Goal: Task Accomplishment & Management: Use online tool/utility

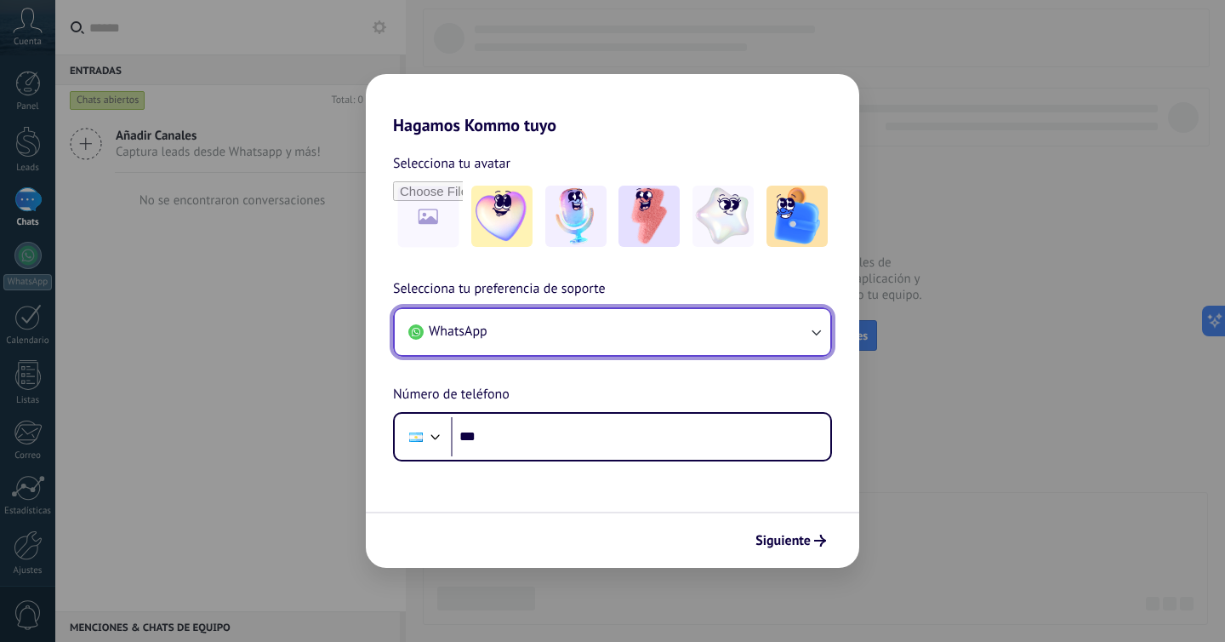
click at [557, 344] on button "WhatsApp" at bounding box center [613, 332] width 436 height 46
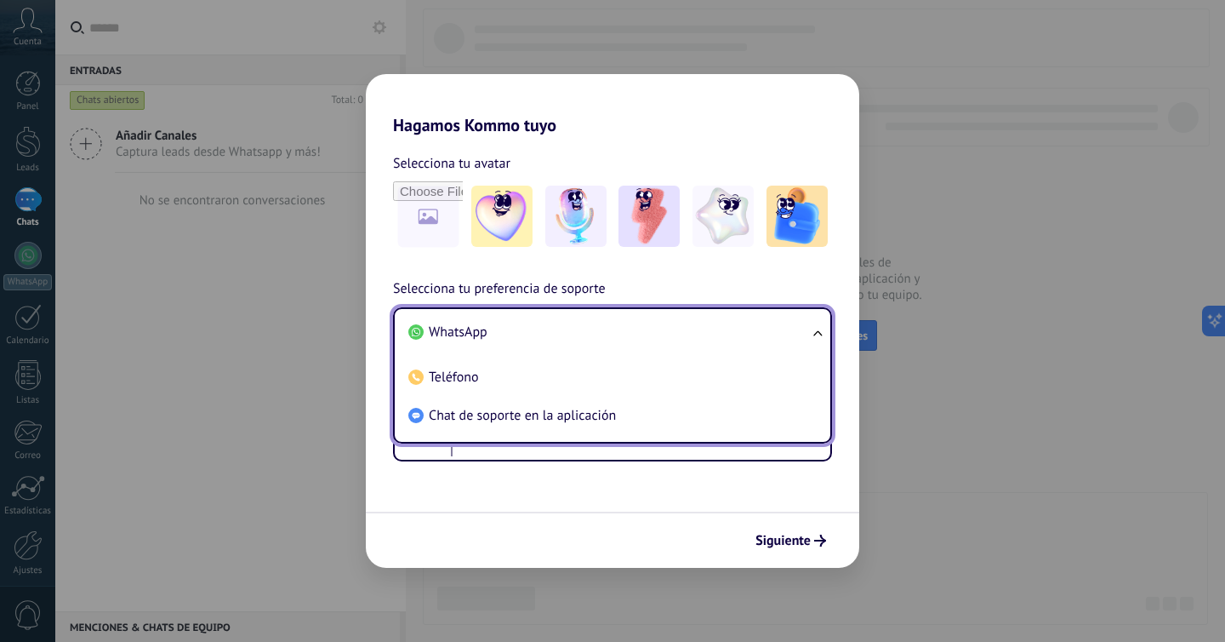
click at [556, 337] on li "WhatsApp" at bounding box center [609, 332] width 415 height 38
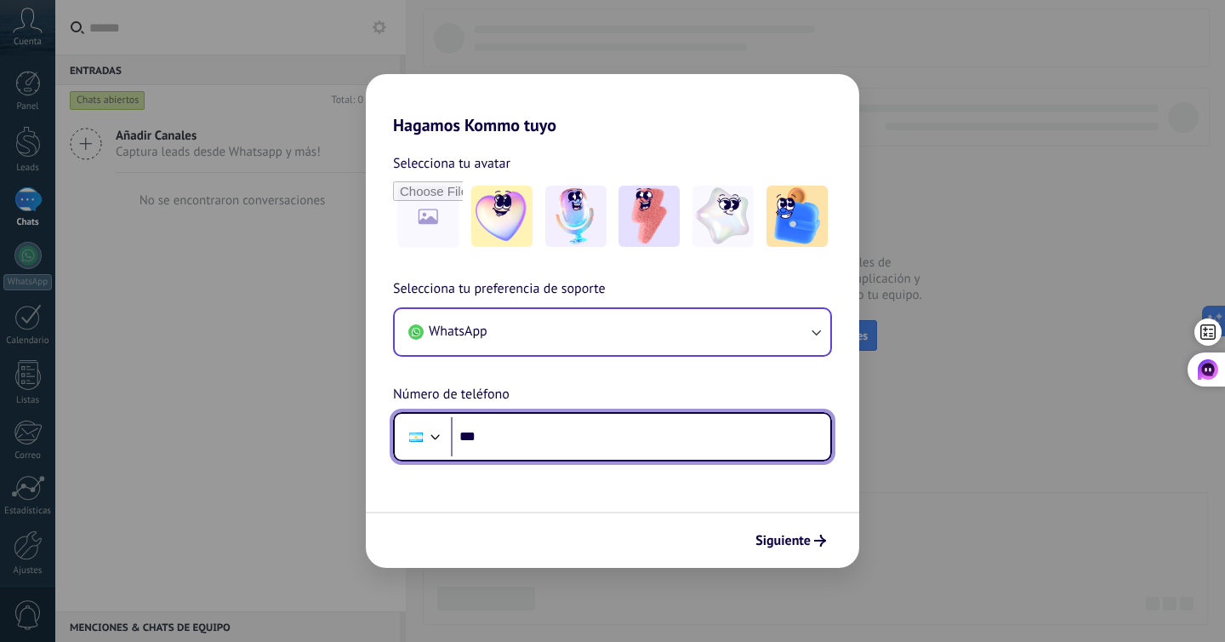
click at [566, 441] on input "***" at bounding box center [640, 436] width 379 height 39
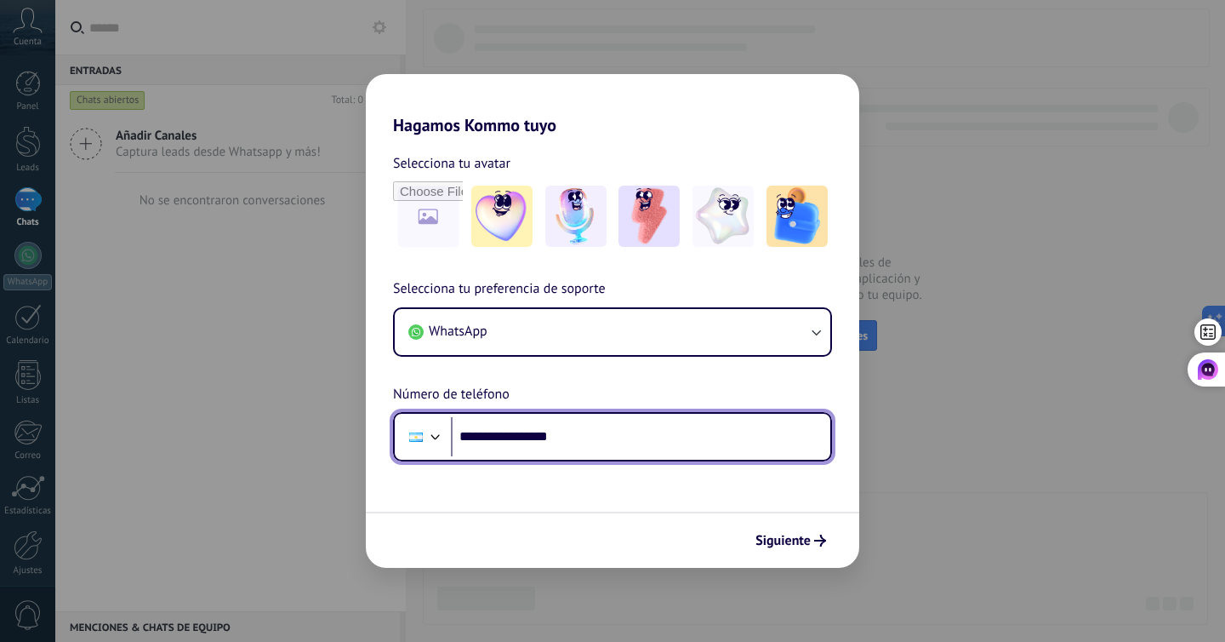
type input "**********"
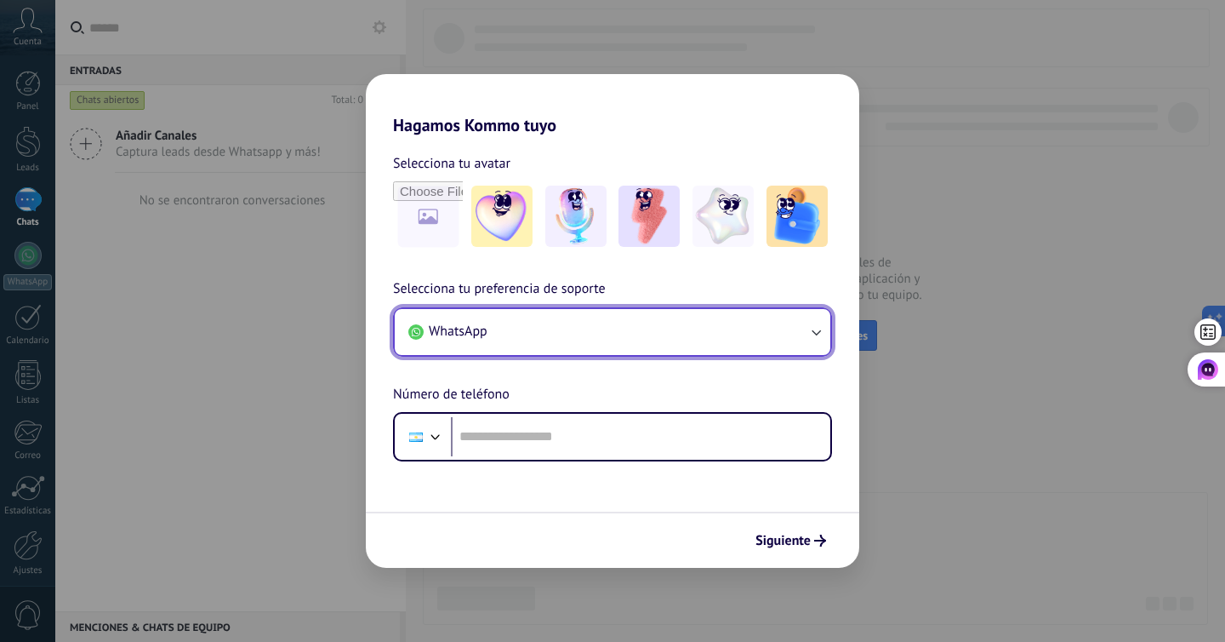
click at [488, 340] on button "WhatsApp" at bounding box center [613, 332] width 436 height 46
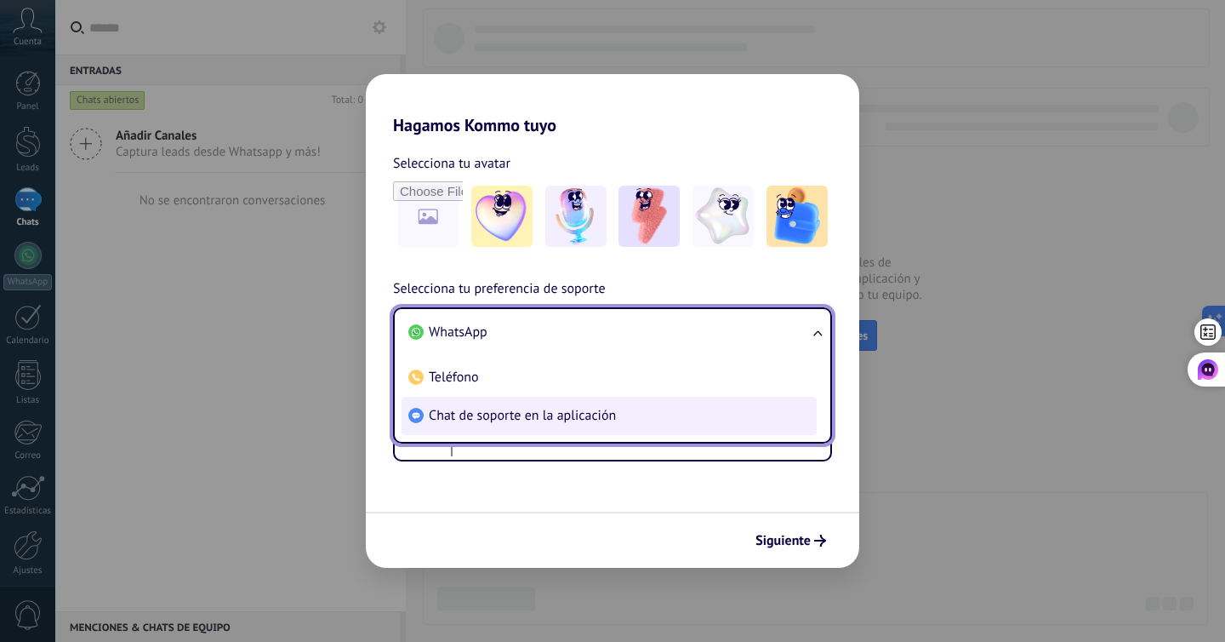
click at [489, 431] on li "Chat de soporte en la aplicación" at bounding box center [609, 415] width 415 height 38
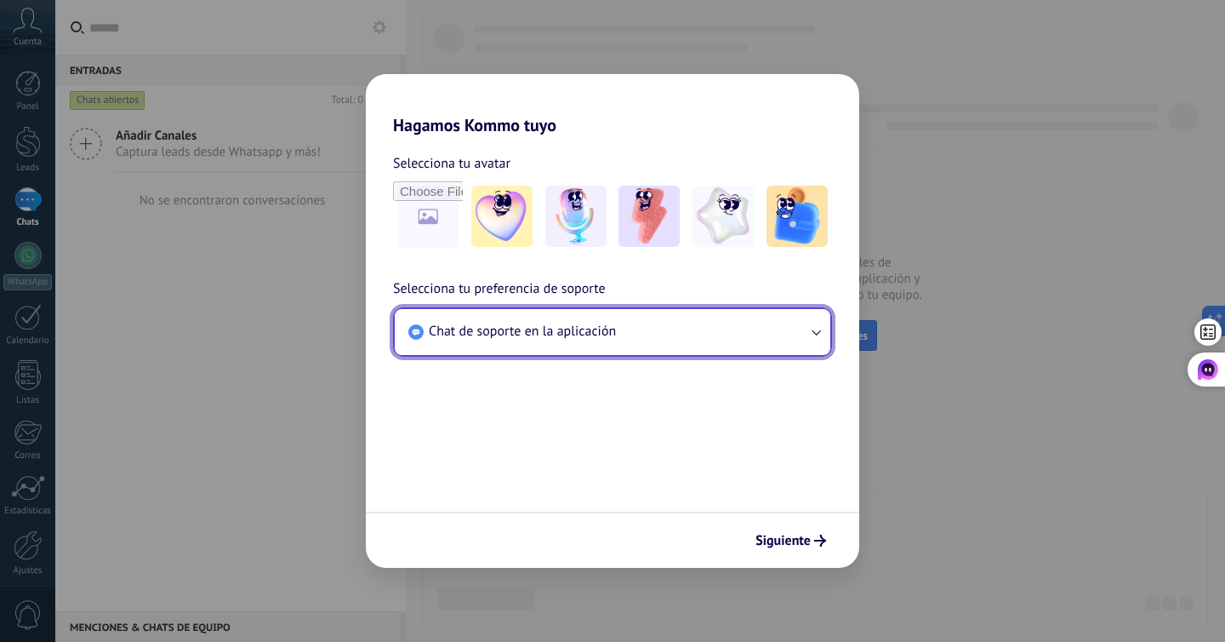
click at [504, 333] on span "Chat de soporte en la aplicación" at bounding box center [522, 330] width 187 height 17
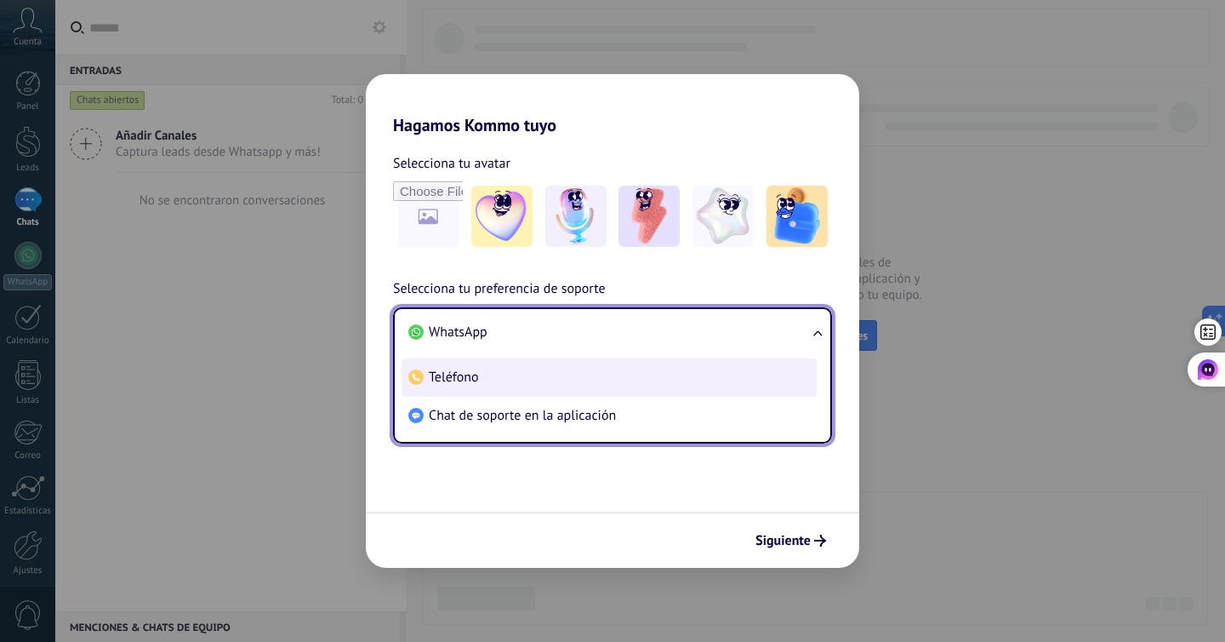
click at [504, 366] on li "Teléfono" at bounding box center [609, 377] width 415 height 38
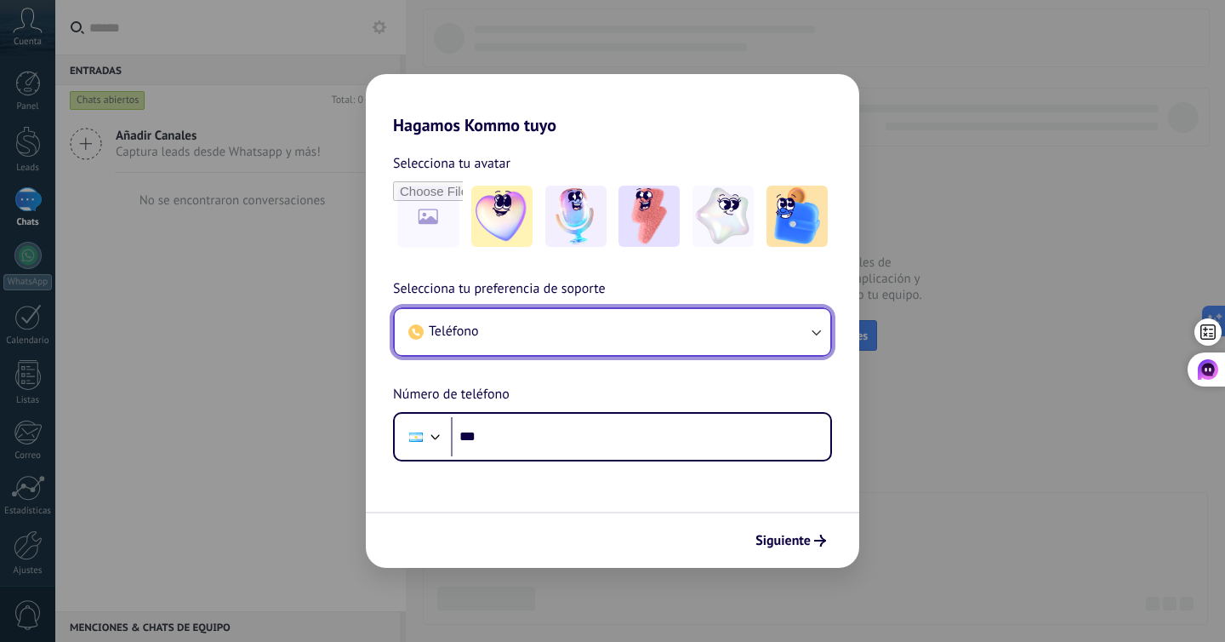
click at [505, 329] on button "Teléfono" at bounding box center [613, 332] width 436 height 46
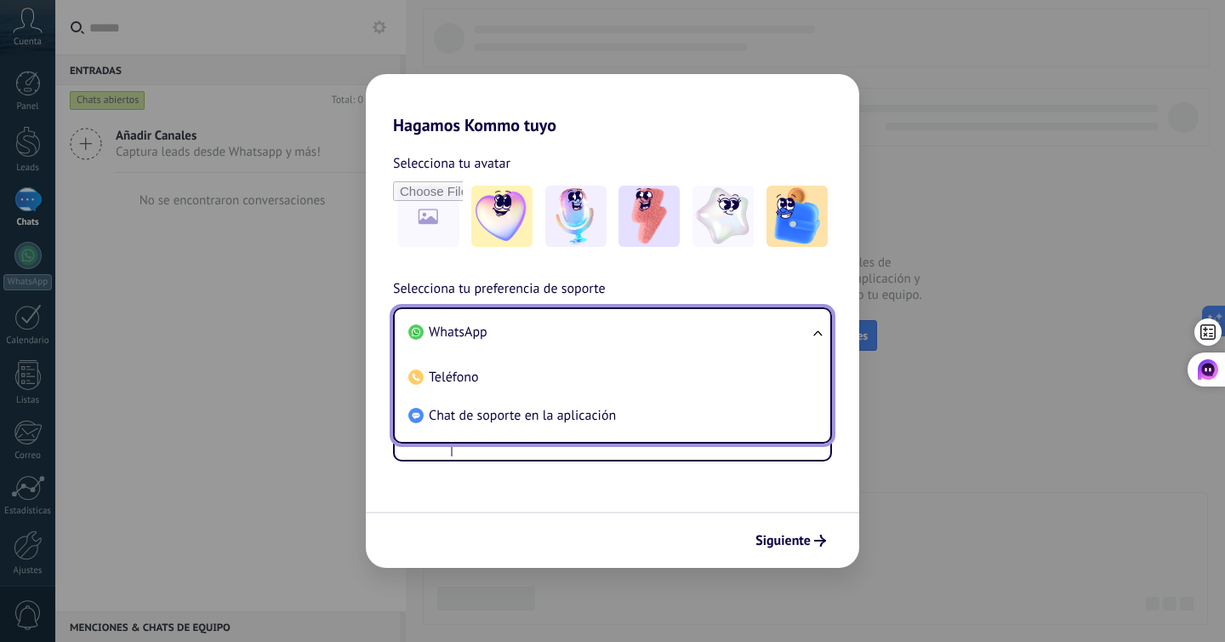
click at [505, 344] on li "WhatsApp" at bounding box center [609, 332] width 415 height 38
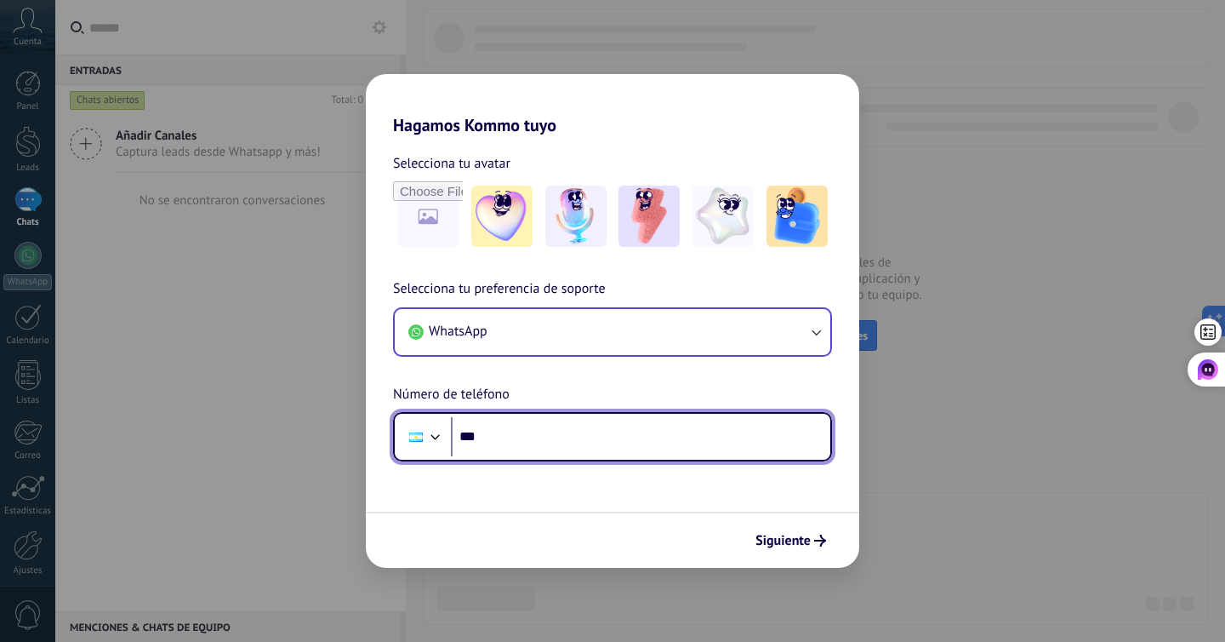
click at [502, 419] on input "***" at bounding box center [640, 436] width 379 height 39
type input "**********"
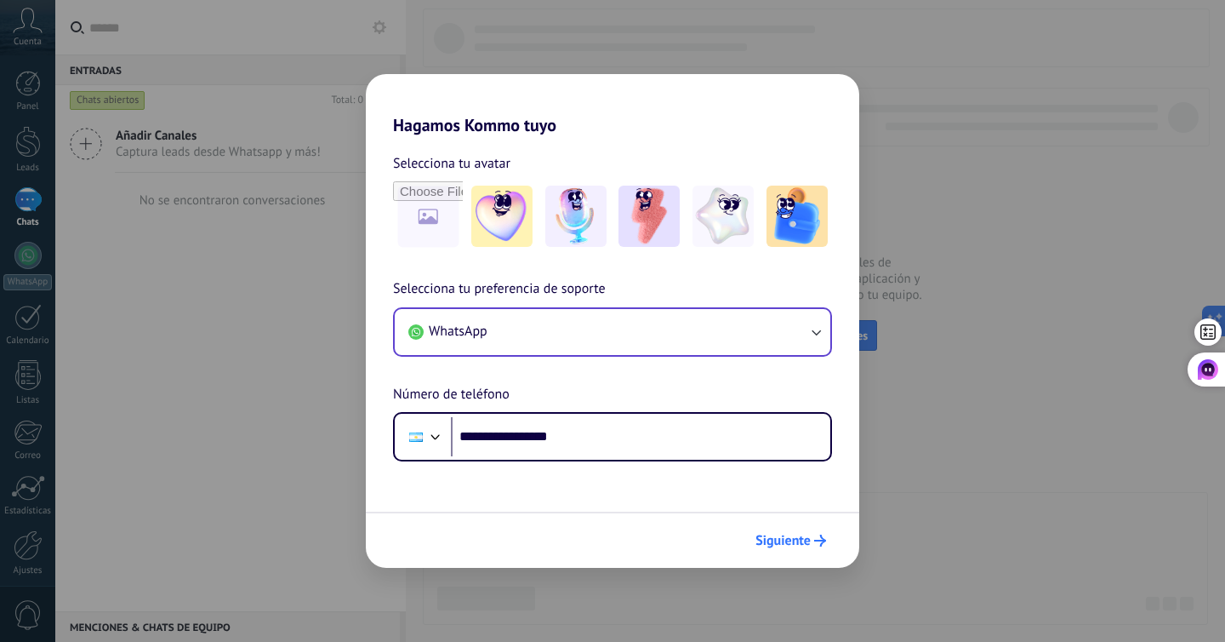
click at [796, 527] on button "Siguiente" at bounding box center [791, 540] width 86 height 29
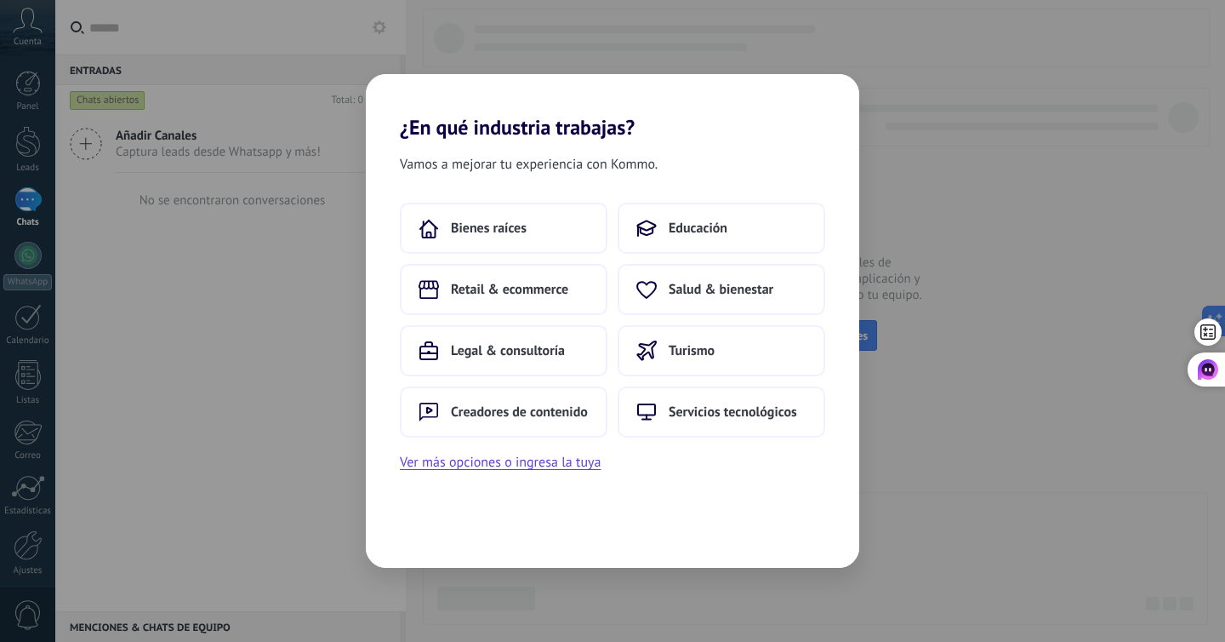
click at [664, 379] on div "Bienes raíces Educación Retail & ecommerce Salud & bienestar Legal & consultorí…" at bounding box center [612, 319] width 425 height 235
click at [665, 402] on button "Servicios tecnológicos" at bounding box center [722, 411] width 208 height 51
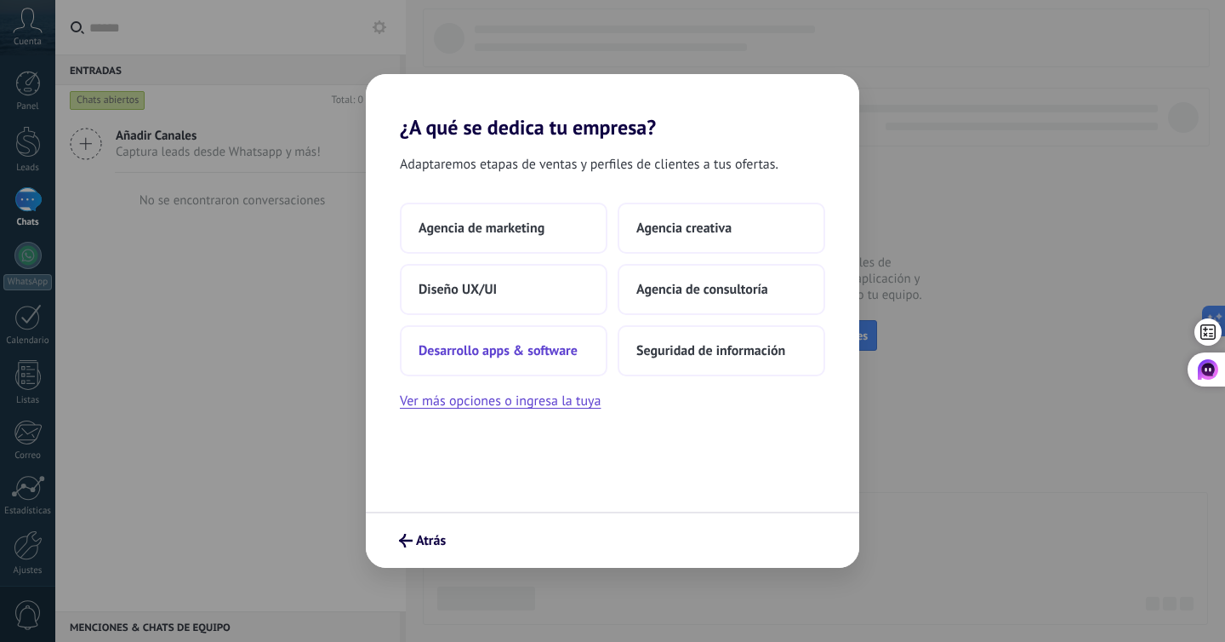
click at [588, 351] on button "Desarrollo apps & software" at bounding box center [504, 350] width 208 height 51
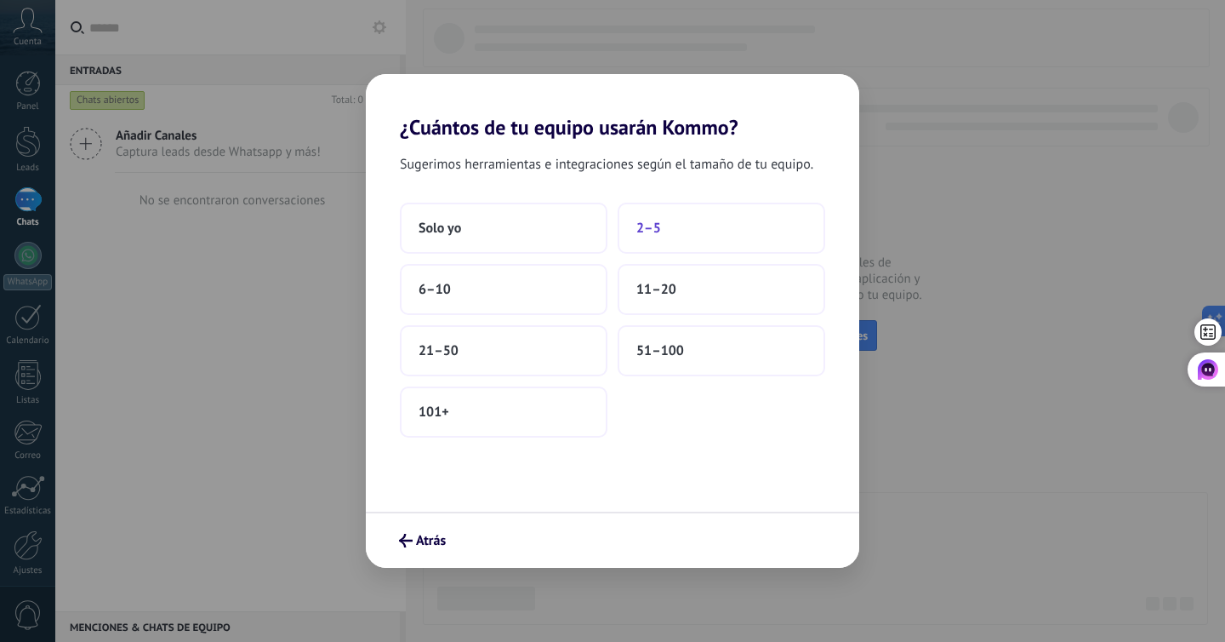
click at [642, 233] on span "2–5" at bounding box center [648, 228] width 25 height 17
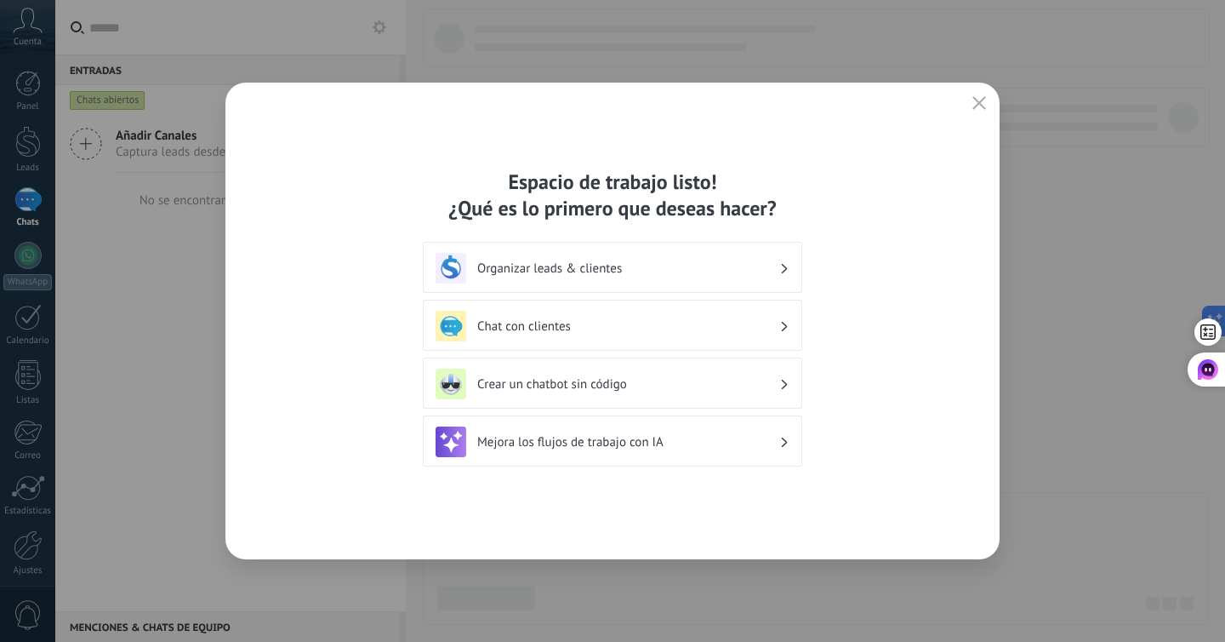
click at [640, 264] on h3 "Organizar leads & clientes" at bounding box center [628, 268] width 302 height 16
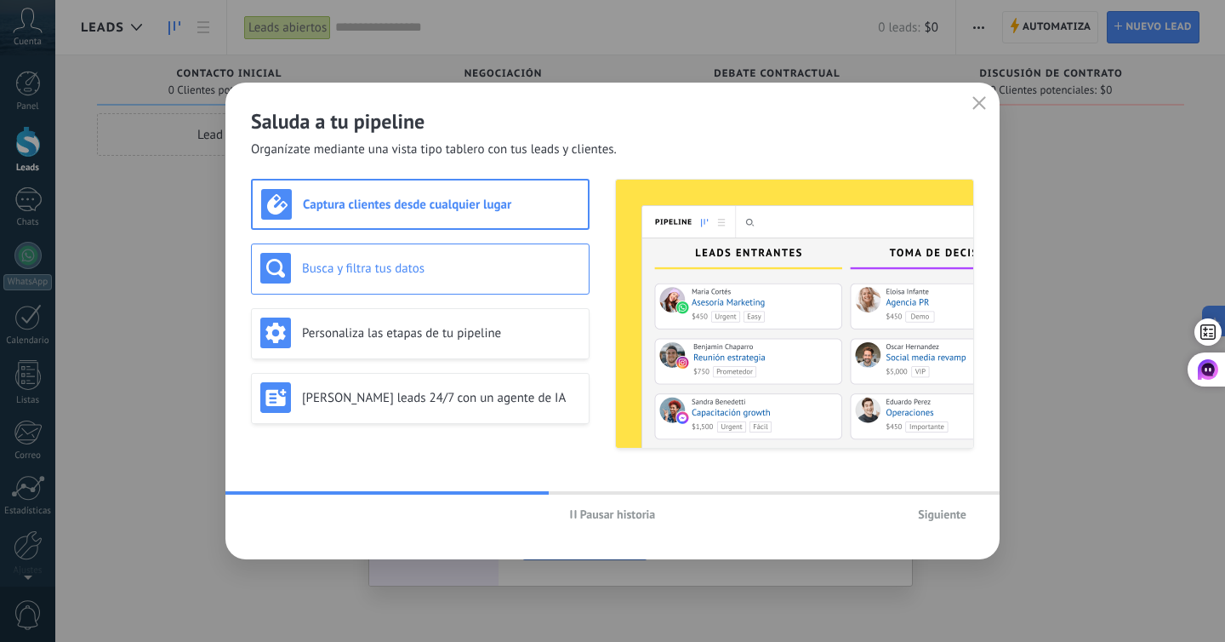
click at [530, 263] on h3 "Busca y filtra tus datos" at bounding box center [441, 268] width 278 height 16
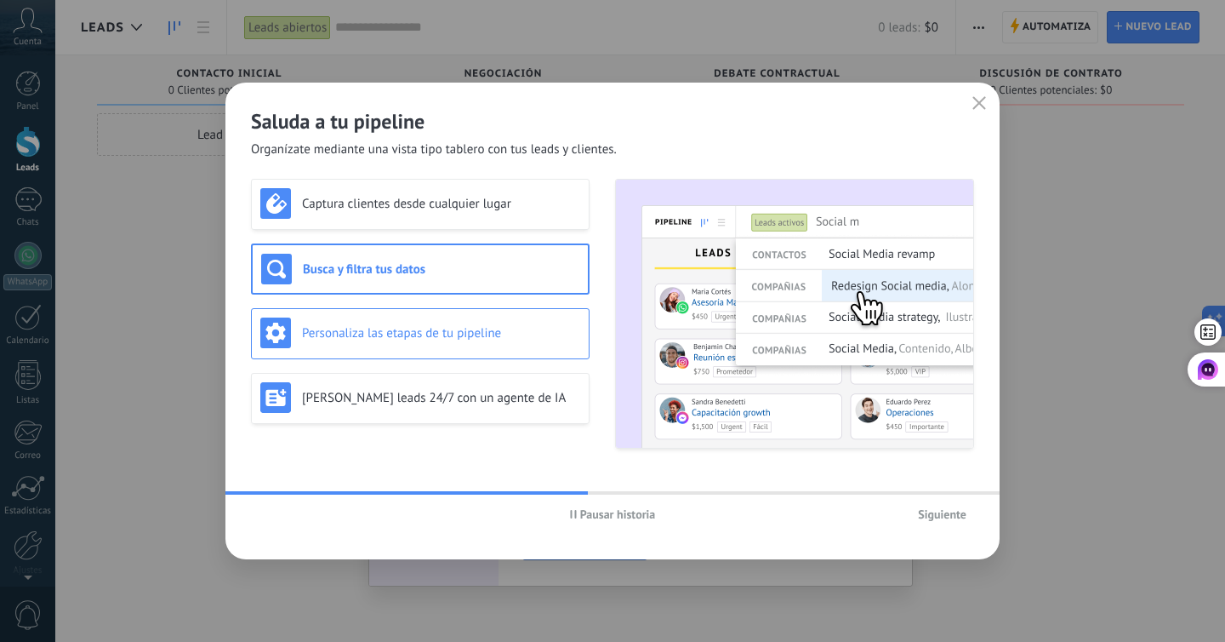
click at [517, 311] on div "Personaliza las etapas de tu pipeline" at bounding box center [420, 333] width 339 height 51
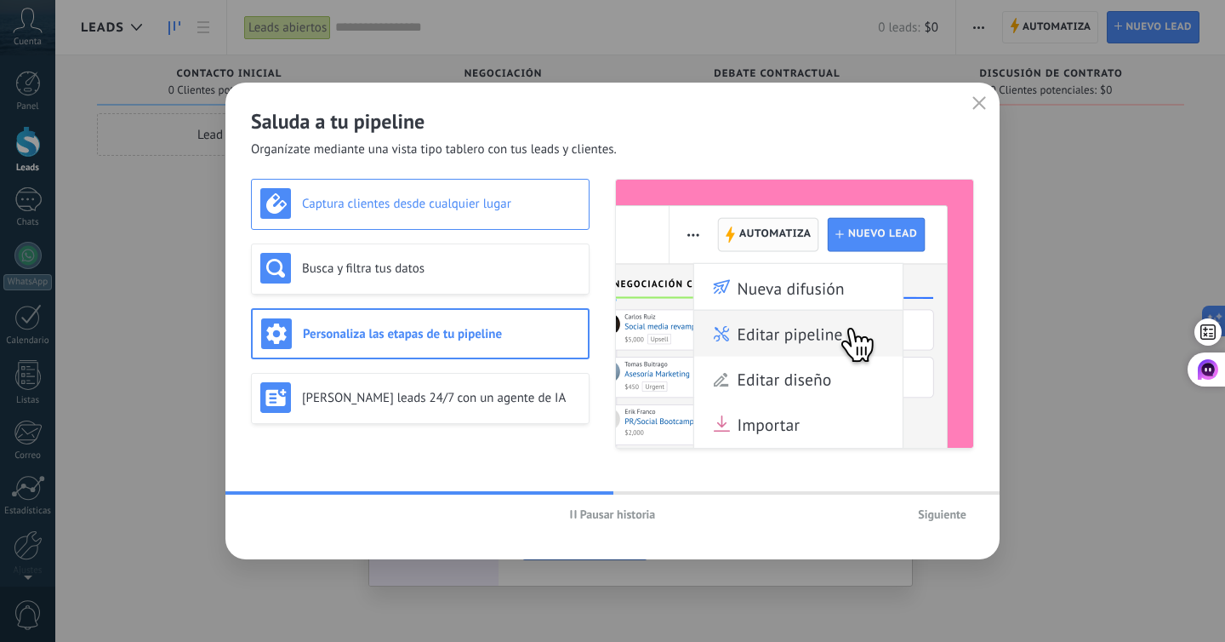
click at [518, 208] on h3 "Captura clientes desde cualquier lugar" at bounding box center [441, 204] width 278 height 16
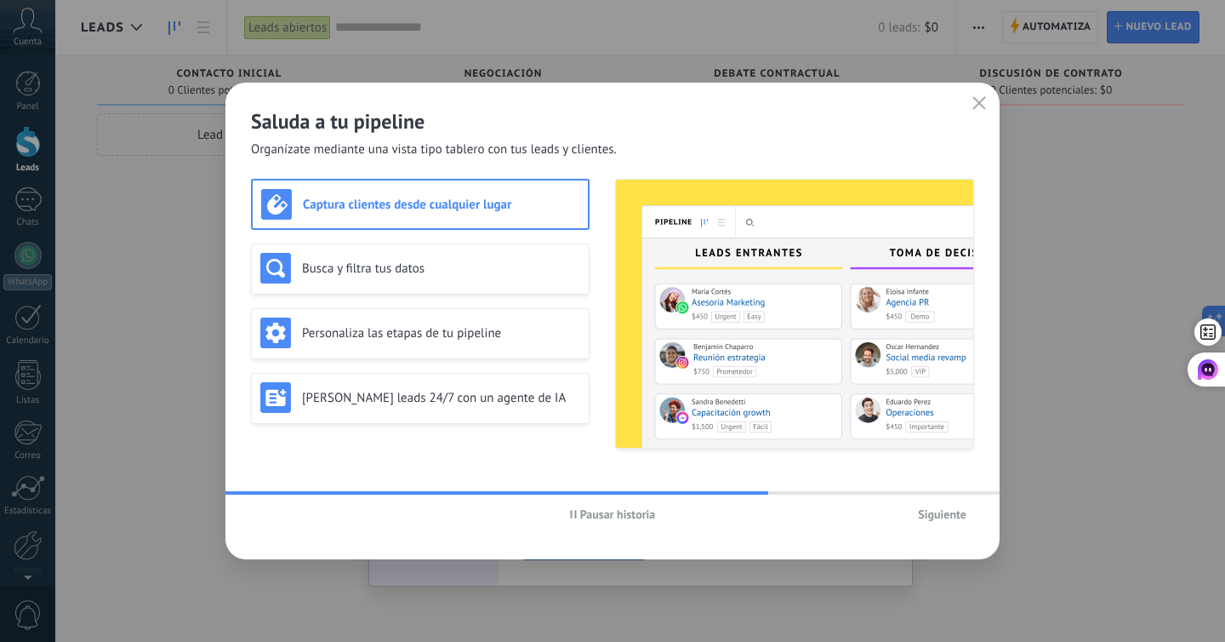
click at [469, 202] on h3 "Captura clientes desde cualquier lugar" at bounding box center [441, 205] width 277 height 16
click at [469, 260] on h3 "Busca y filtra tus datos" at bounding box center [441, 268] width 278 height 16
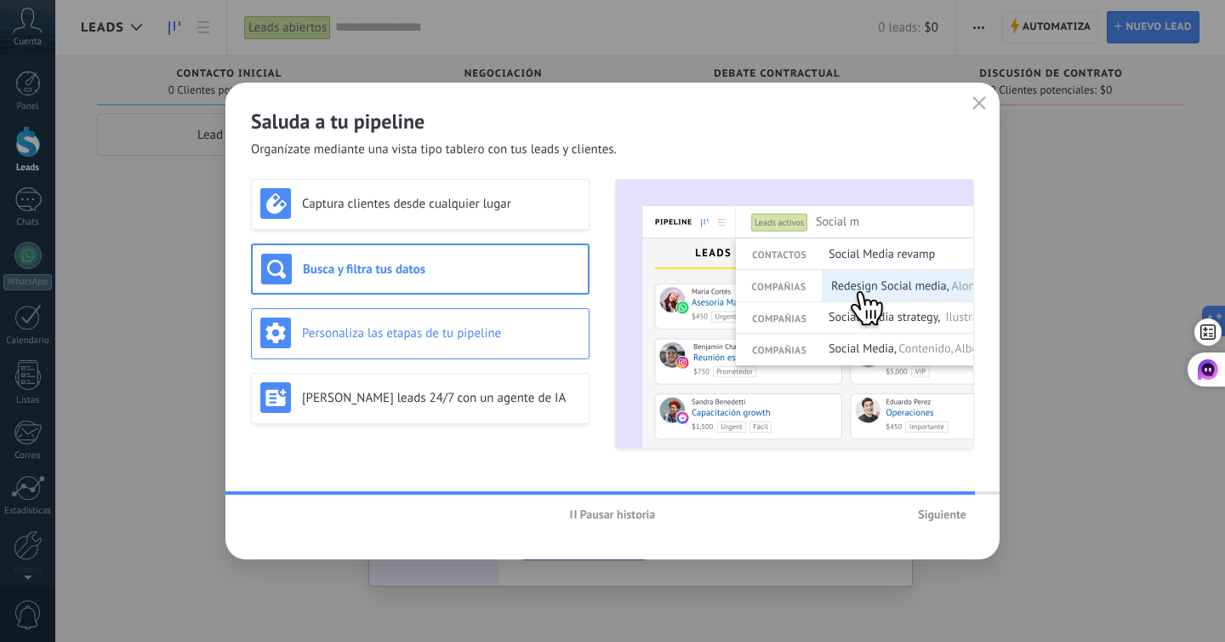
click at [520, 322] on div "Personaliza las etapas de tu pipeline" at bounding box center [420, 332] width 320 height 31
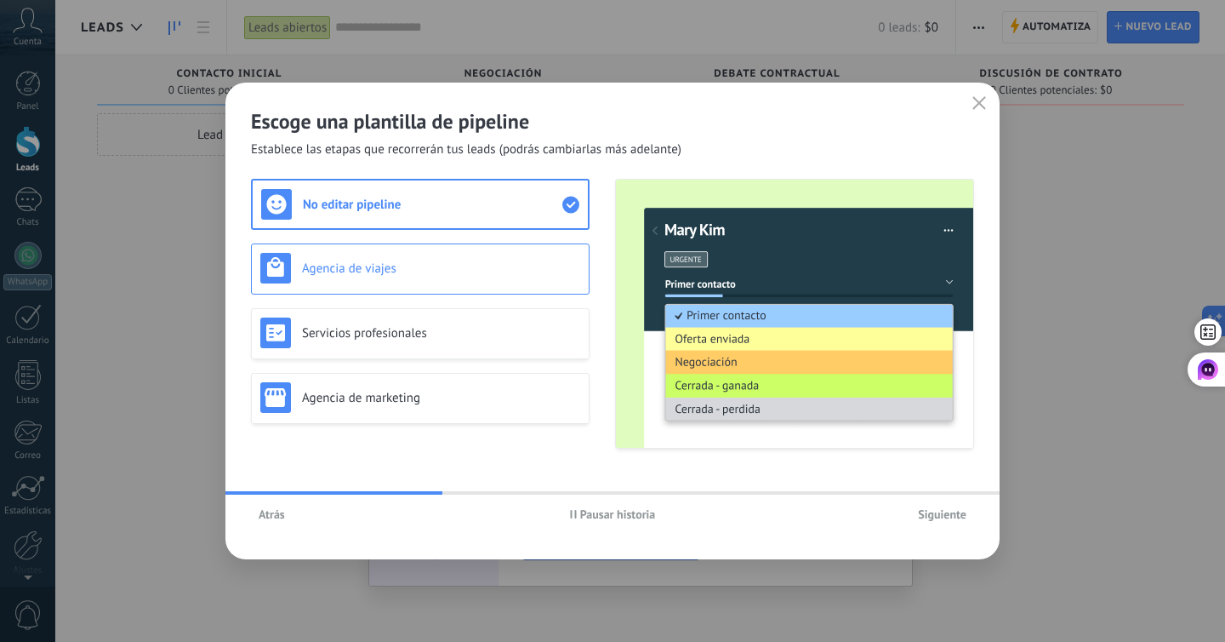
click at [518, 260] on h3 "Agencia de viajes" at bounding box center [441, 268] width 278 height 16
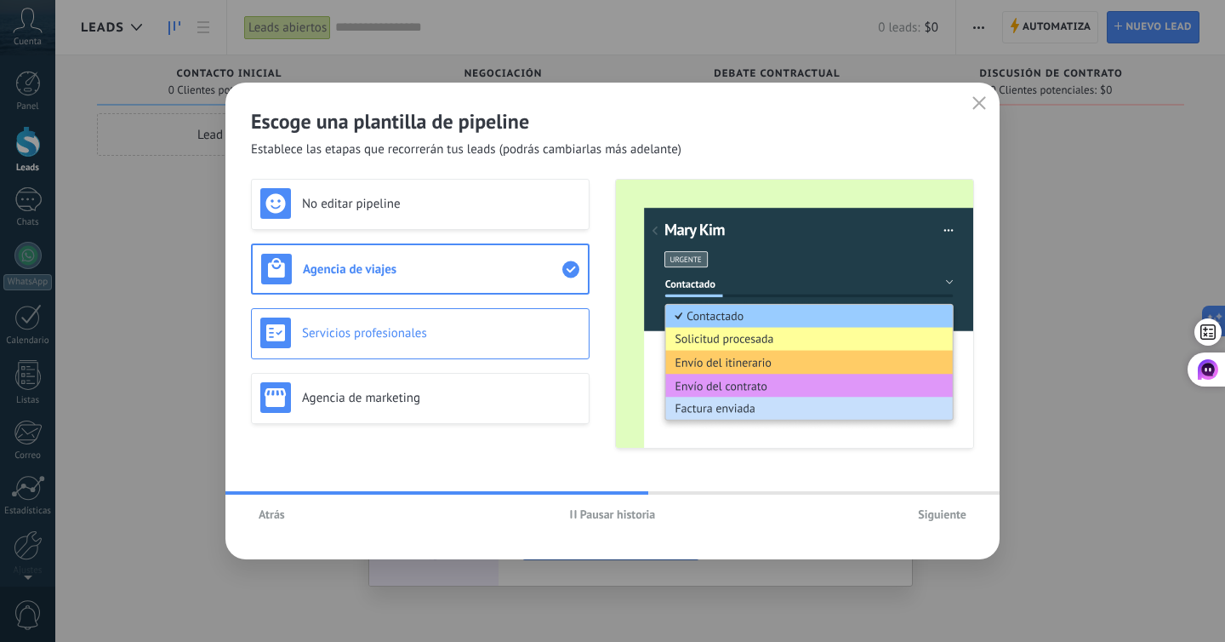
click at [509, 327] on h3 "Servicios profesionales" at bounding box center [441, 333] width 278 height 16
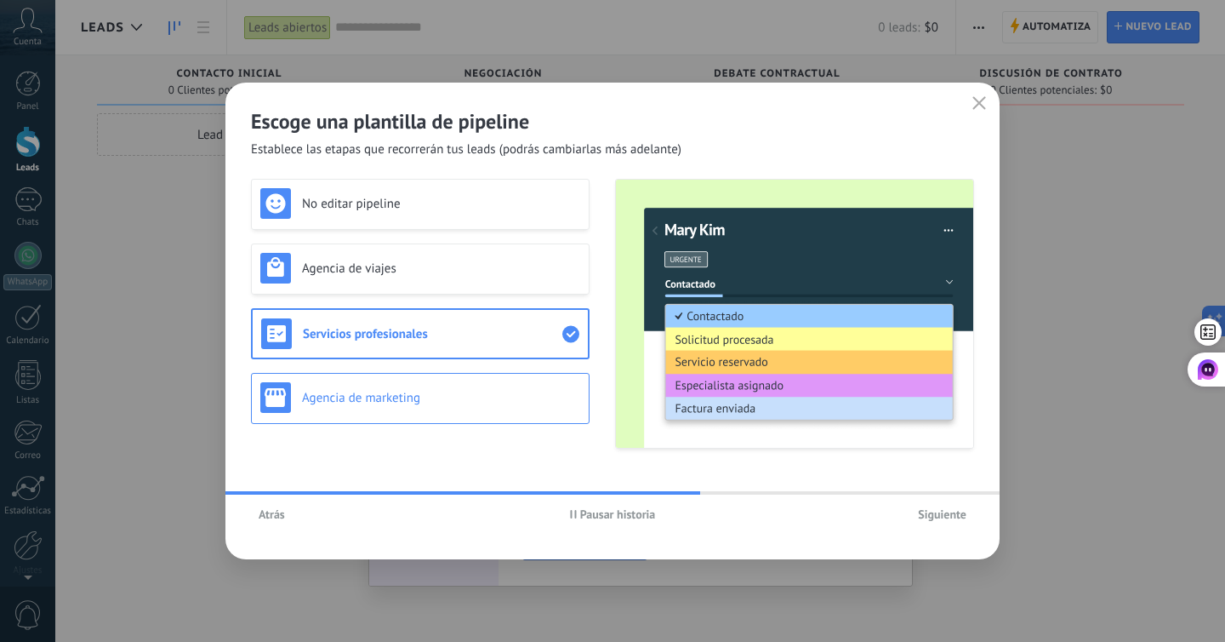
click at [504, 377] on div "Agencia de marketing" at bounding box center [420, 398] width 339 height 51
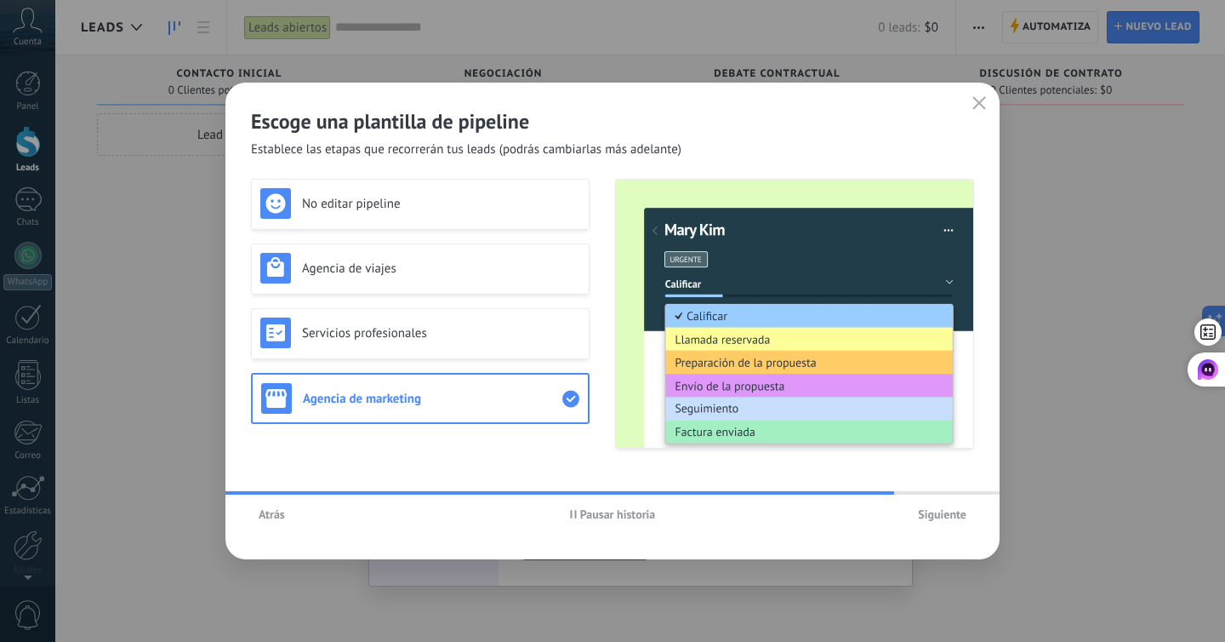
click at [267, 525] on button "Atrás" at bounding box center [272, 514] width 42 height 26
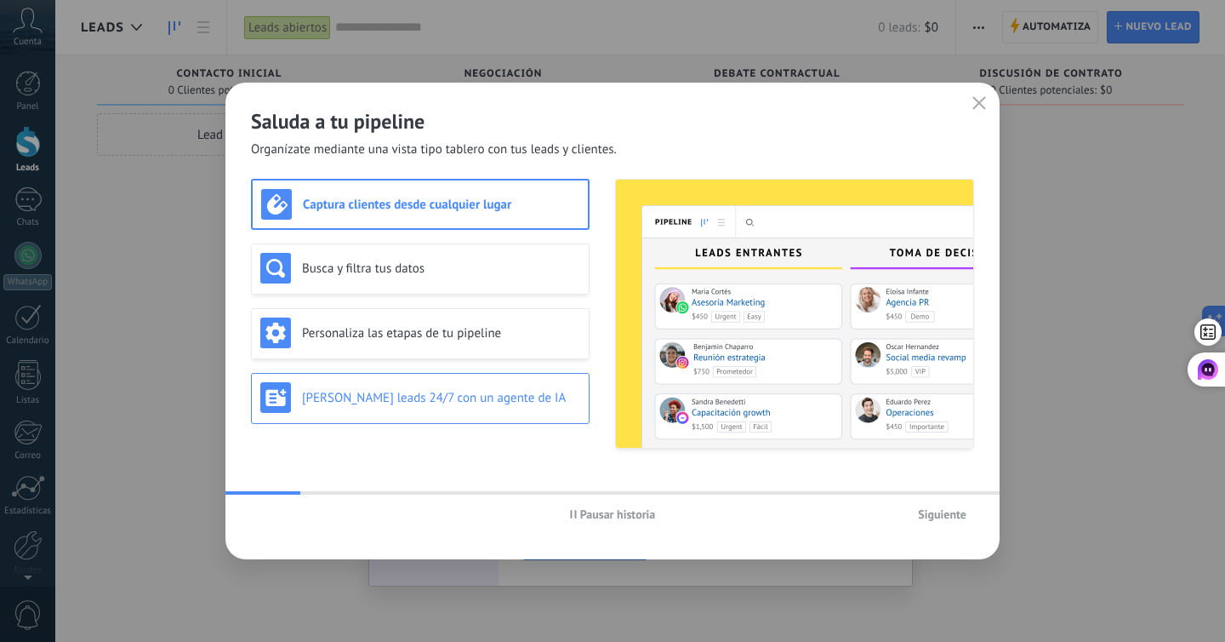
click at [397, 402] on h3 "Genera leads 24/7 con un agente de IA" at bounding box center [441, 398] width 278 height 16
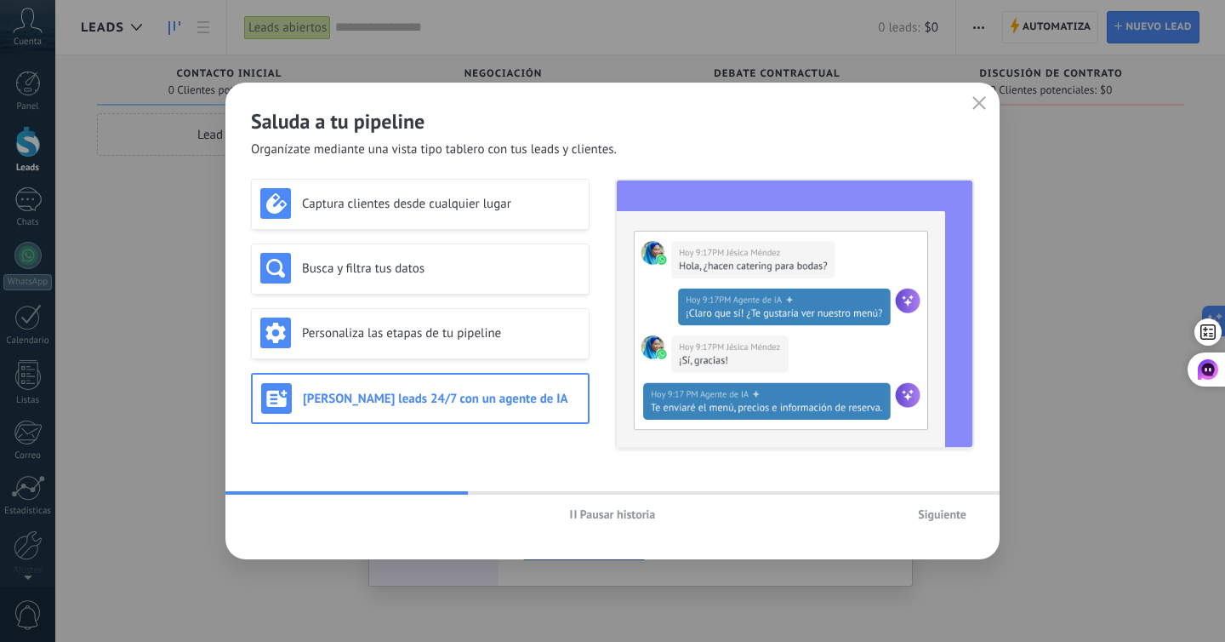
click at [631, 519] on span "Pausar historia" at bounding box center [618, 514] width 76 height 12
click at [516, 349] on div "Personaliza las etapas de tu pipeline" at bounding box center [420, 333] width 339 height 51
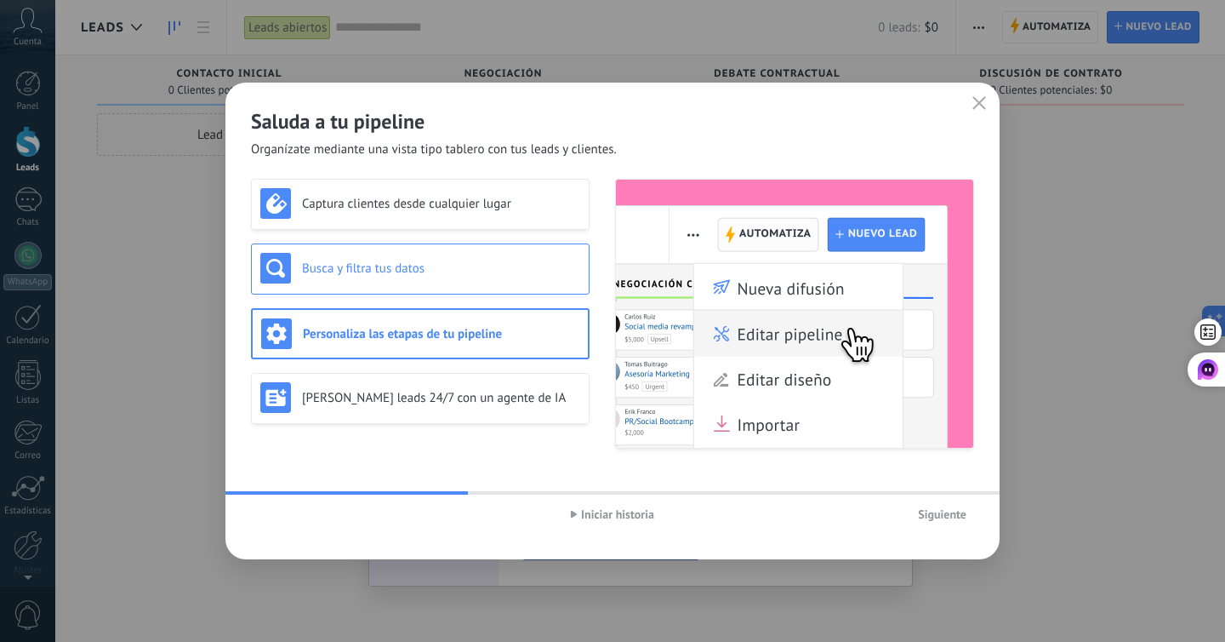
click at [539, 267] on h3 "Busca y filtra tus datos" at bounding box center [441, 268] width 278 height 16
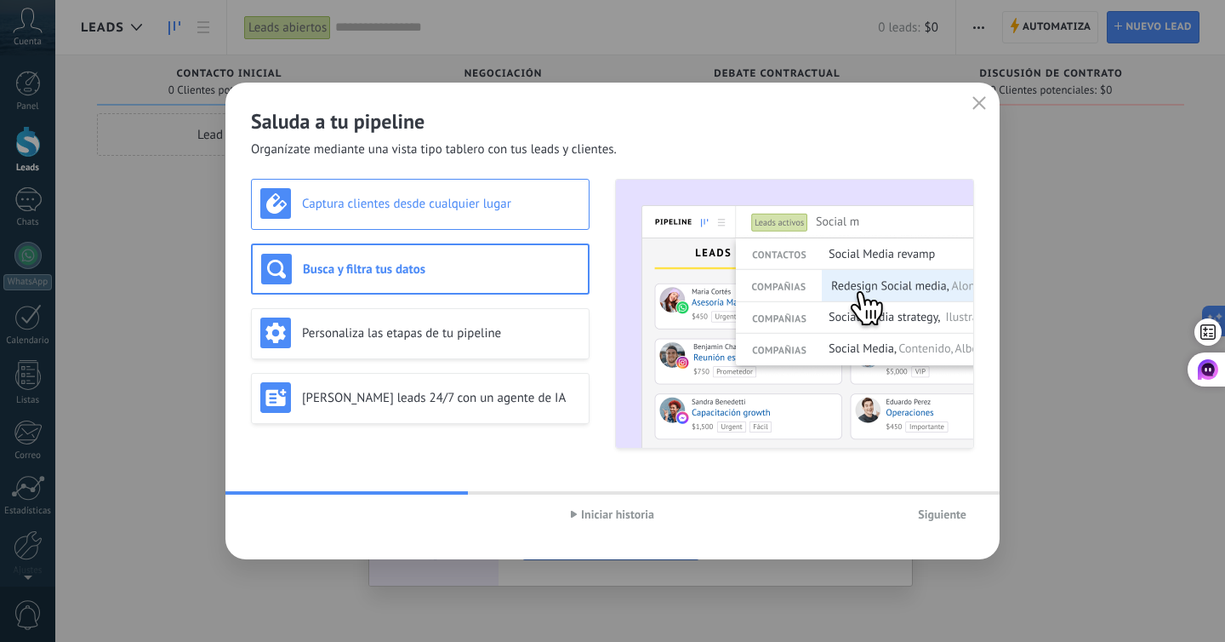
click at [517, 225] on div "Captura clientes desde cualquier lugar" at bounding box center [420, 204] width 339 height 51
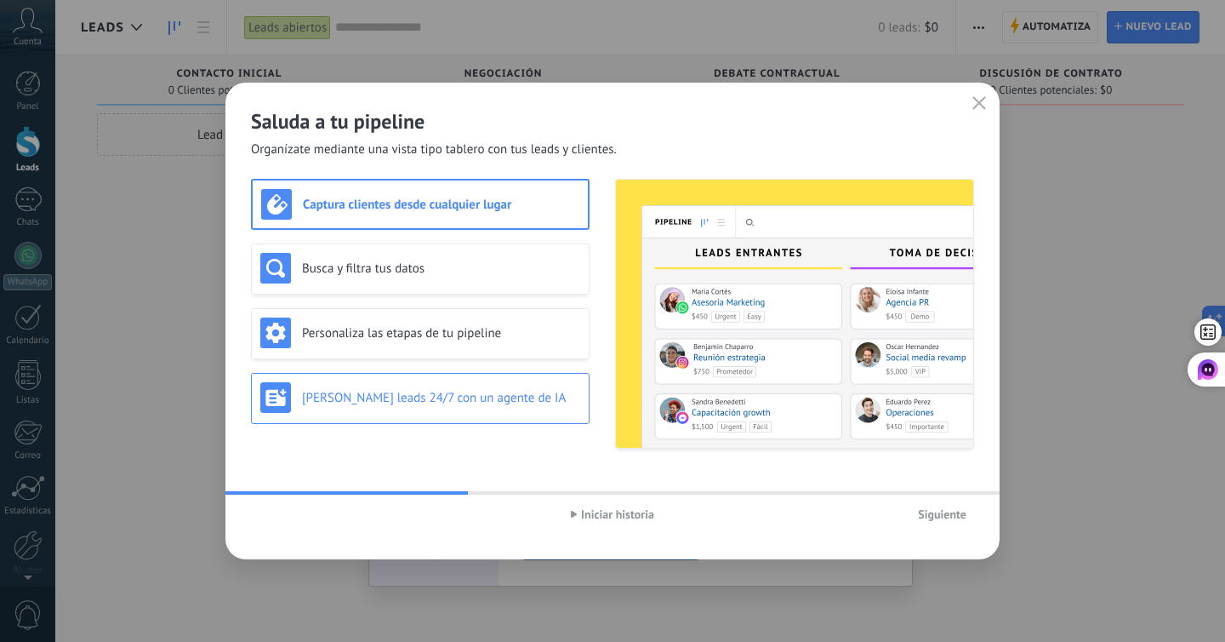
click at [493, 388] on div "Genera leads 24/7 con un agente de IA" at bounding box center [420, 397] width 320 height 31
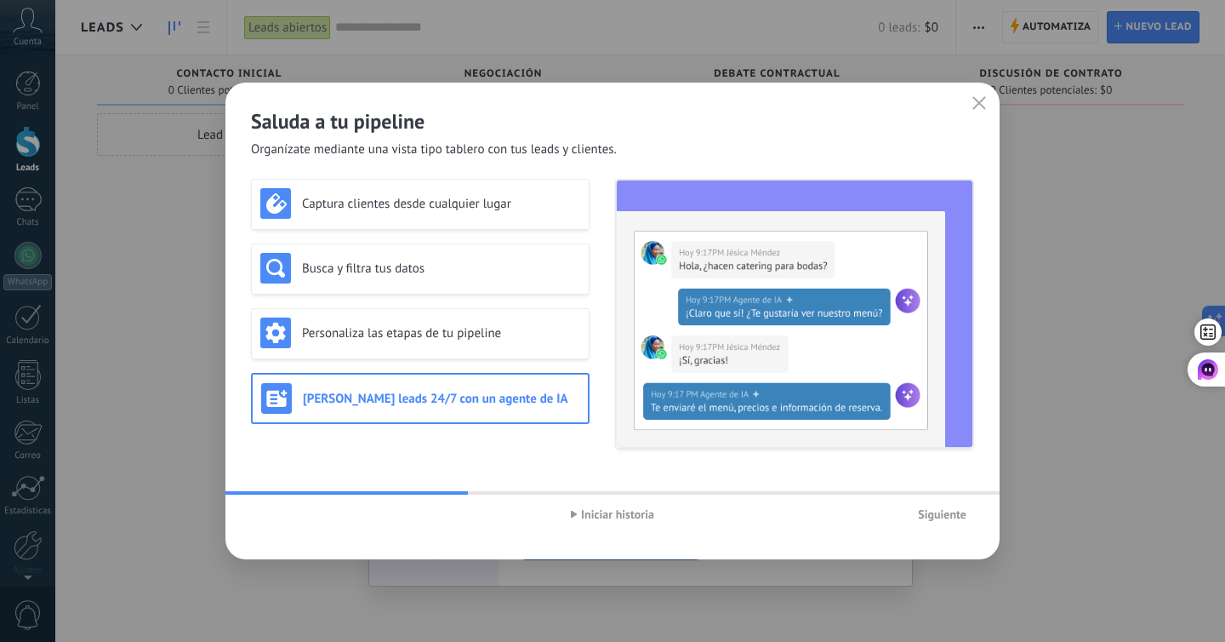
click at [504, 237] on div "Captura clientes desde cualquier lugar Busca y filtra tus datos Personaliza las…" at bounding box center [420, 314] width 339 height 270
click at [504, 216] on div "Captura clientes desde cualquier lugar" at bounding box center [420, 203] width 320 height 31
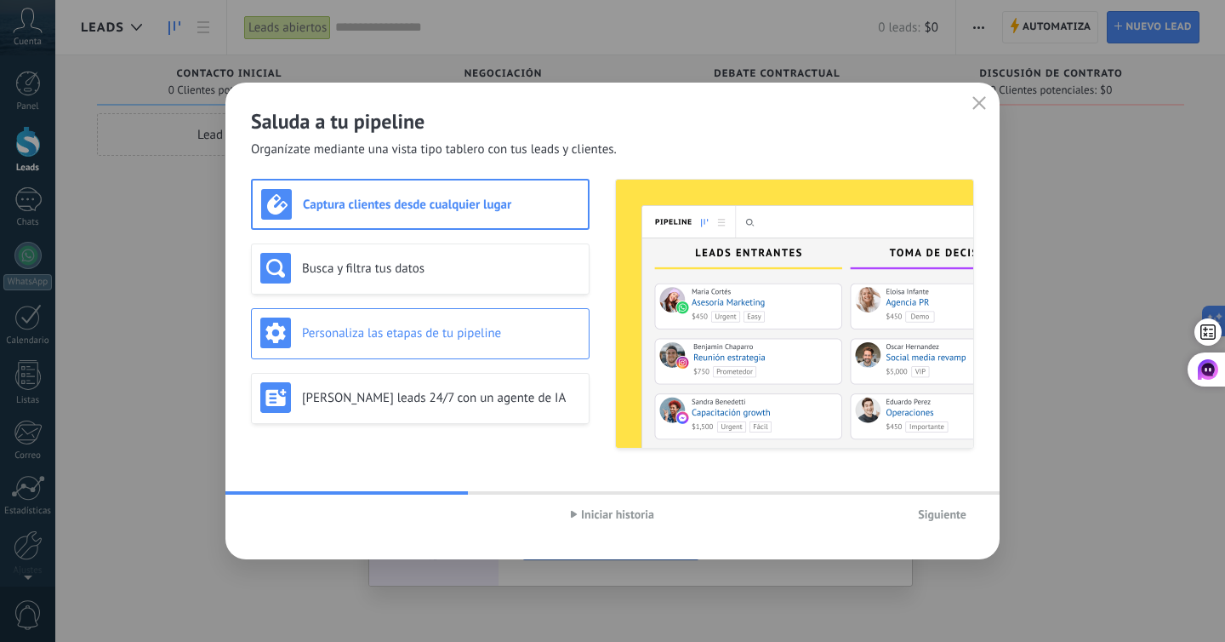
click at [507, 339] on h3 "Personaliza las etapas de tu pipeline" at bounding box center [441, 333] width 278 height 16
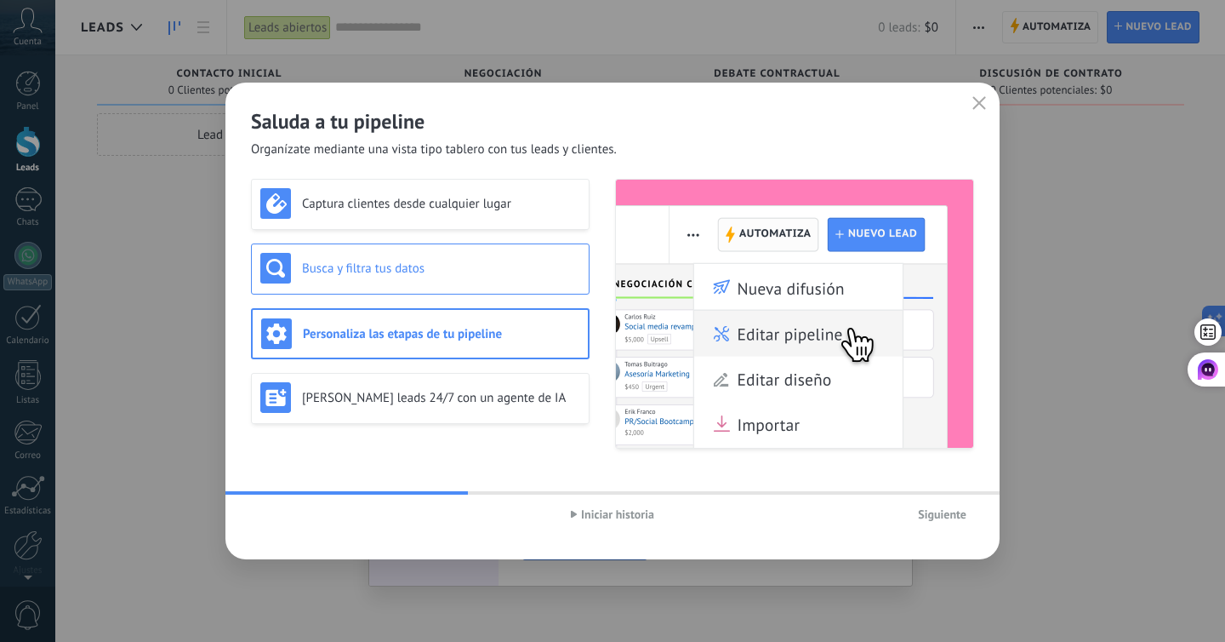
click at [503, 284] on div "Busca y filtra tus datos" at bounding box center [420, 268] width 339 height 51
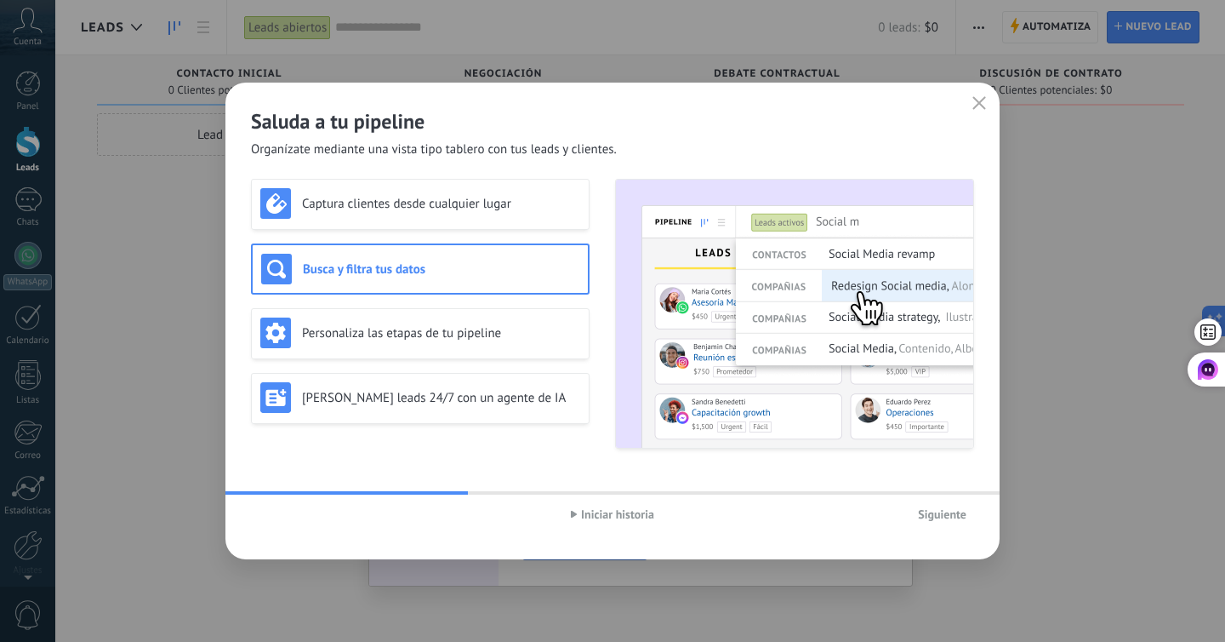
click at [932, 524] on button "Siguiente" at bounding box center [942, 514] width 64 height 26
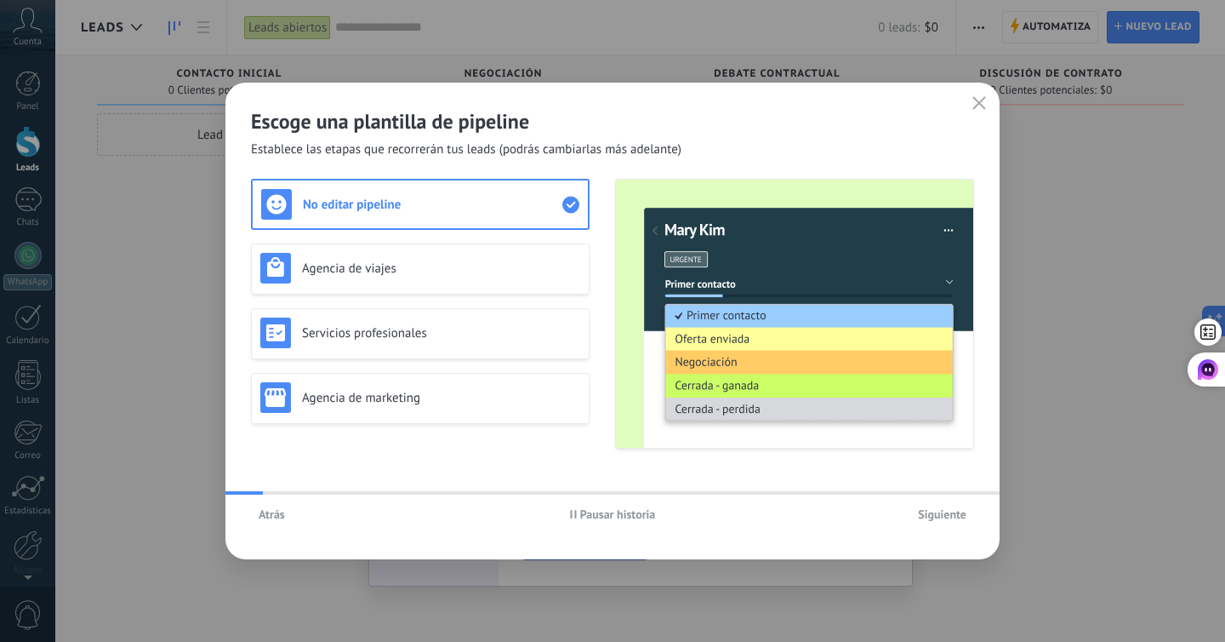
click at [935, 520] on span "Siguiente" at bounding box center [942, 514] width 48 height 12
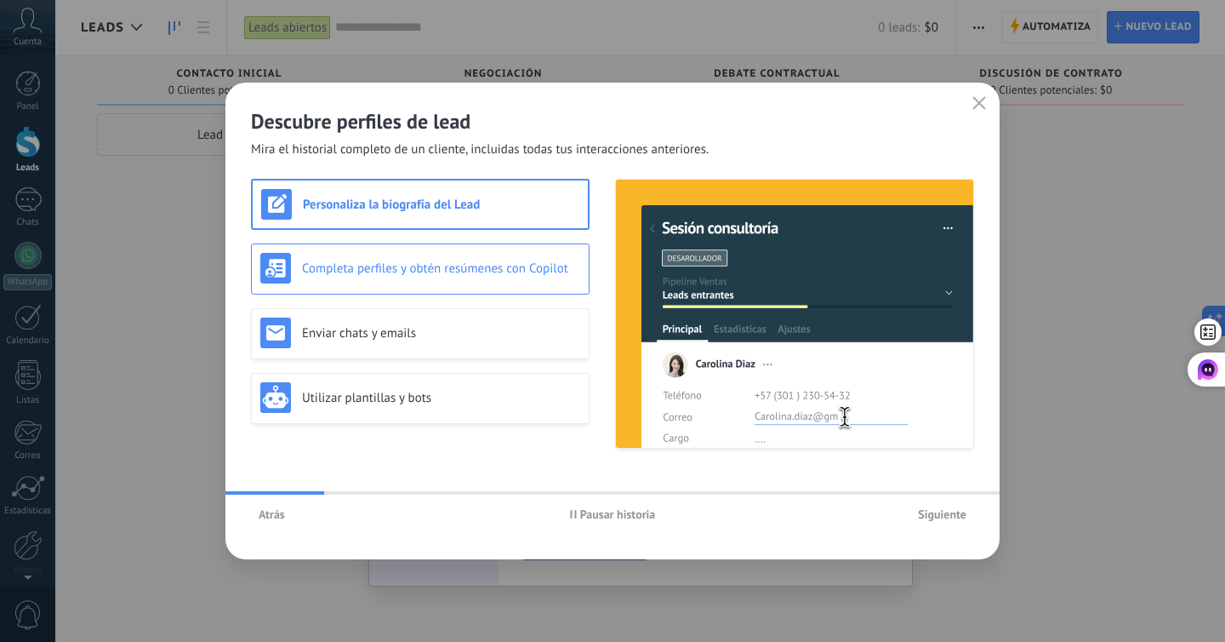
click at [408, 282] on div "Completa perfiles y obtén resúmenes con Copilot" at bounding box center [420, 268] width 320 height 31
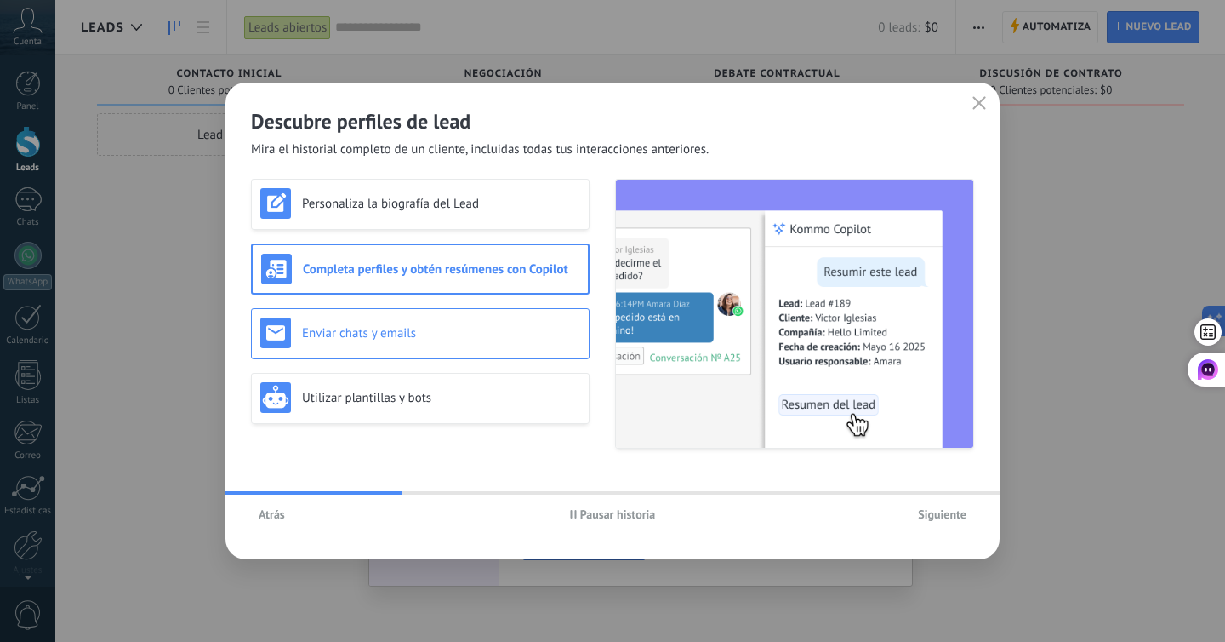
click at [423, 328] on h3 "Enviar chats y emails" at bounding box center [441, 333] width 278 height 16
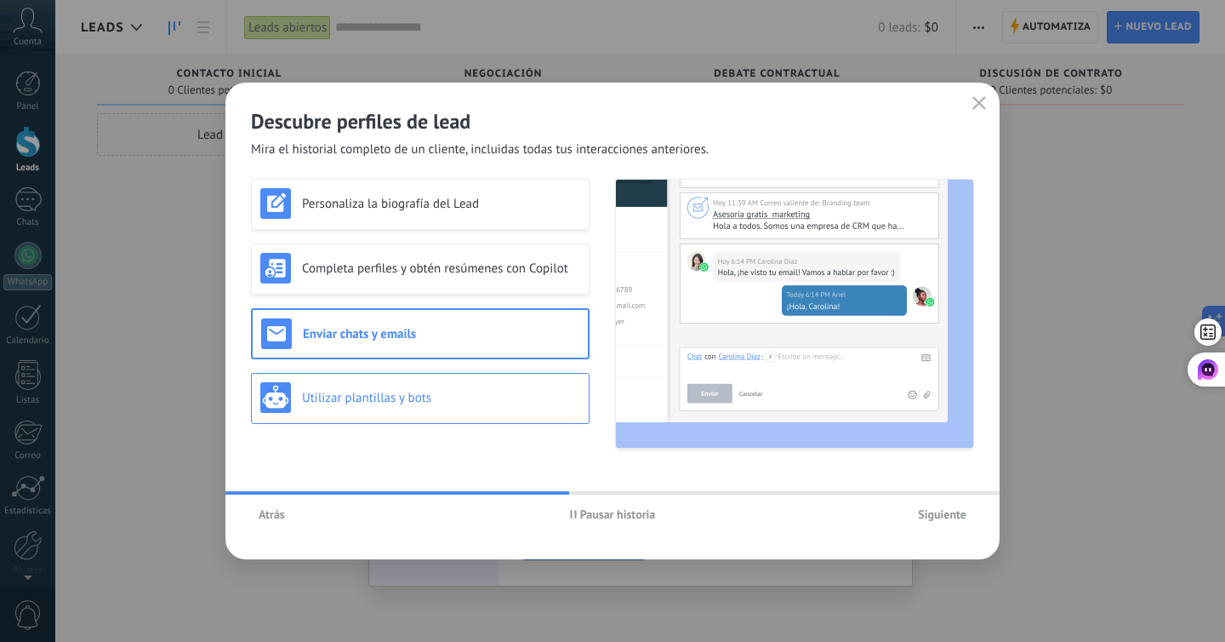
click at [440, 401] on h3 "Utilizar plantillas y bots" at bounding box center [441, 398] width 278 height 16
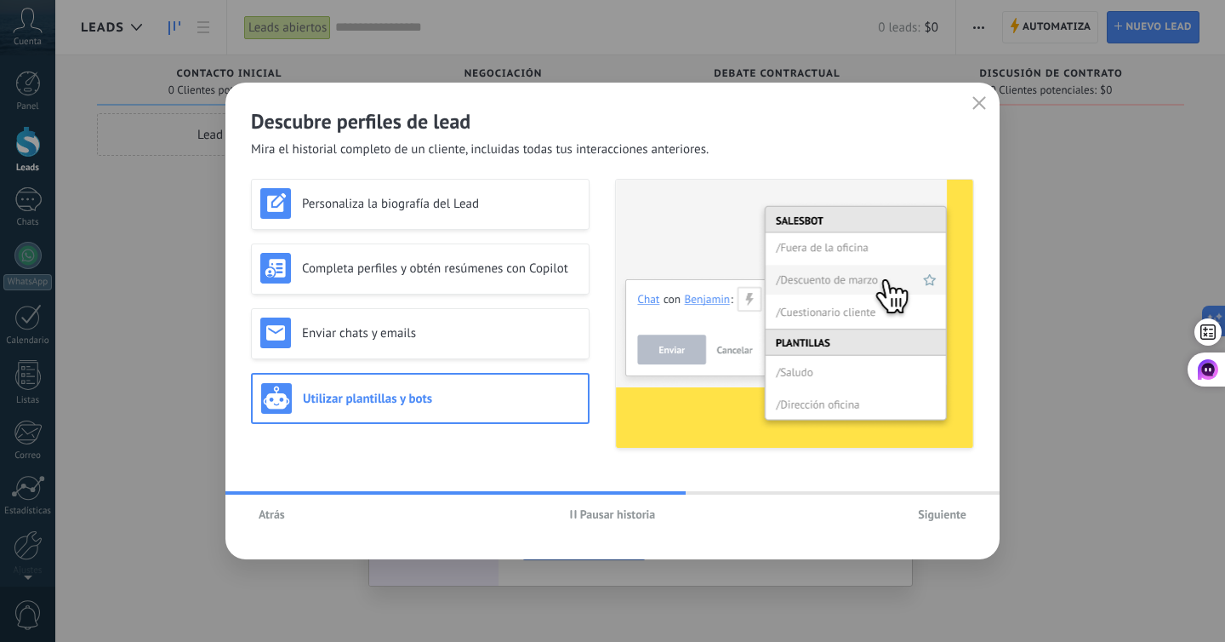
click at [932, 524] on button "Siguiente" at bounding box center [942, 514] width 64 height 26
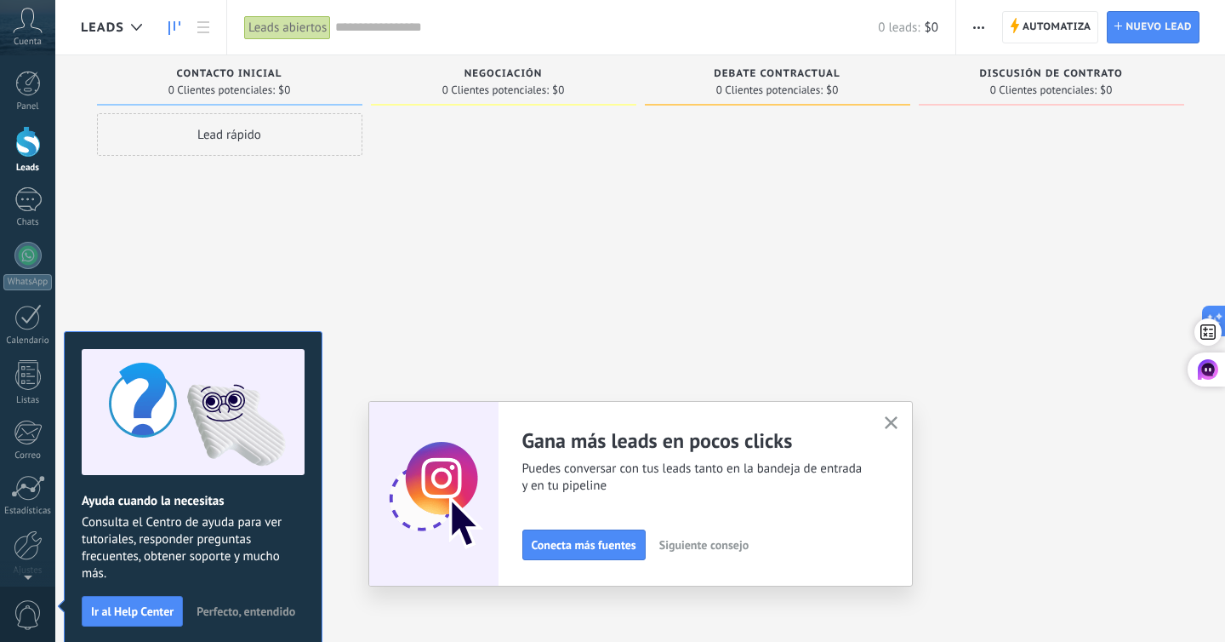
click at [883, 419] on button "button" at bounding box center [891, 423] width 21 height 23
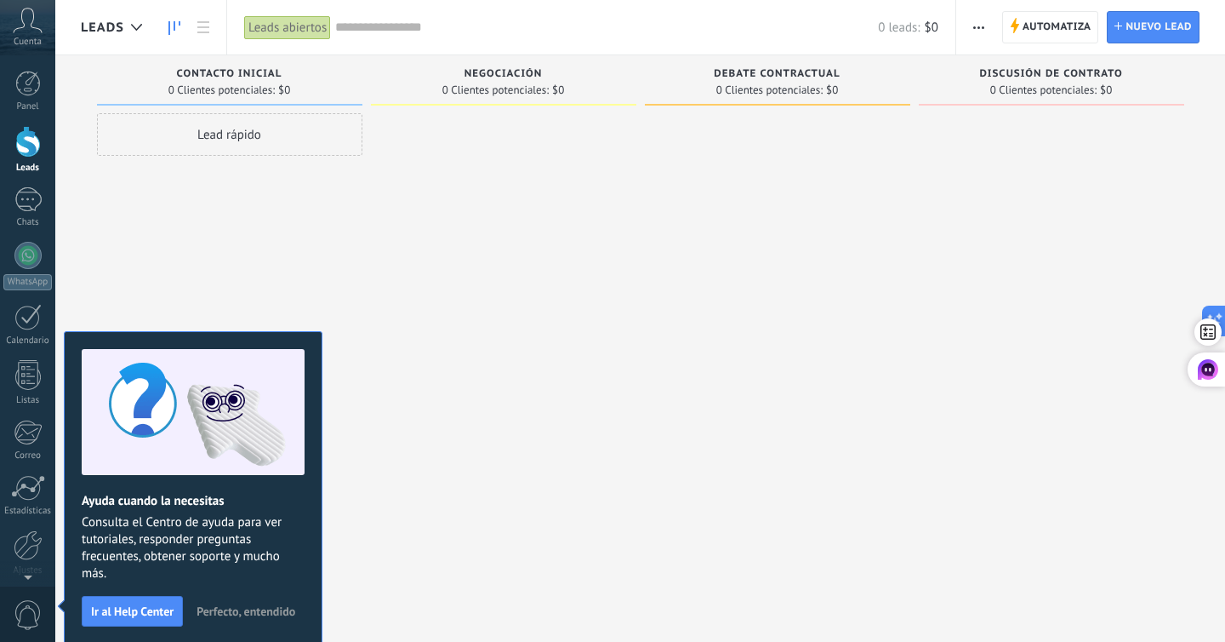
click at [250, 619] on button "Perfecto, entendido" at bounding box center [246, 611] width 114 height 26
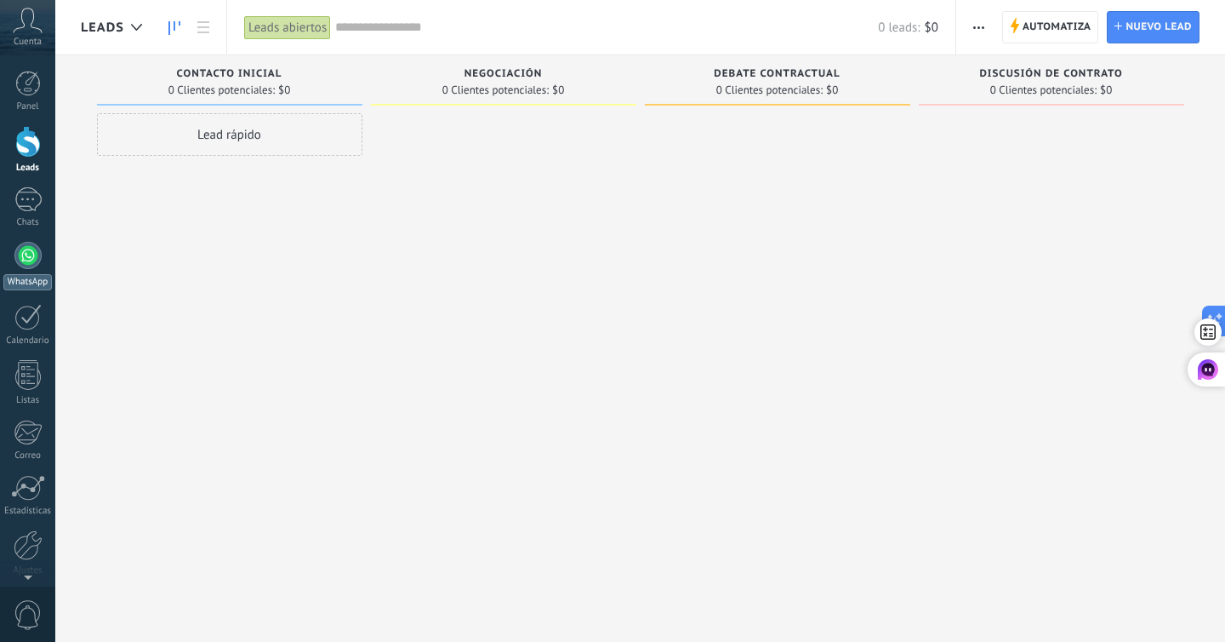
click at [31, 267] on div at bounding box center [27, 255] width 27 height 27
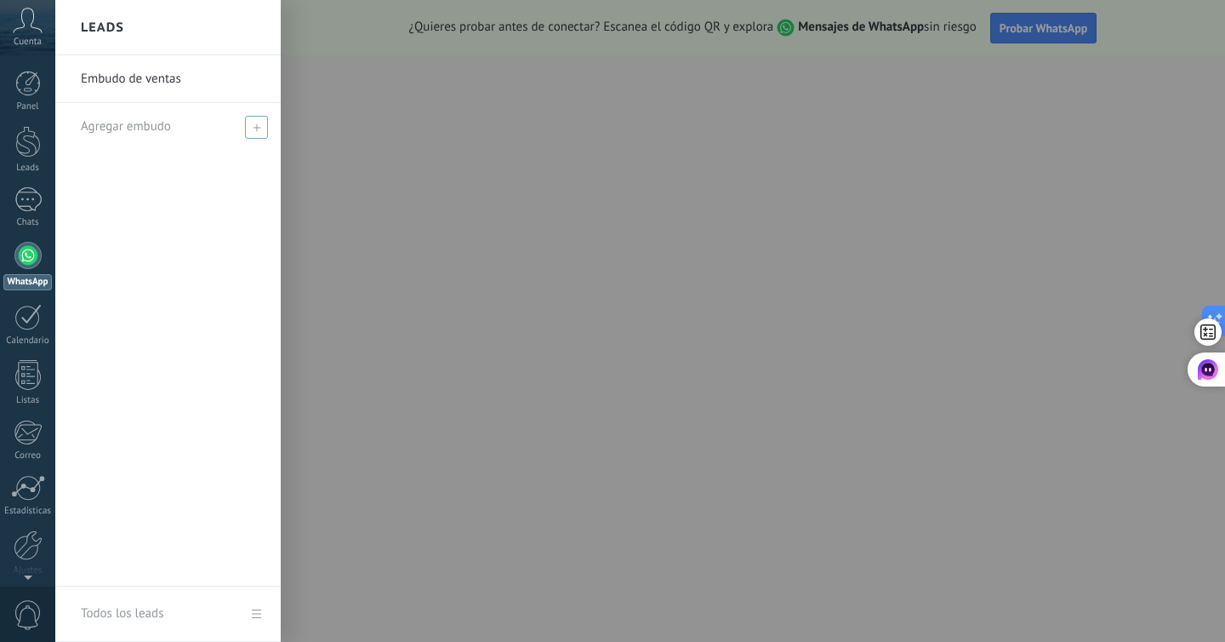
click at [259, 130] on icon at bounding box center [257, 127] width 8 height 8
type input "*"
type input "*****"
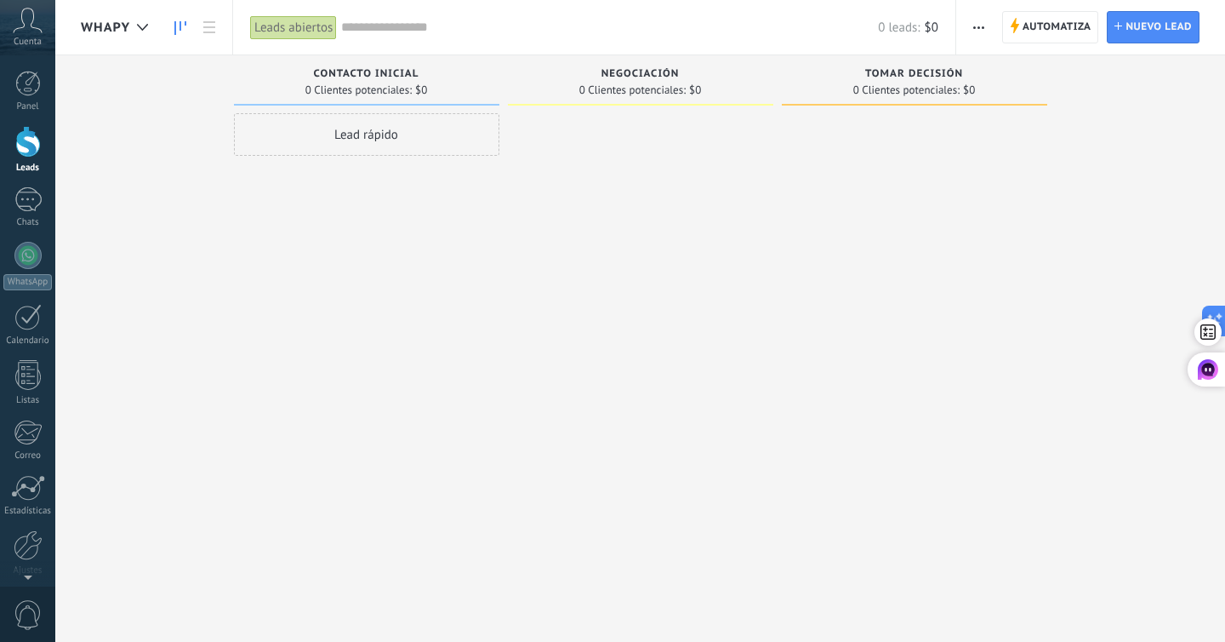
click at [361, 135] on div "Lead rápido" at bounding box center [366, 134] width 265 height 43
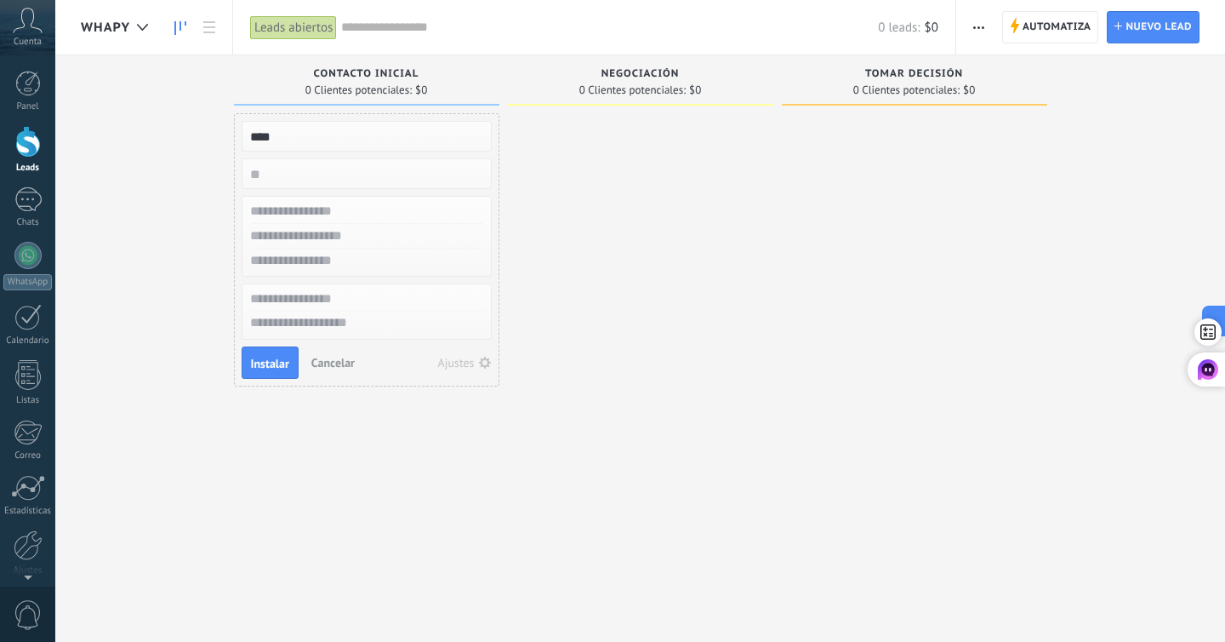
type input "****"
type input "*"
click at [620, 174] on div at bounding box center [640, 322] width 265 height 419
click at [266, 364] on span "Instalar" at bounding box center [270, 363] width 38 height 12
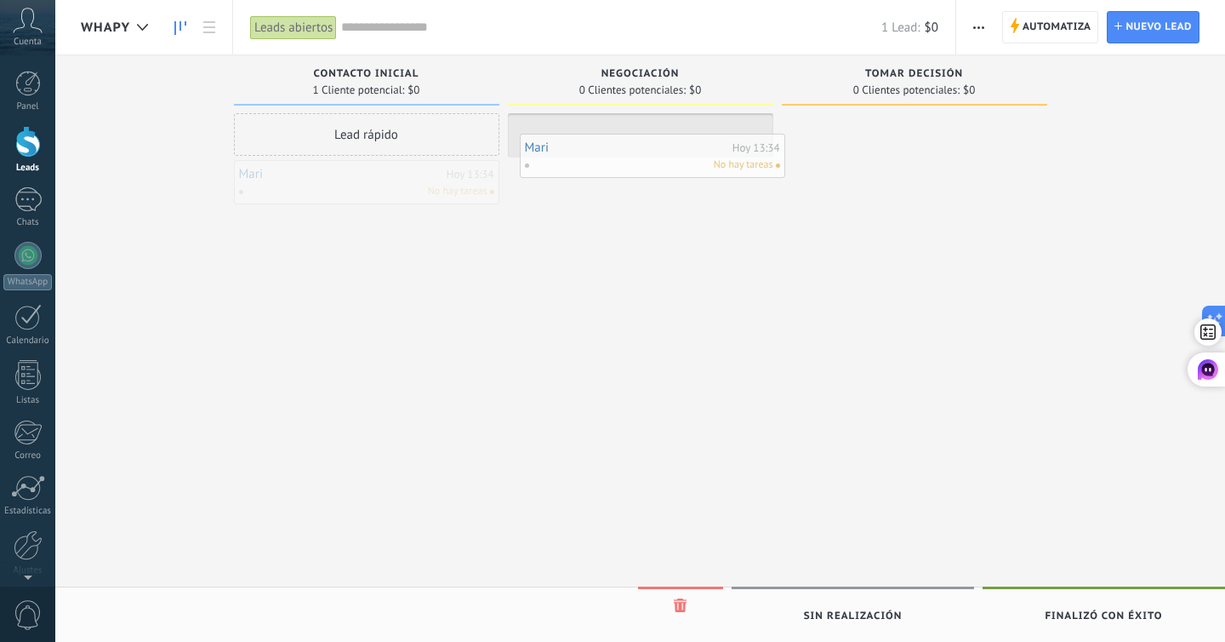
drag, startPoint x: 269, startPoint y: 185, endPoint x: 609, endPoint y: 150, distance: 342.2
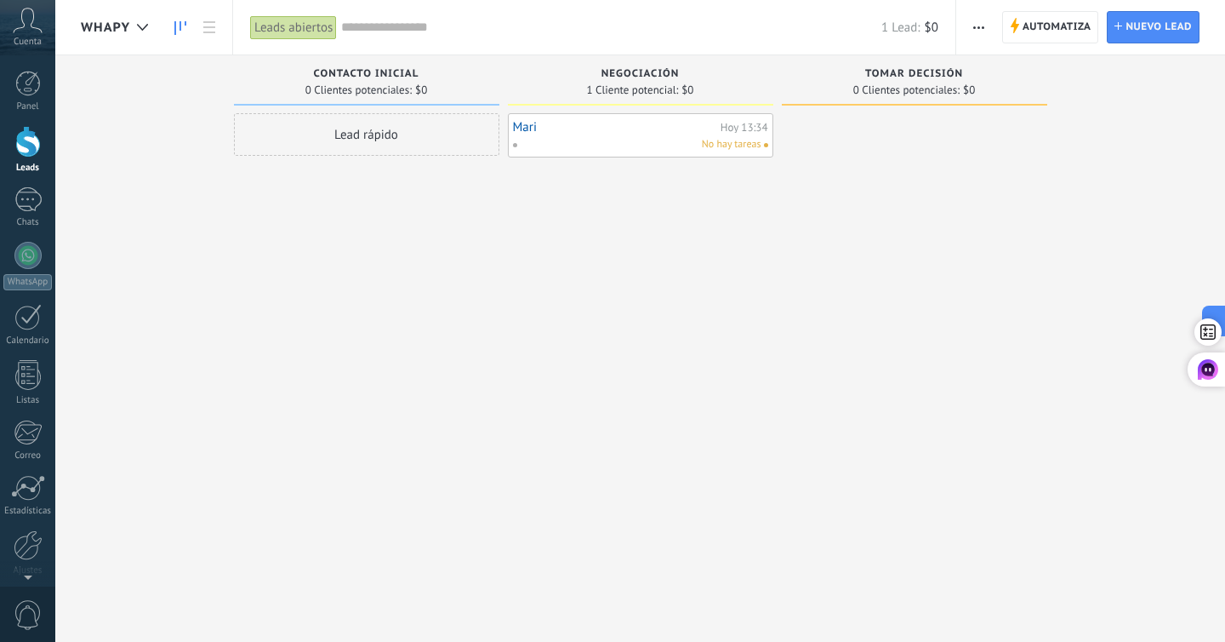
click at [548, 149] on div "No hay tareas" at bounding box center [636, 144] width 249 height 15
click at [563, 139] on div "No hay tareas" at bounding box center [636, 144] width 249 height 15
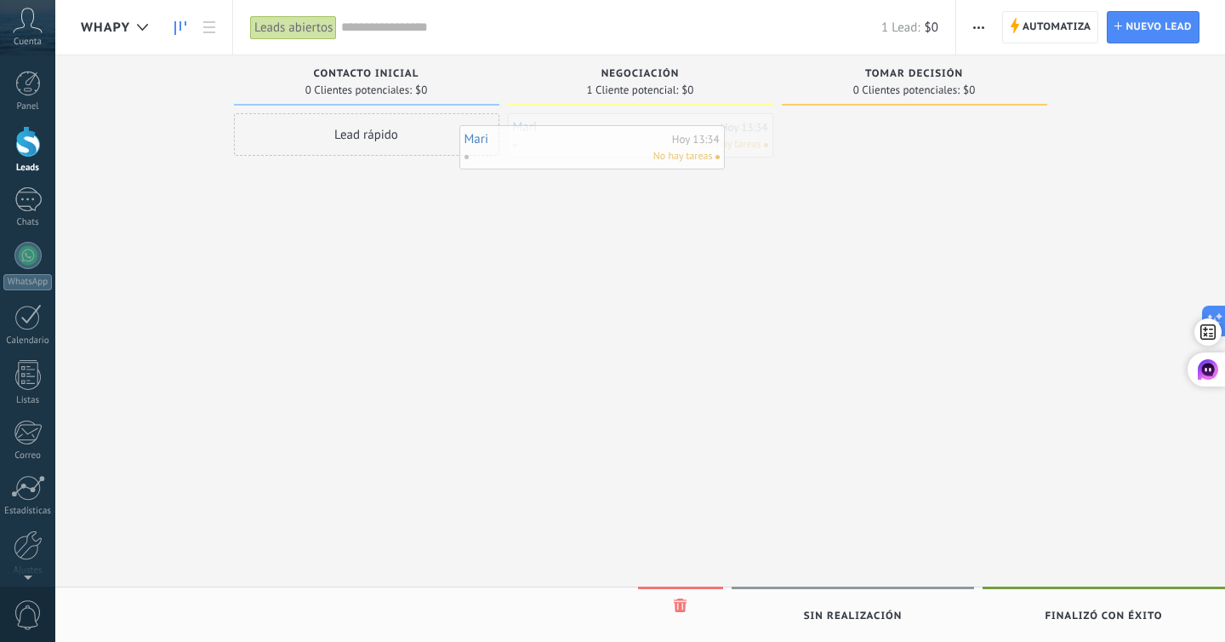
drag, startPoint x: 563, startPoint y: 139, endPoint x: 413, endPoint y: 181, distance: 156.5
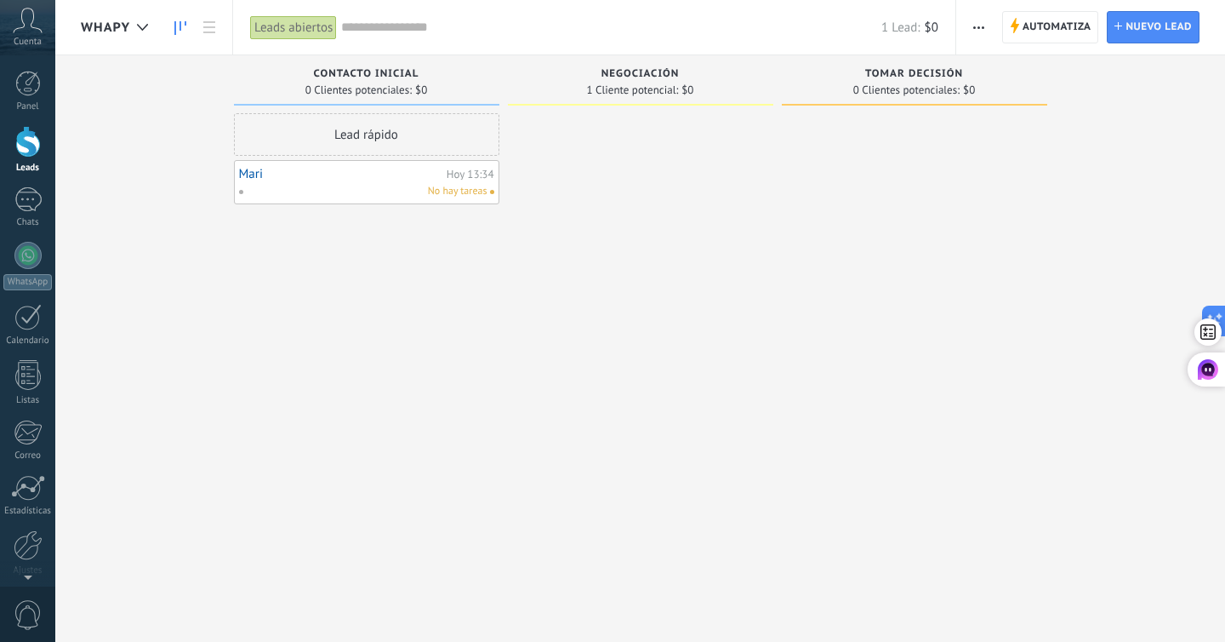
click at [342, 181] on div "Mari Hoy 13:34 No hay tareas" at bounding box center [366, 182] width 255 height 34
click at [412, 180] on link "Mari" at bounding box center [340, 174] width 203 height 14
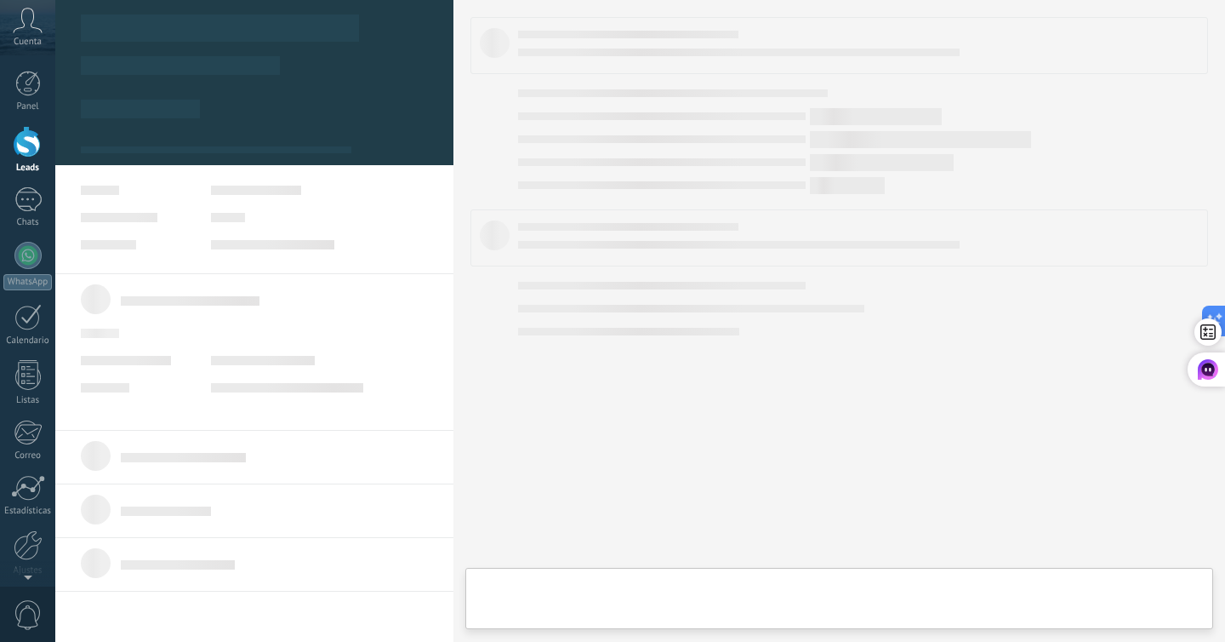
click at [276, 180] on link "Mari" at bounding box center [340, 174] width 203 height 14
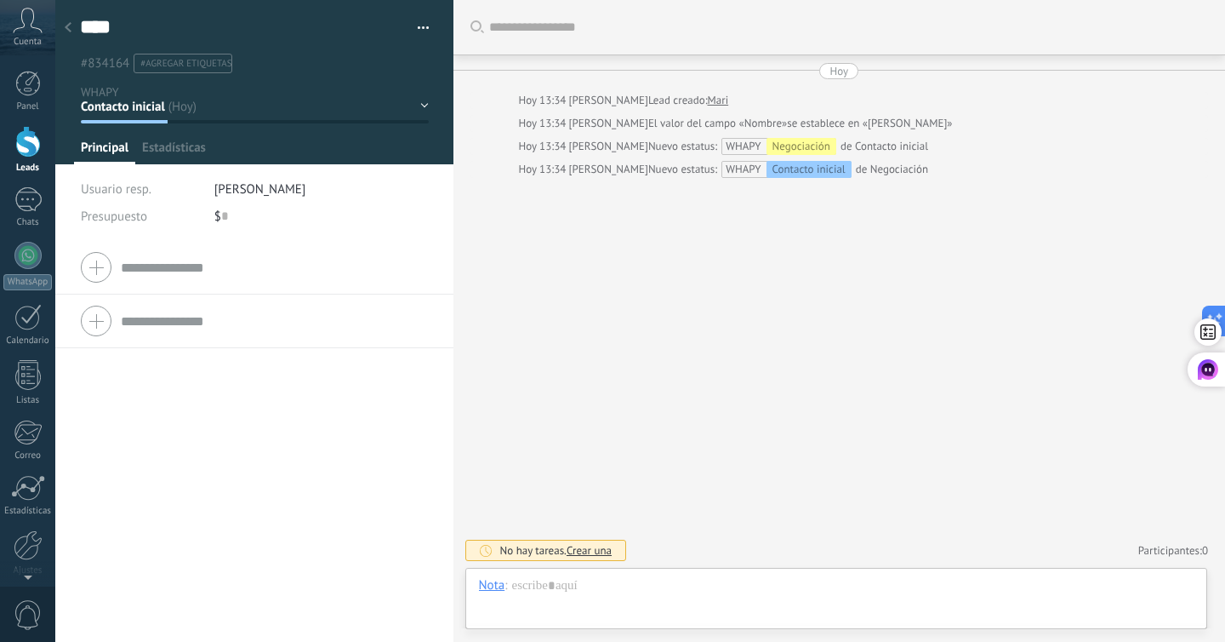
scroll to position [26, 0]
click at [413, 29] on button "button" at bounding box center [417, 28] width 25 height 26
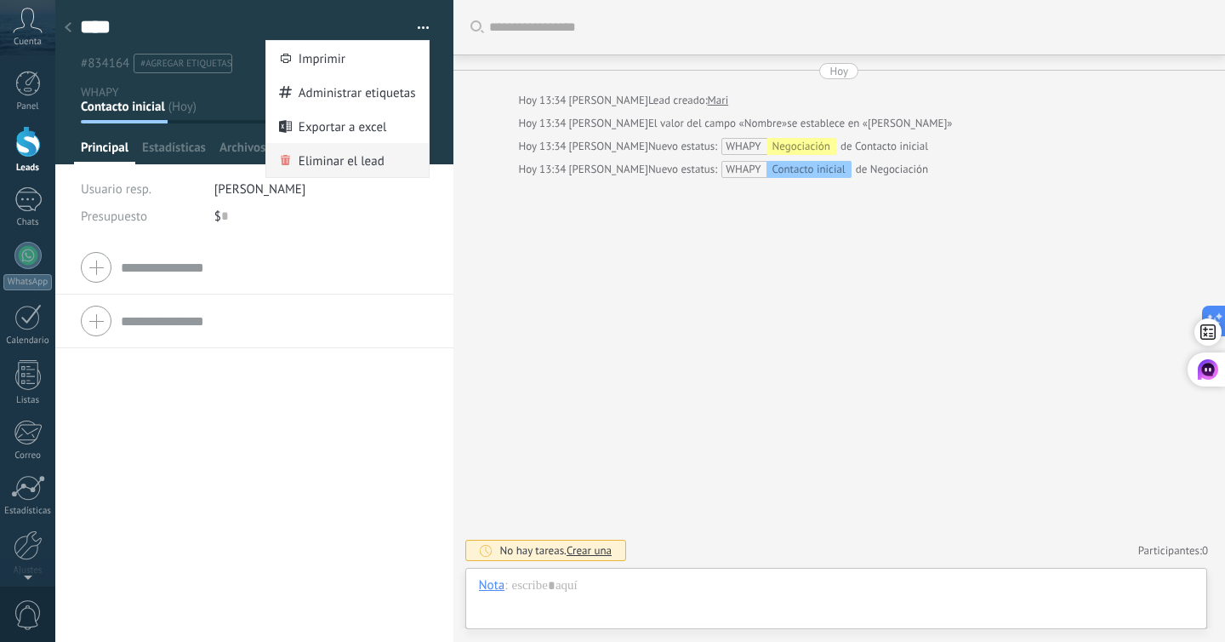
click at [371, 150] on span "Eliminar el lead" at bounding box center [342, 160] width 86 height 34
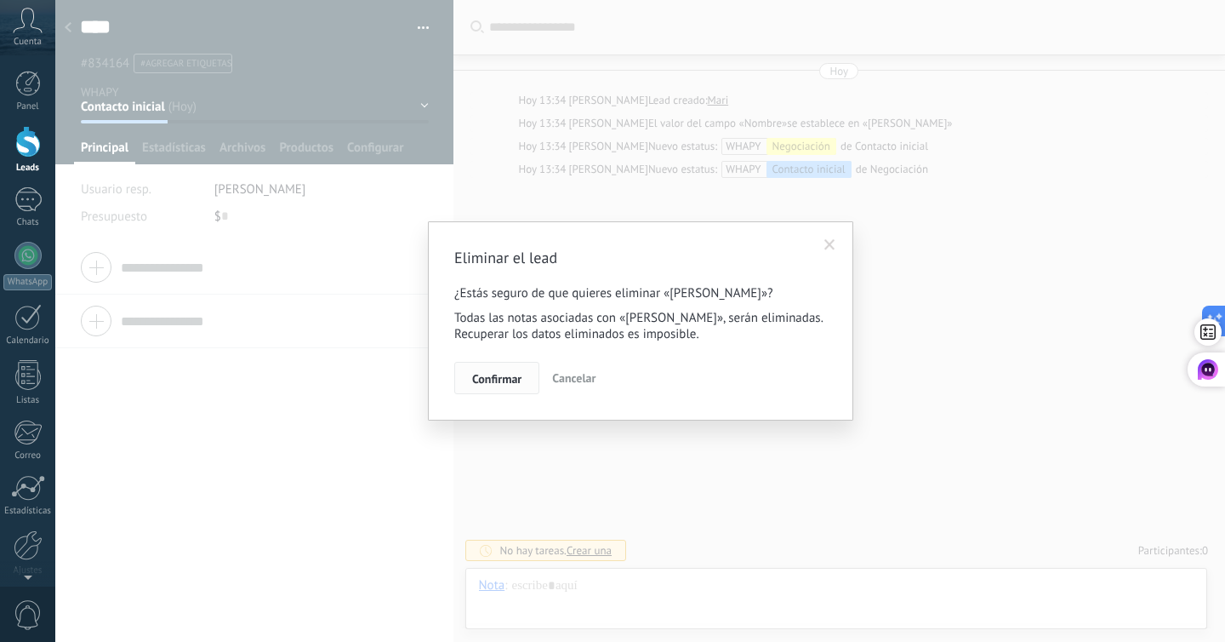
click at [517, 377] on span "Confirmar" at bounding box center [496, 379] width 49 height 12
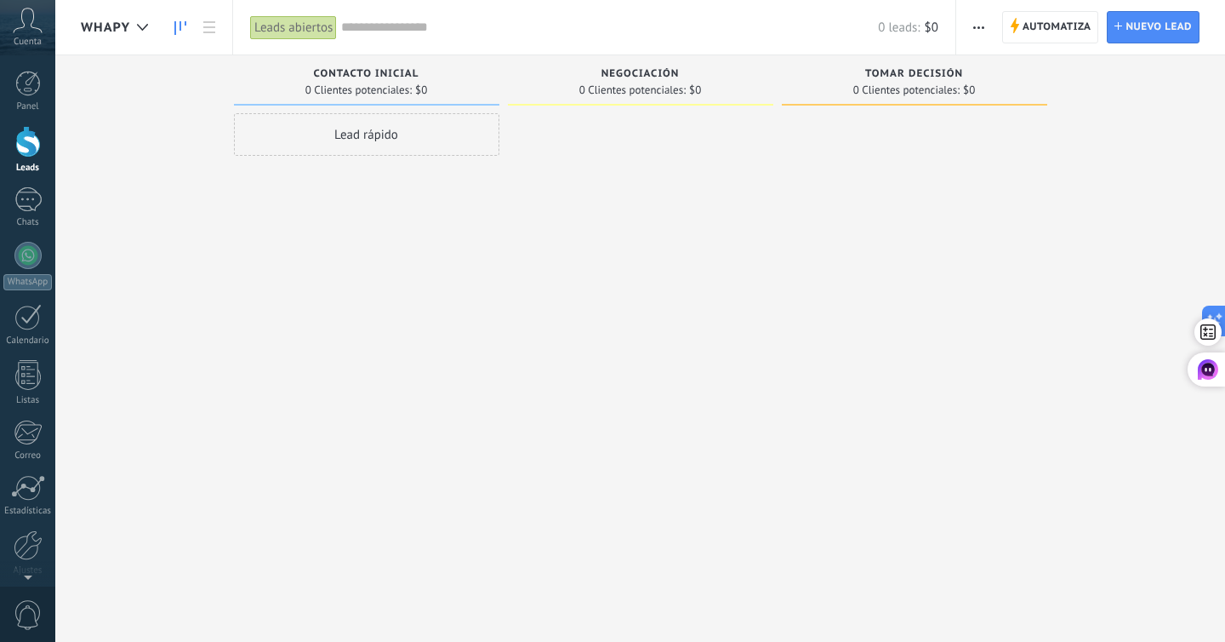
click at [977, 29] on span "button" at bounding box center [978, 27] width 11 height 32
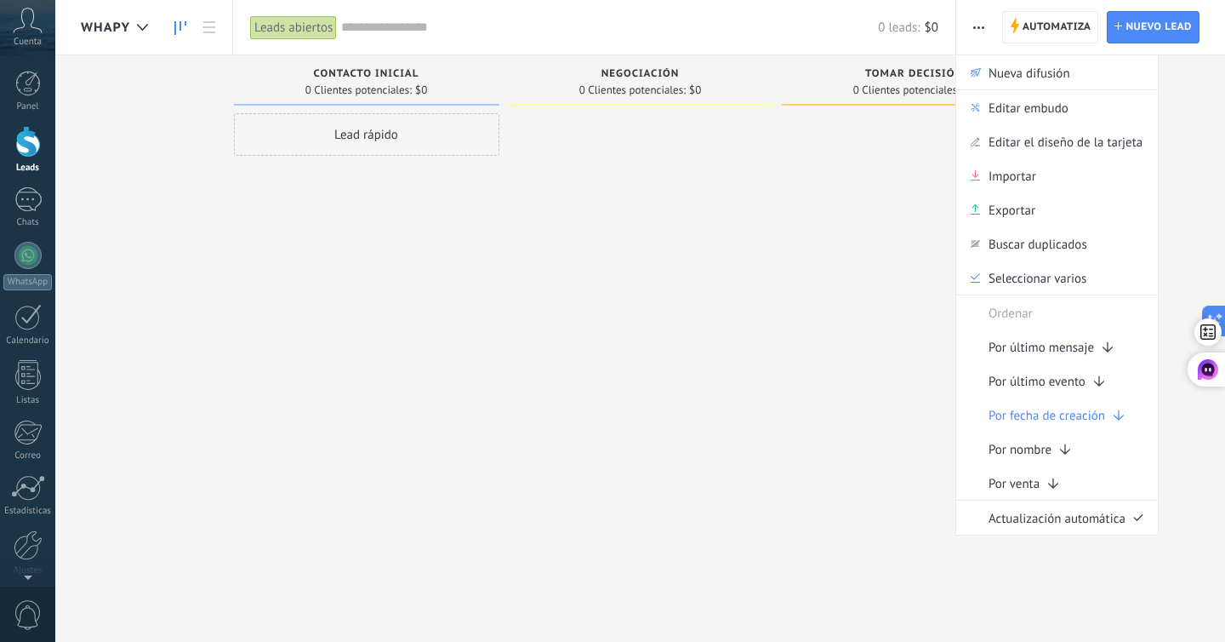
click at [852, 418] on div at bounding box center [914, 322] width 265 height 419
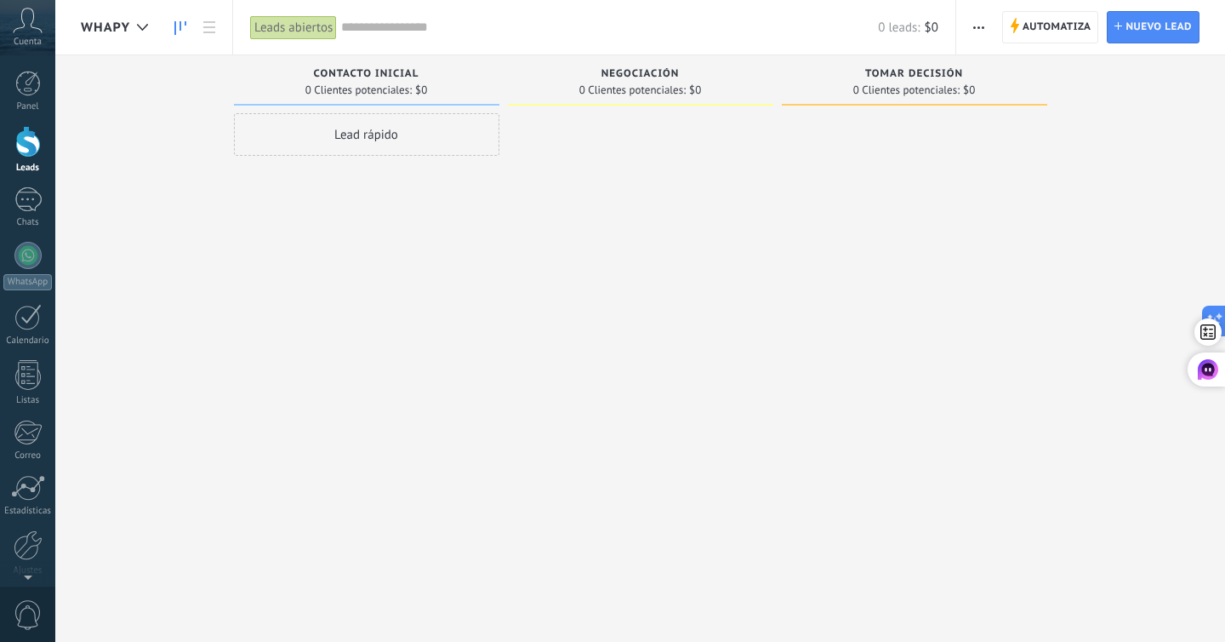
click at [21, 44] on span "Cuenta" at bounding box center [28, 42] width 28 height 11
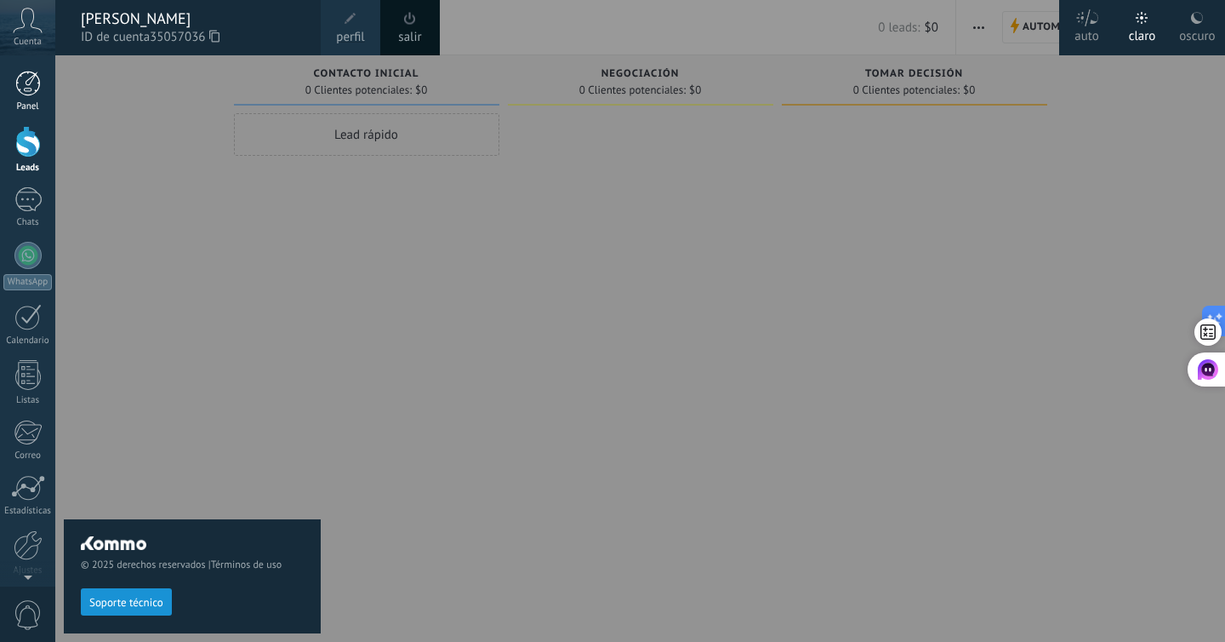
click at [15, 96] on link "Panel" at bounding box center [27, 92] width 55 height 42
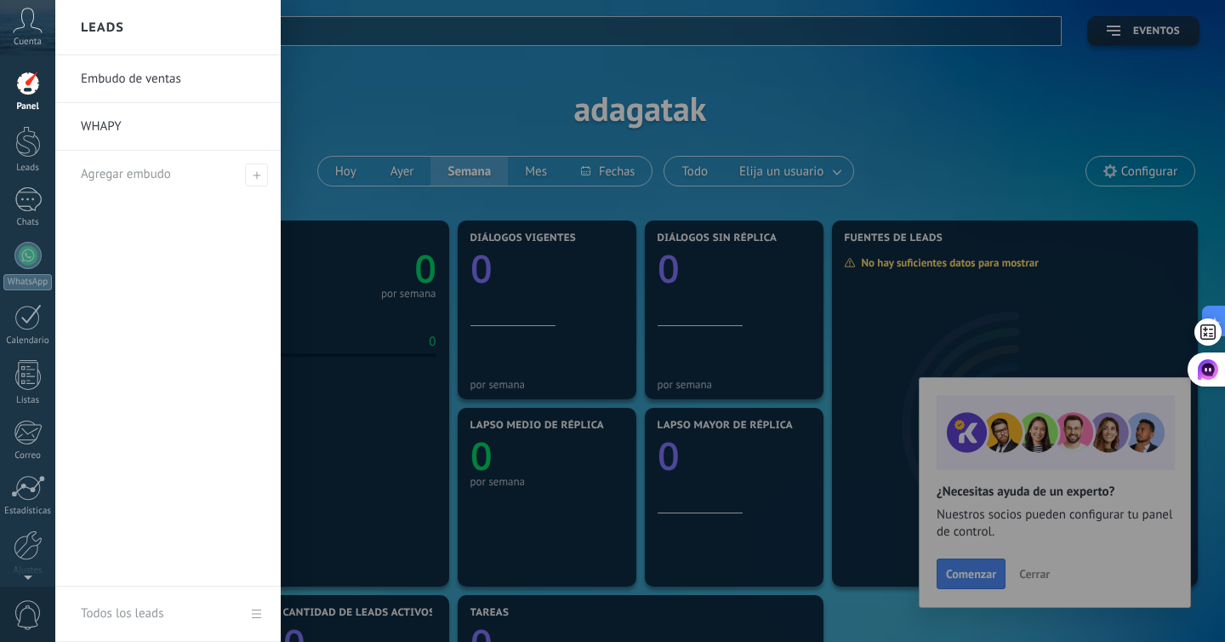
click at [130, 86] on link "Embudo de ventas" at bounding box center [172, 79] width 183 height 48
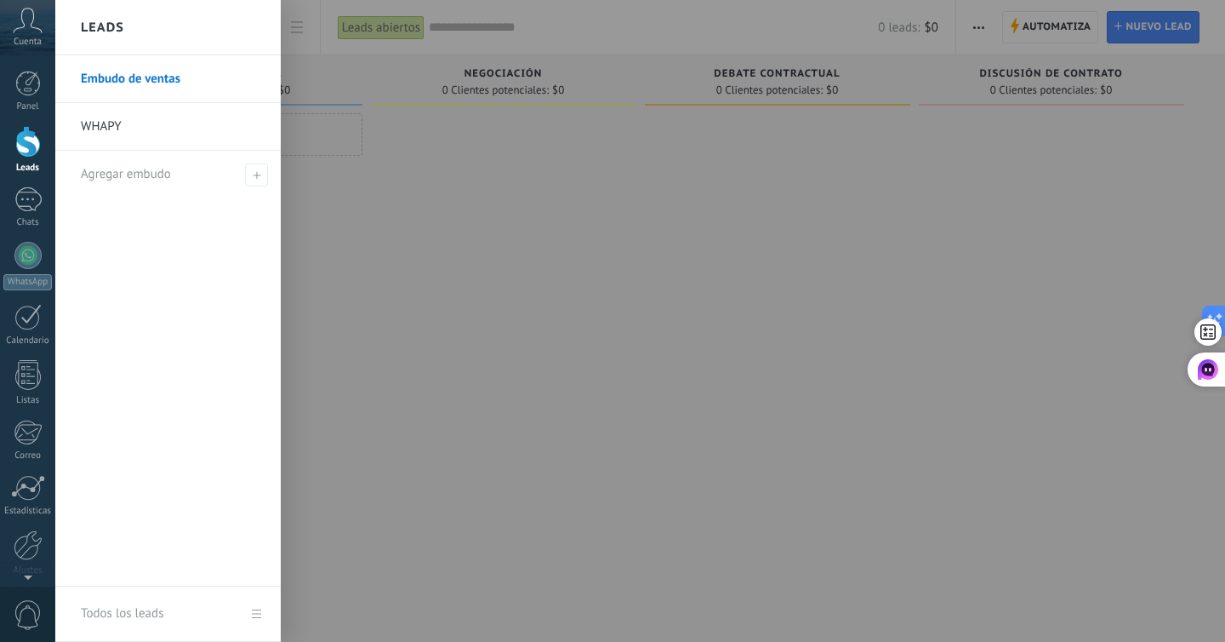
click at [123, 127] on link "WHAPY" at bounding box center [172, 127] width 183 height 48
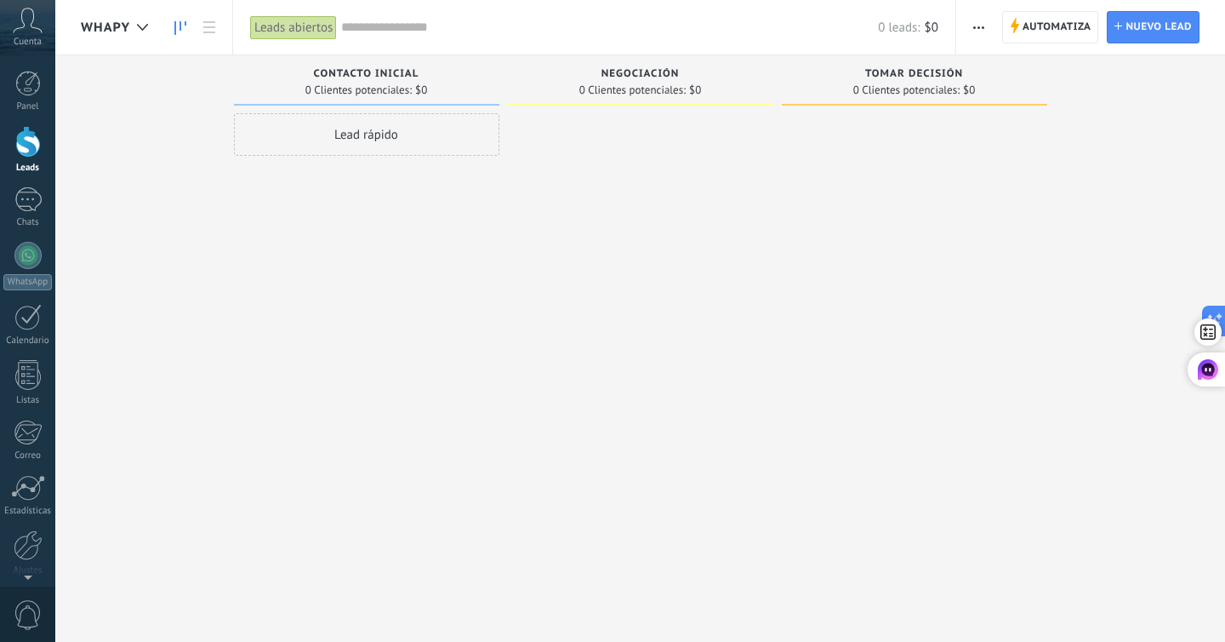
click at [33, 143] on div at bounding box center [28, 141] width 26 height 31
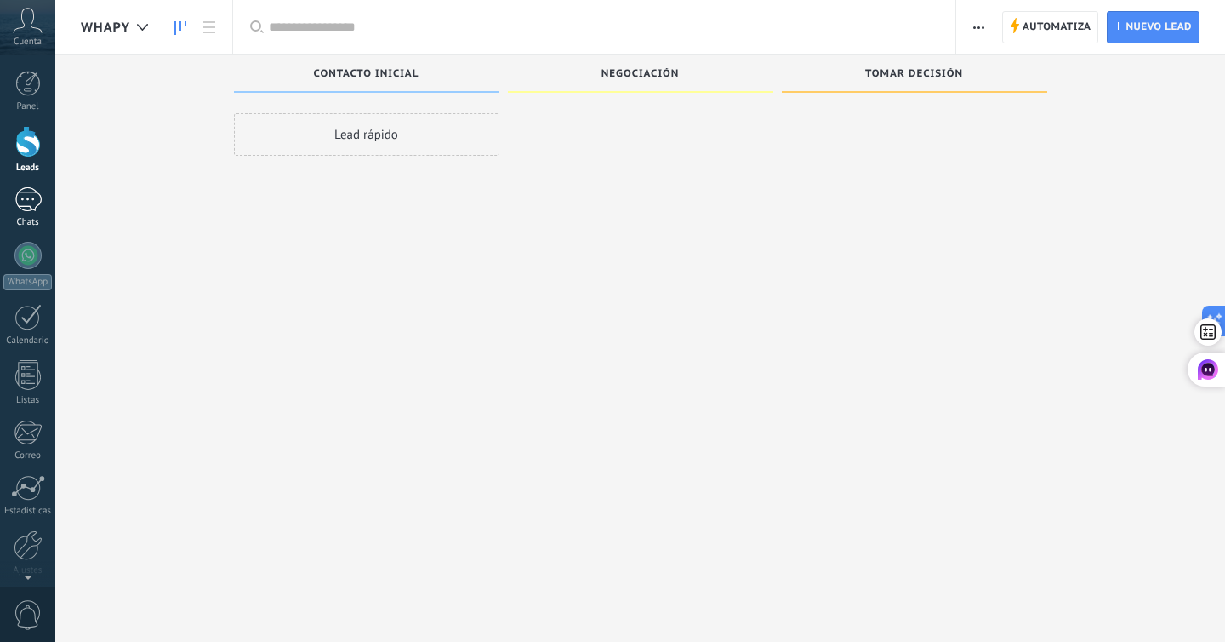
click at [26, 187] on div at bounding box center [27, 199] width 27 height 25
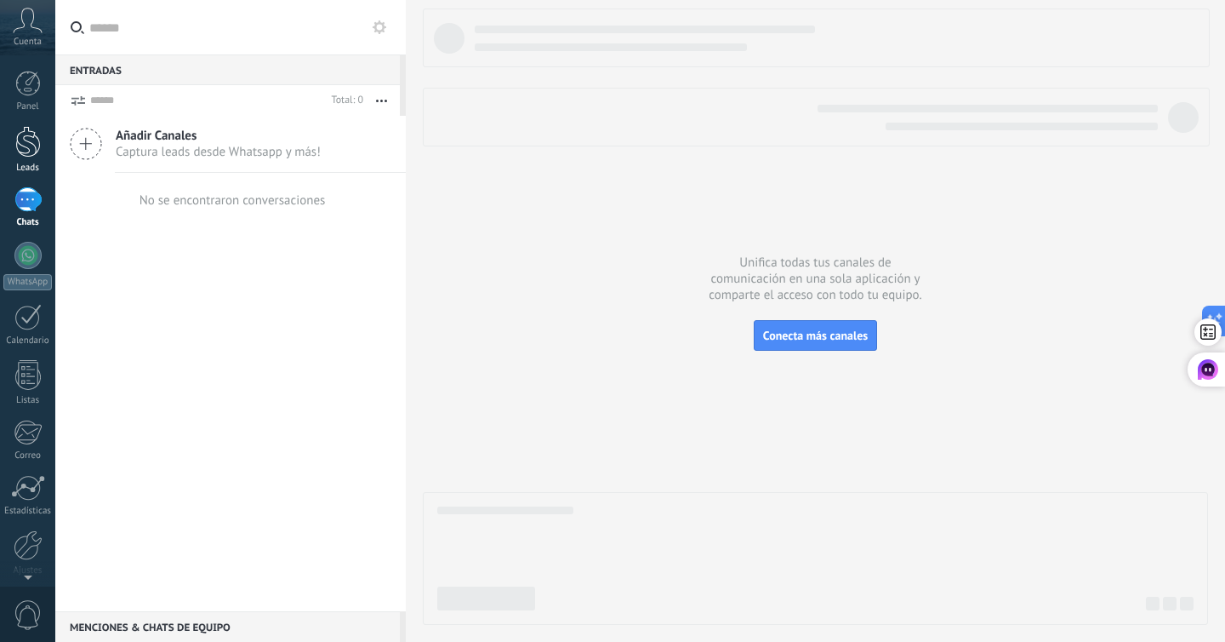
click at [39, 150] on div at bounding box center [28, 141] width 26 height 31
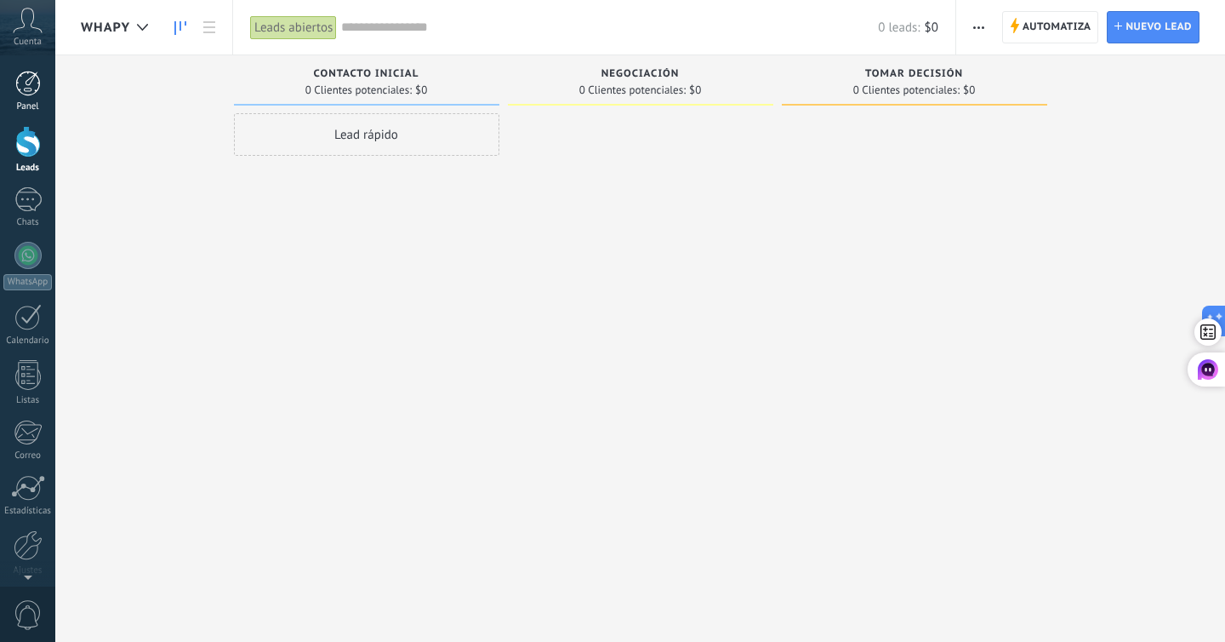
click at [29, 98] on link "Panel" at bounding box center [27, 92] width 55 height 42
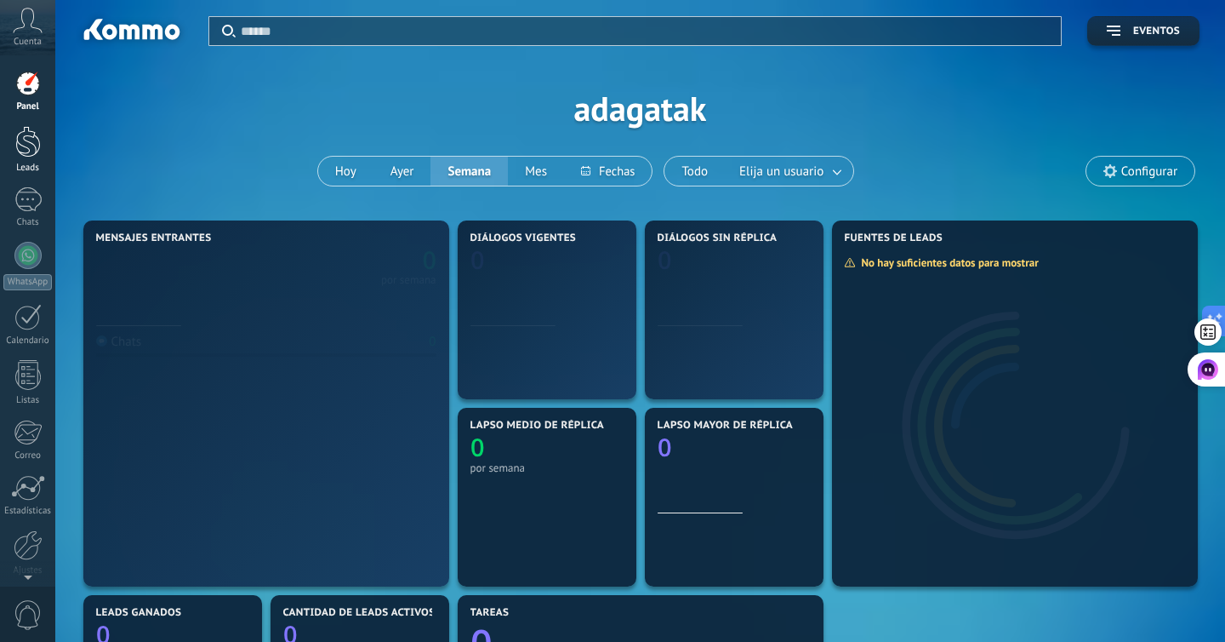
click at [29, 140] on div at bounding box center [28, 141] width 26 height 31
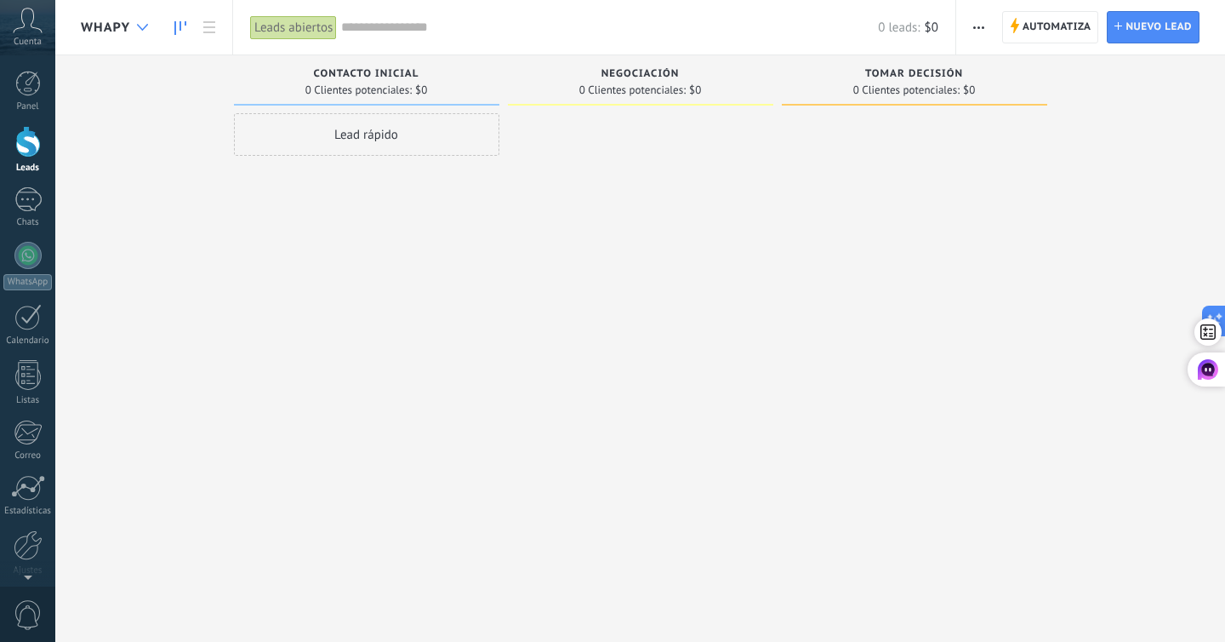
click at [146, 25] on use at bounding box center [142, 27] width 11 height 7
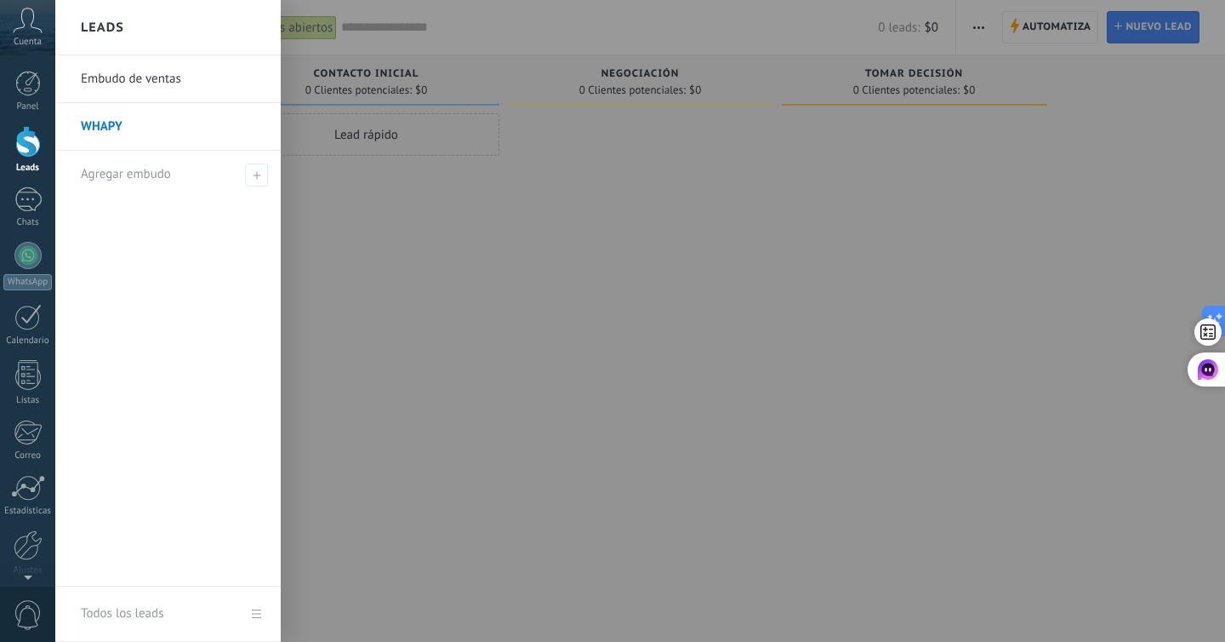
click at [134, 74] on link "Embudo de ventas" at bounding box center [172, 79] width 183 height 48
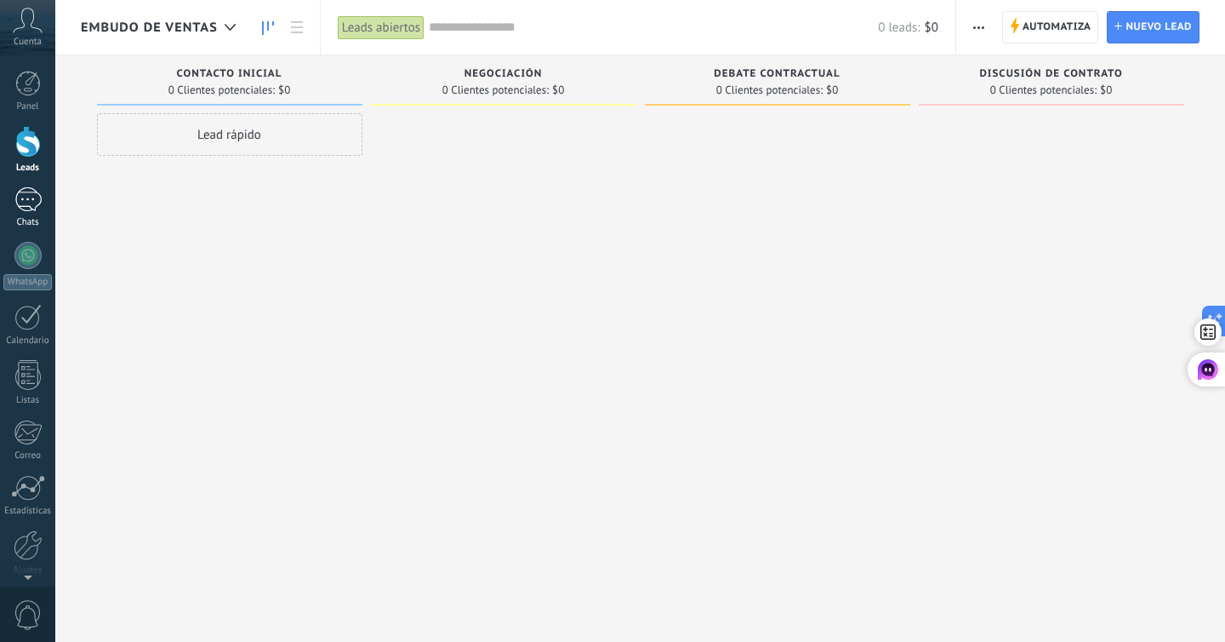
click at [32, 197] on div at bounding box center [27, 199] width 27 height 25
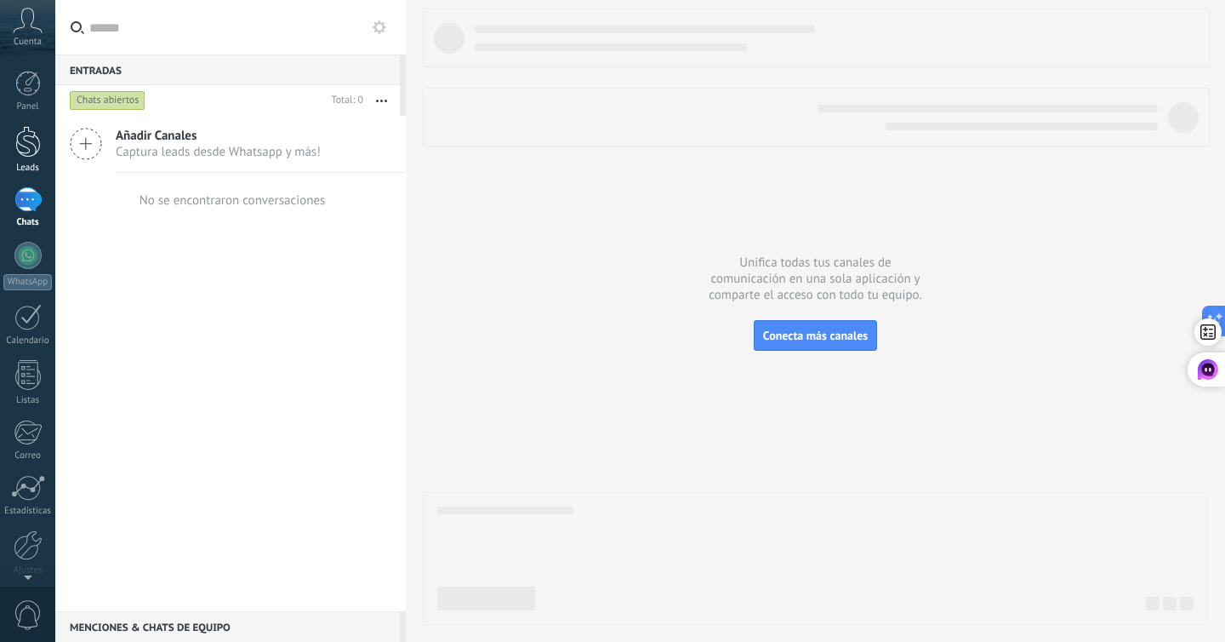
click at [35, 149] on div at bounding box center [28, 141] width 26 height 31
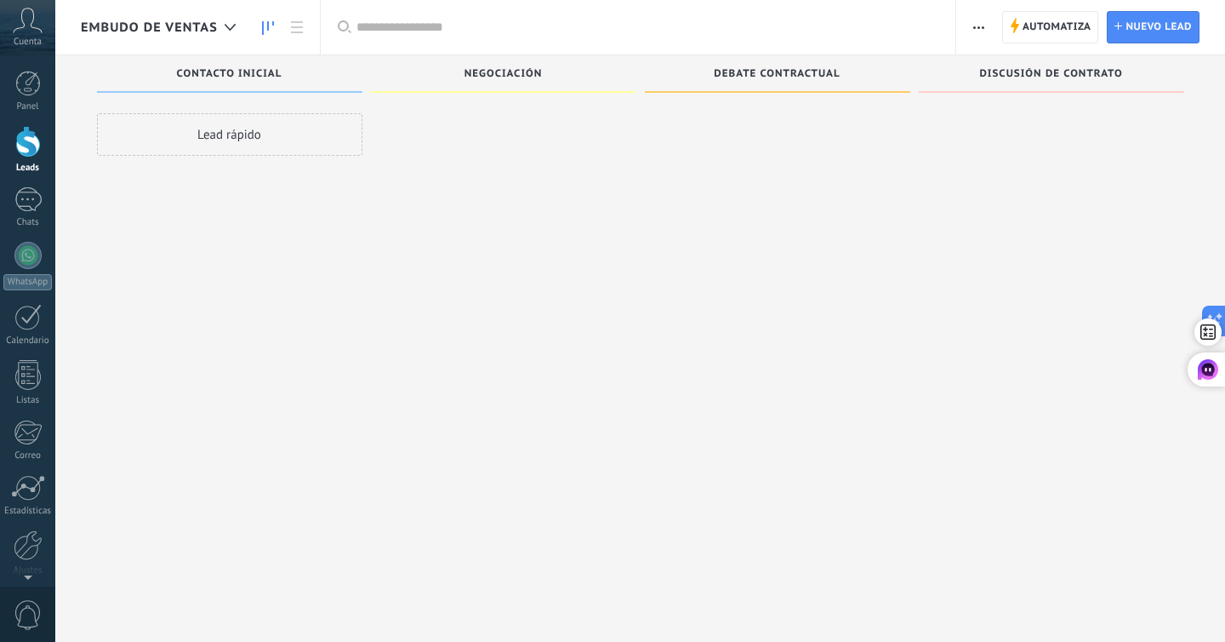
click at [185, 39] on div "Embudo de ventas" at bounding box center [162, 27] width 163 height 54
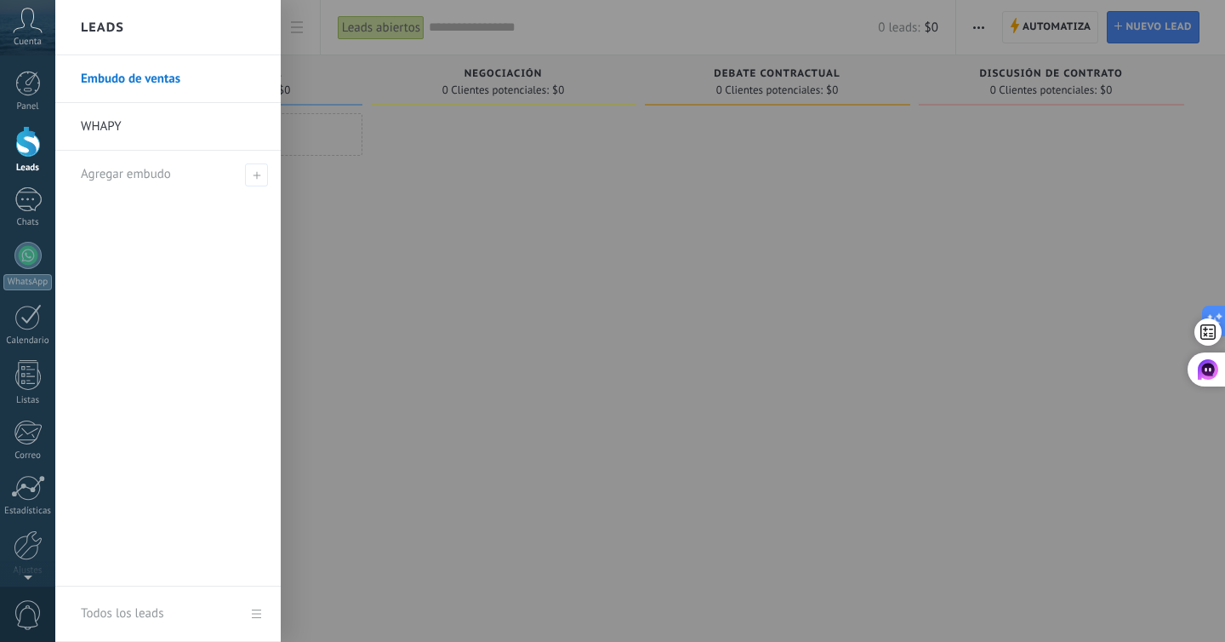
click at [386, 95] on div at bounding box center [667, 321] width 1225 height 642
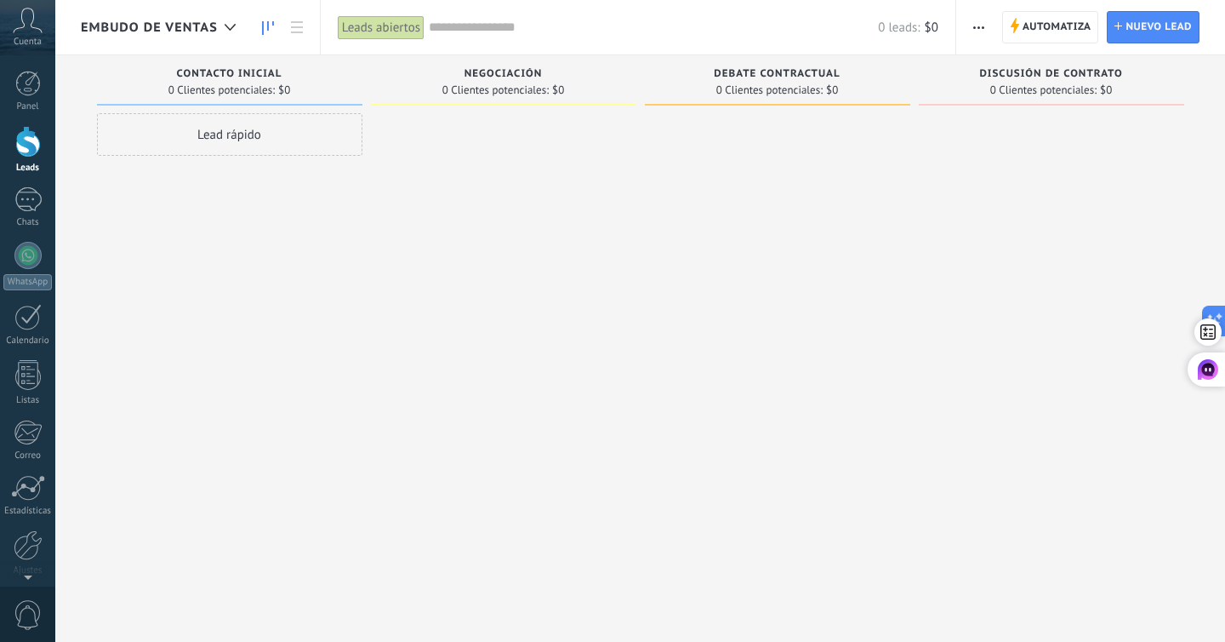
click at [203, 30] on span "Embudo de ventas" at bounding box center [149, 28] width 137 height 16
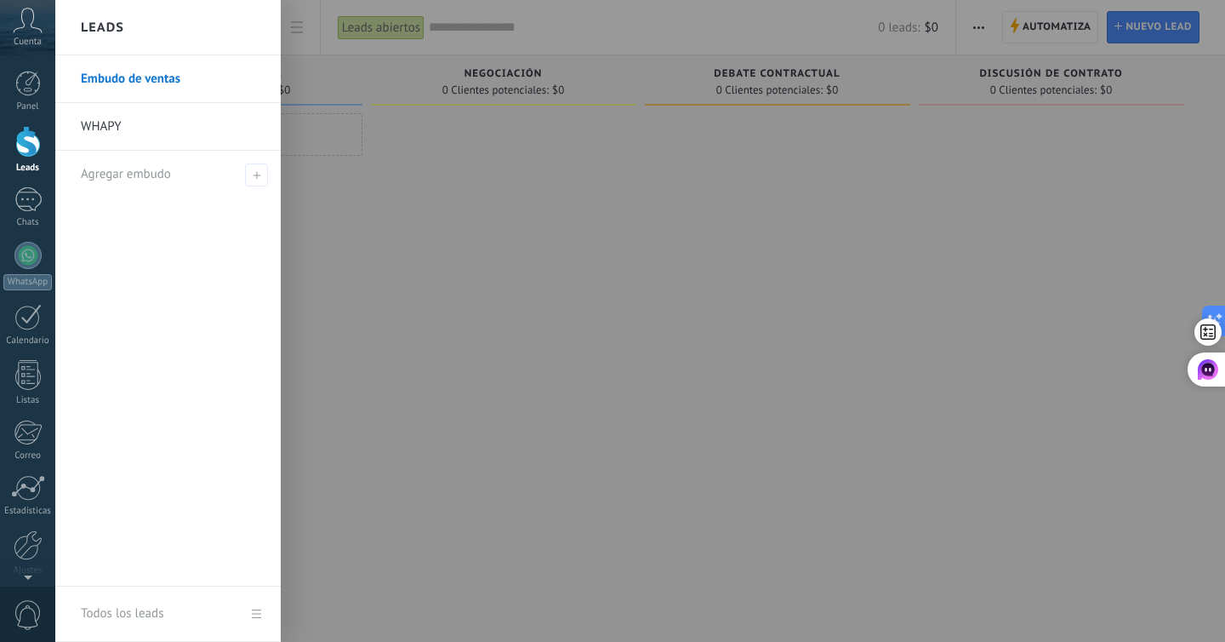
click at [180, 79] on link "Embudo de ventas" at bounding box center [172, 79] width 183 height 48
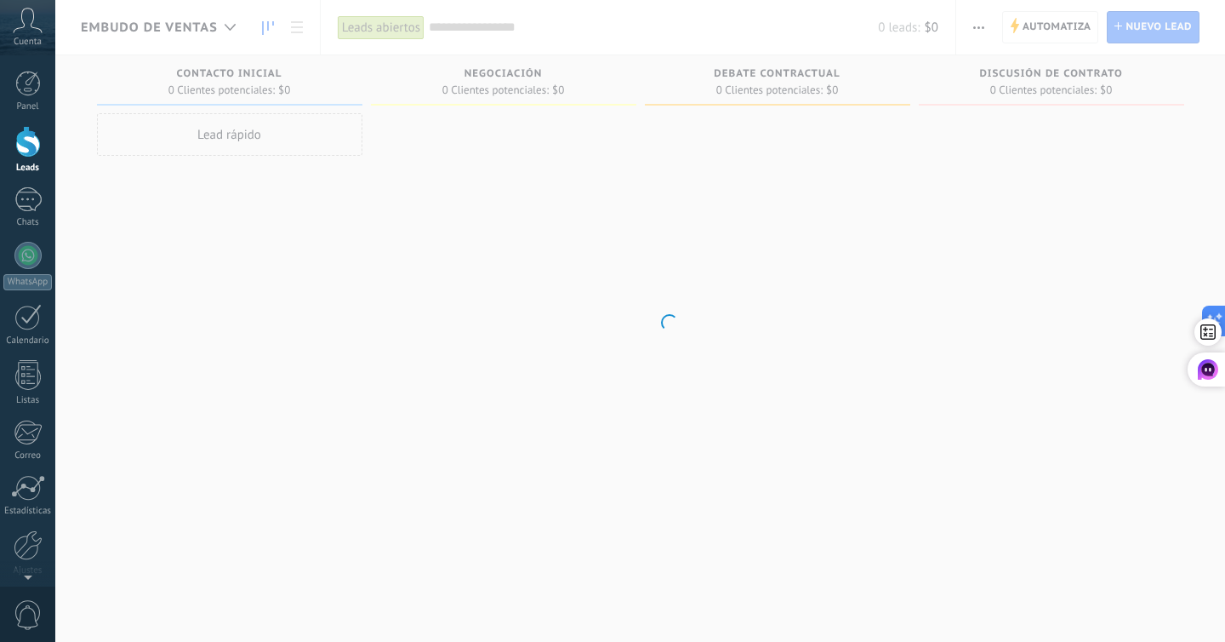
click at [180, 79] on body ".abccls-1,.abccls-2{fill-rule:evenodd}.abccls-2{fill:#fff} .abfcls-1{fill:none}…" at bounding box center [612, 321] width 1225 height 642
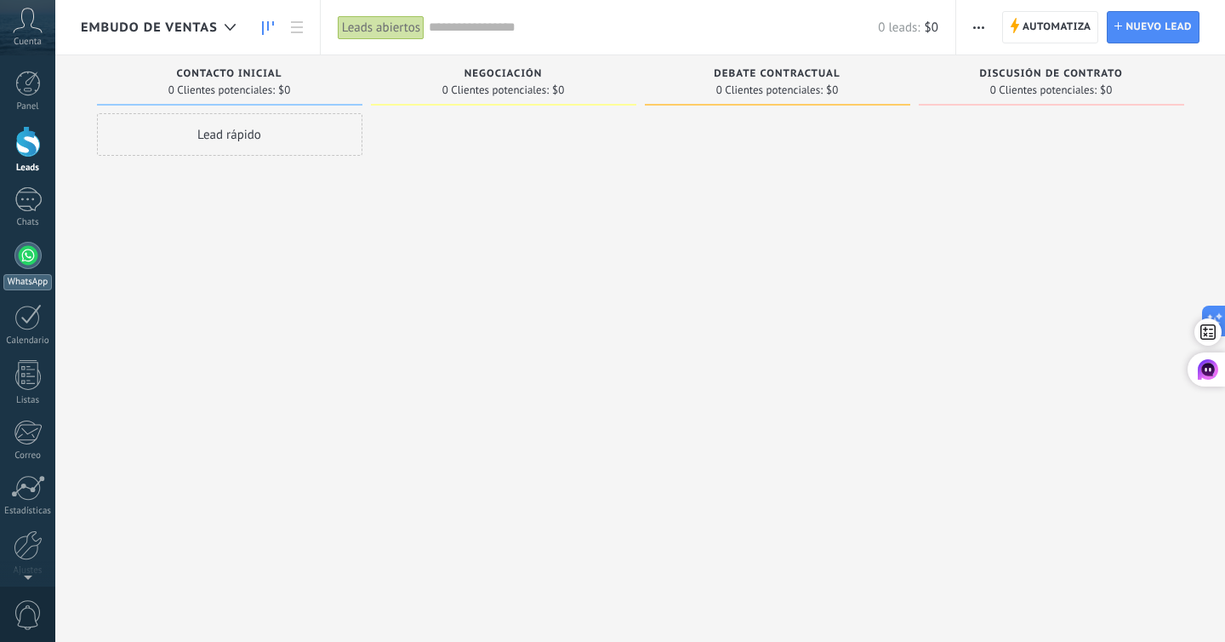
click at [37, 250] on div at bounding box center [27, 255] width 27 height 27
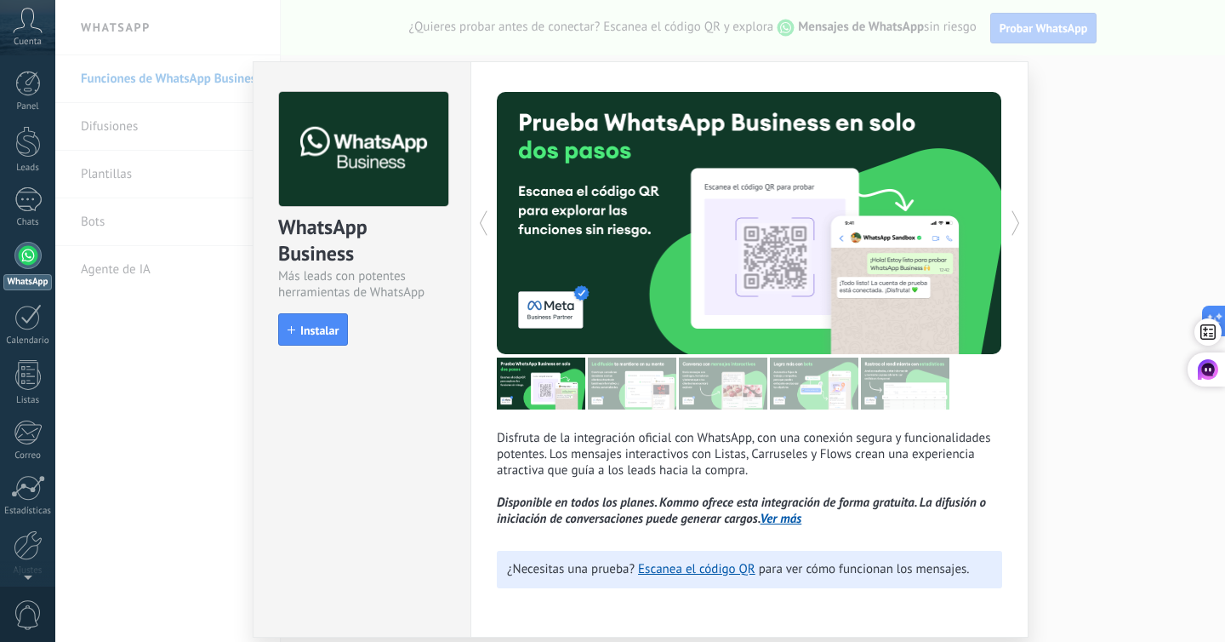
click at [339, 345] on div "WhatsApp Business Más leads con potentes herramientas de WhatsApp install Insta…" at bounding box center [362, 210] width 217 height 297
click at [307, 328] on span "Instalar" at bounding box center [319, 330] width 38 height 12
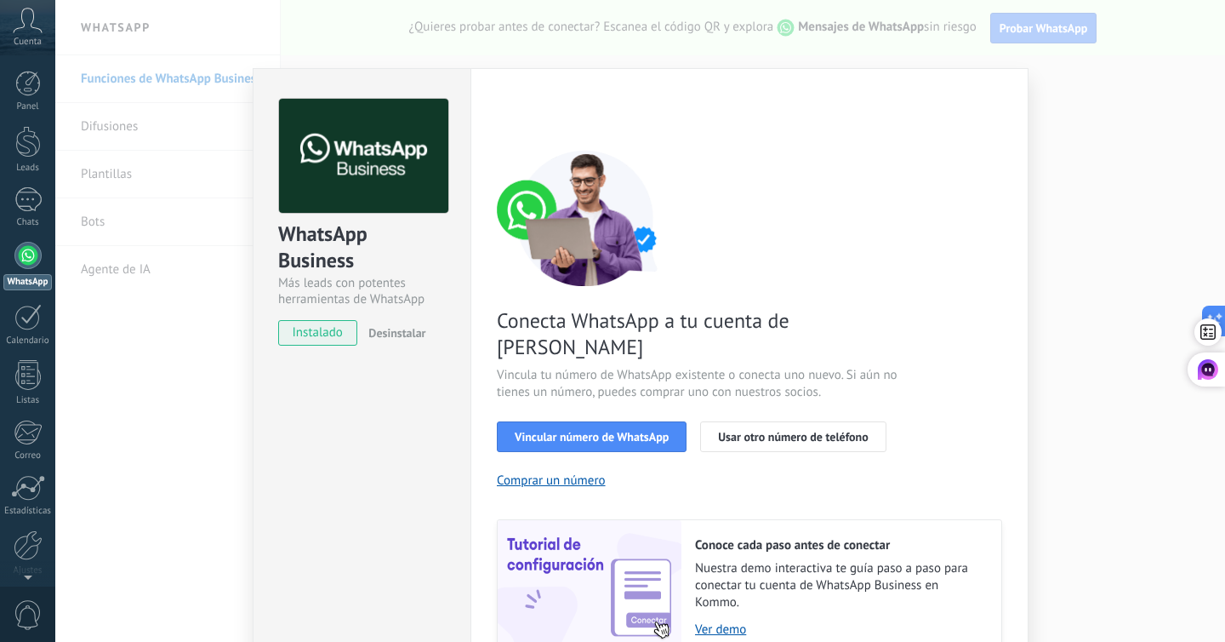
scroll to position [64, 0]
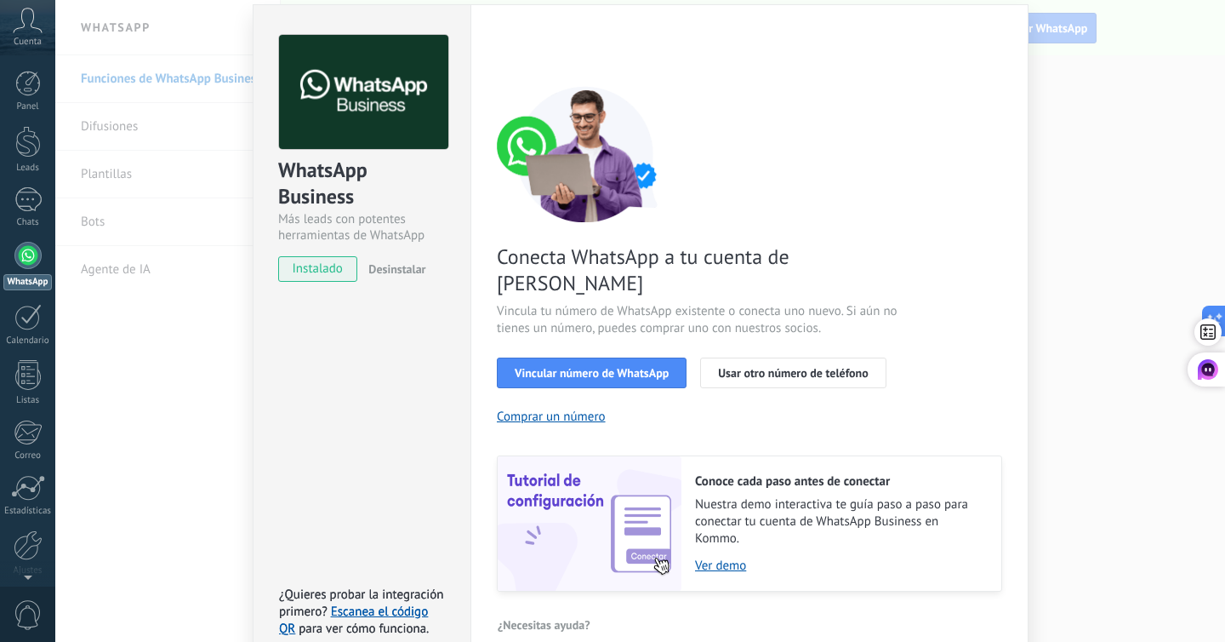
click at [1075, 255] on div "WhatsApp Business Más leads con potentes herramientas de WhatsApp instalado Des…" at bounding box center [640, 321] width 1170 height 642
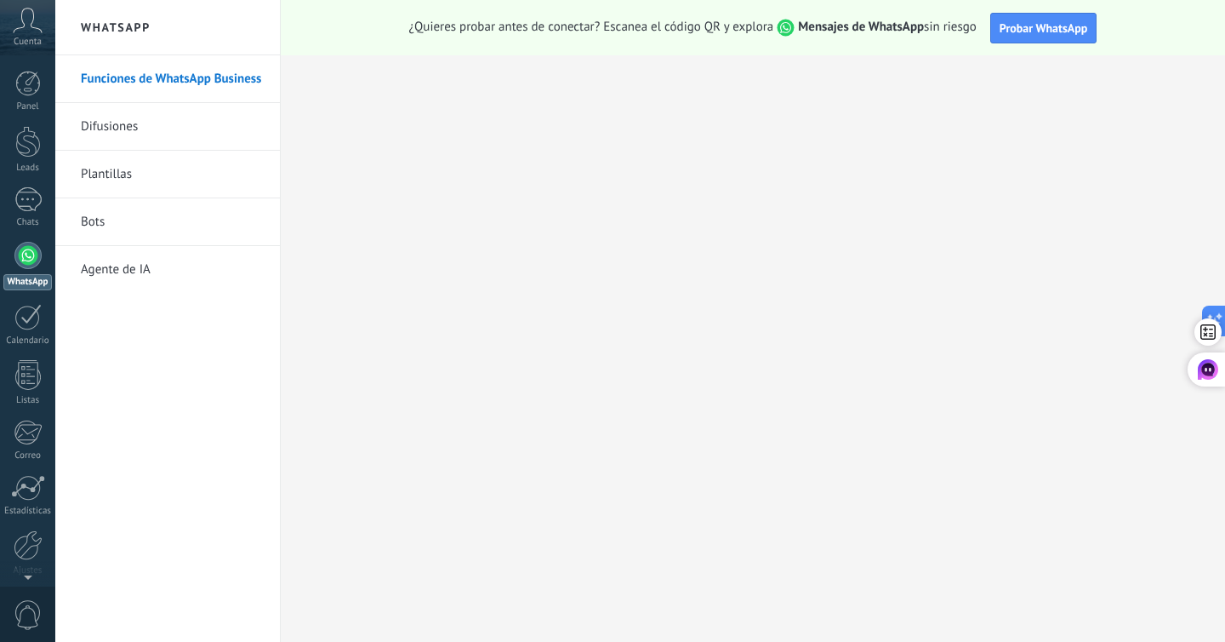
click at [104, 128] on link "Difusiones" at bounding box center [172, 127] width 182 height 48
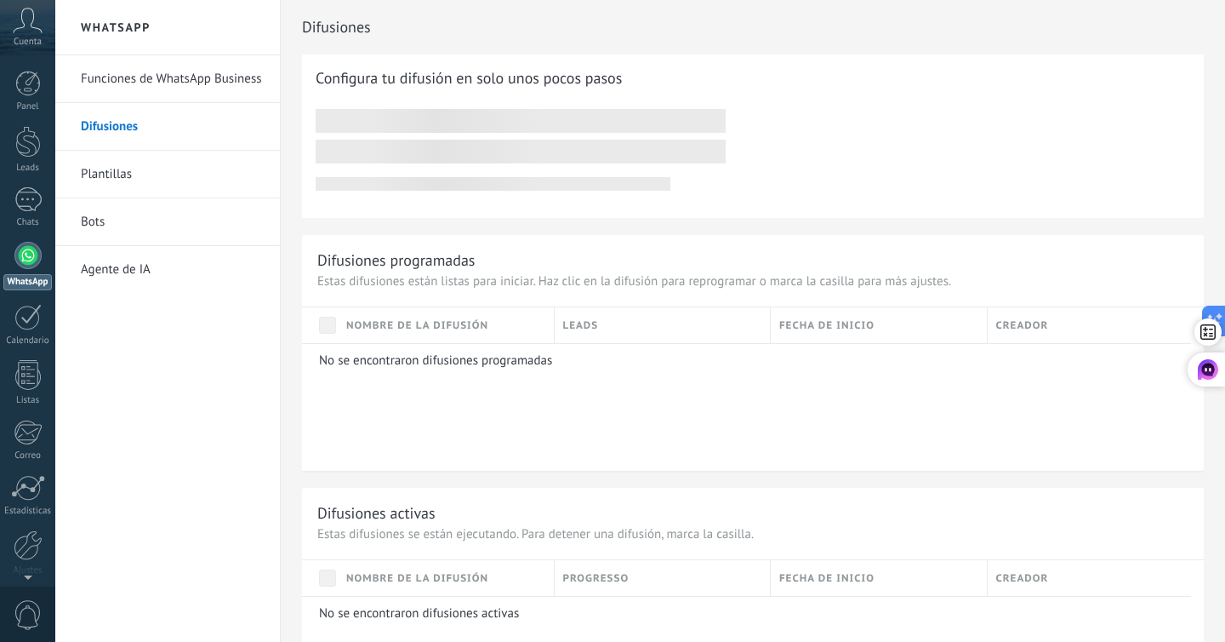
click at [114, 174] on link "Plantillas" at bounding box center [172, 175] width 182 height 48
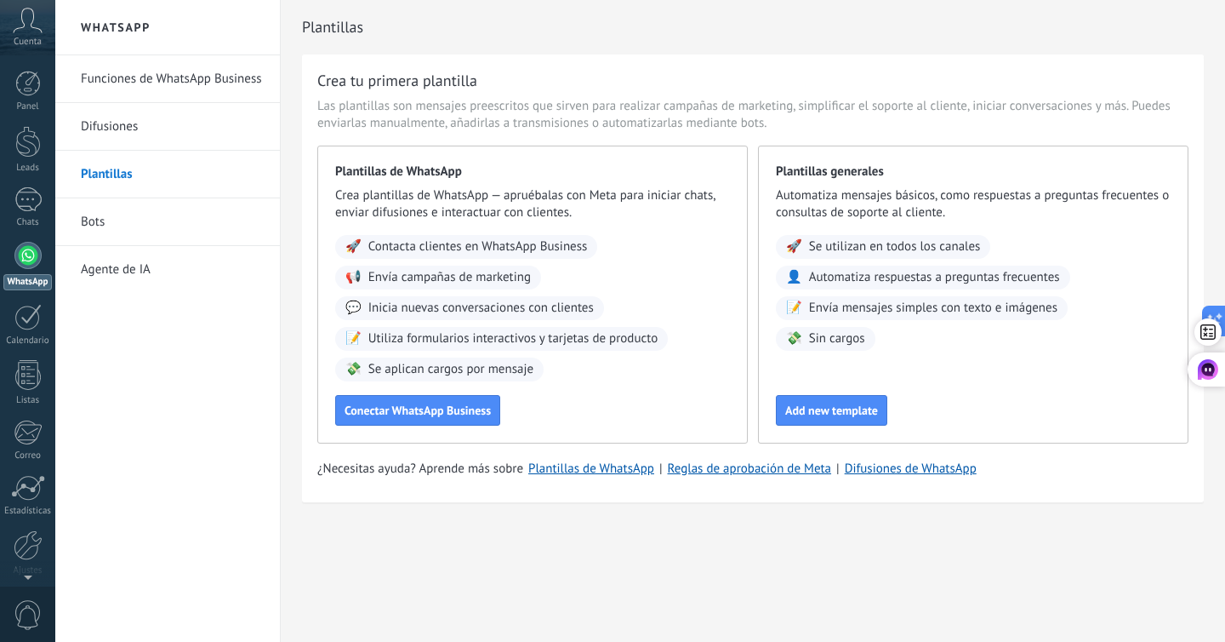
click at [131, 217] on link "Bots" at bounding box center [172, 222] width 182 height 48
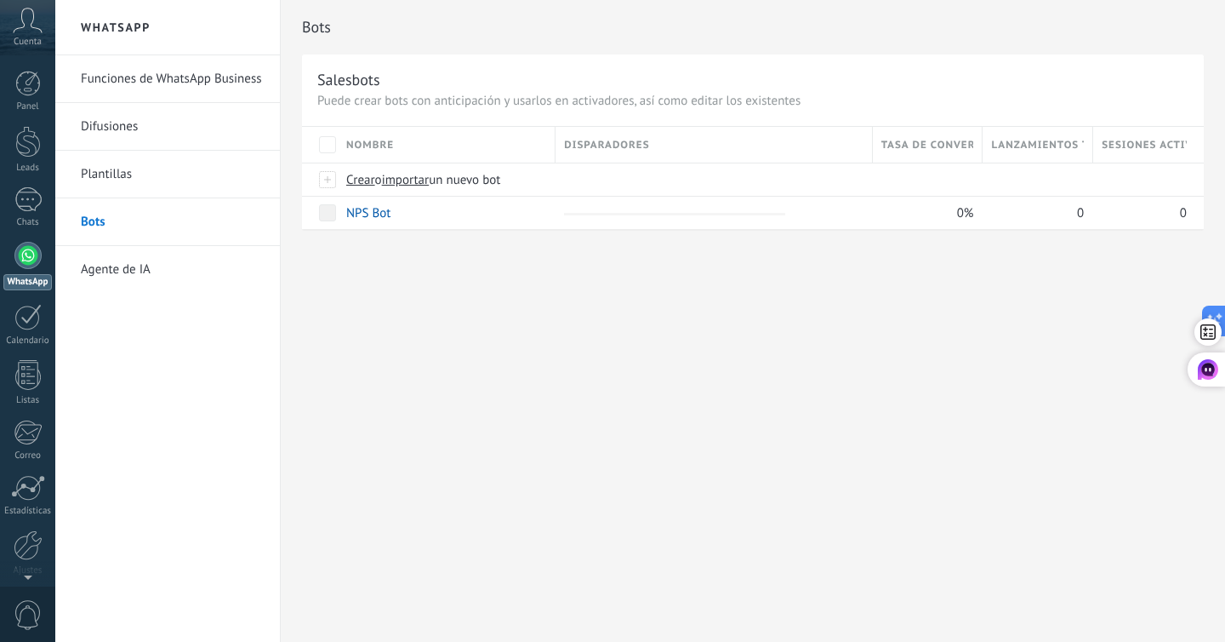
click at [151, 122] on link "Difusiones" at bounding box center [172, 127] width 182 height 48
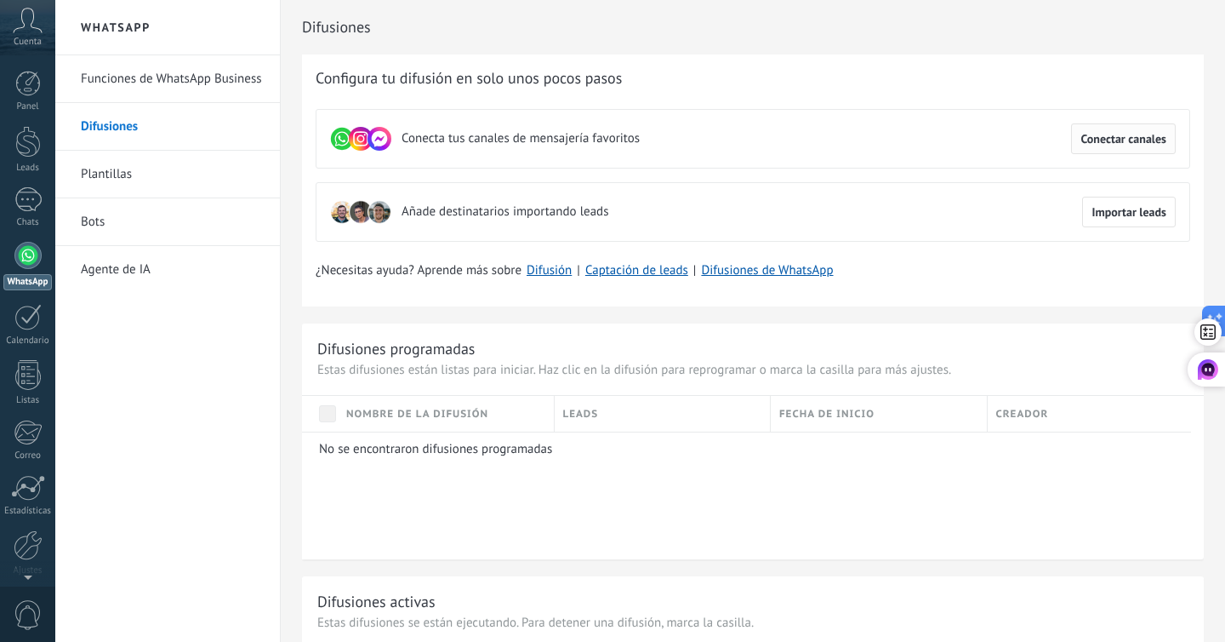
click at [1092, 137] on span "Conectar canales" at bounding box center [1124, 139] width 86 height 12
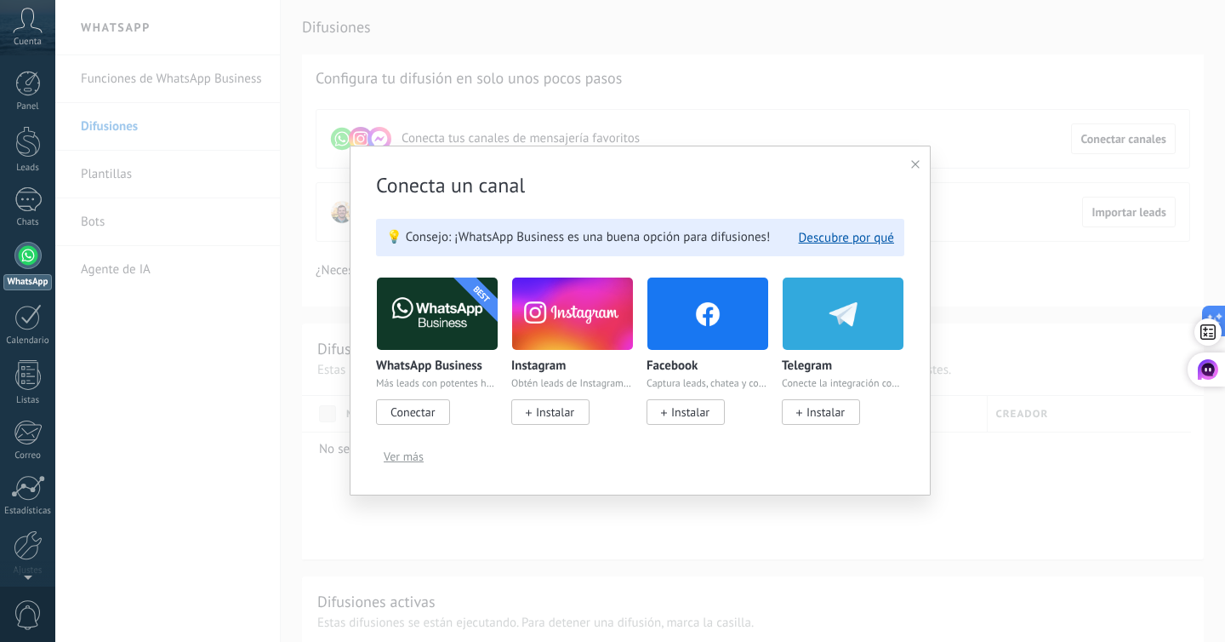
click at [685, 413] on span "Instalar" at bounding box center [690, 411] width 38 height 15
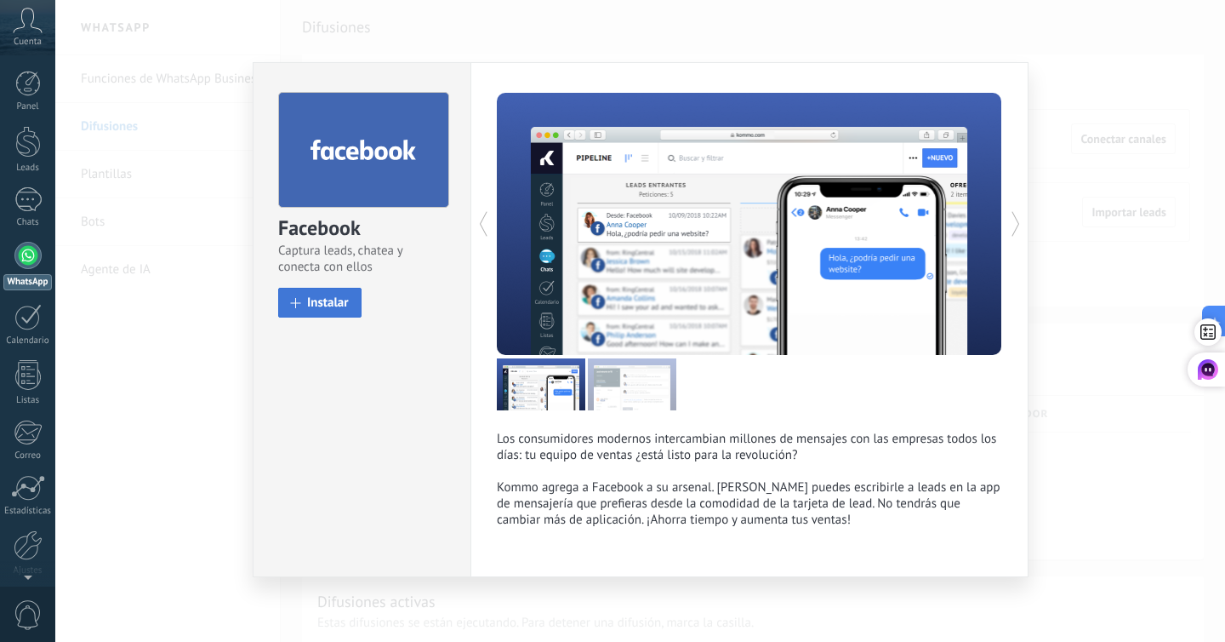
click at [338, 296] on span "Instalar" at bounding box center [328, 302] width 42 height 13
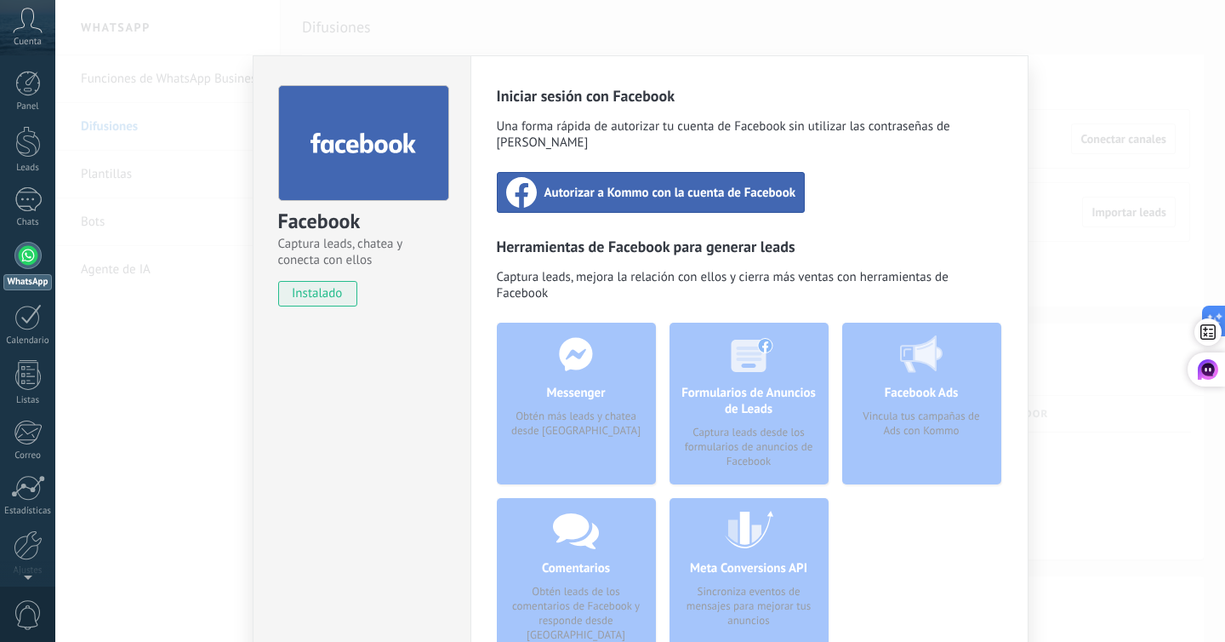
click at [638, 184] on span "Autorizar a Kommo con la cuenta de Facebook" at bounding box center [671, 192] width 252 height 17
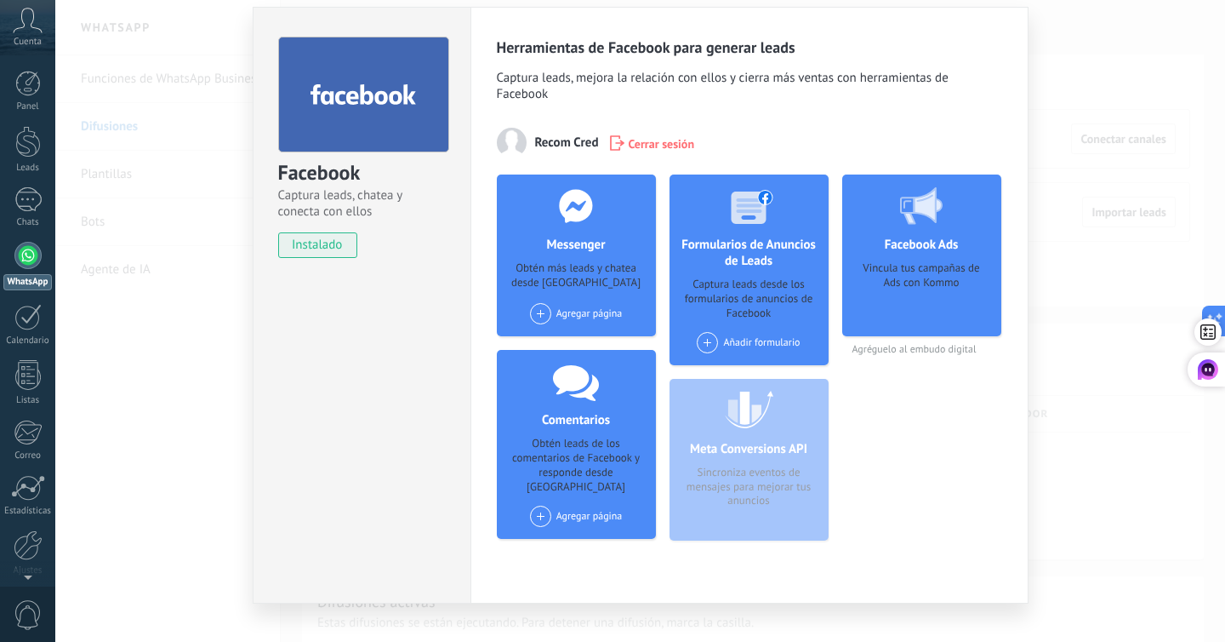
scroll to position [46, 0]
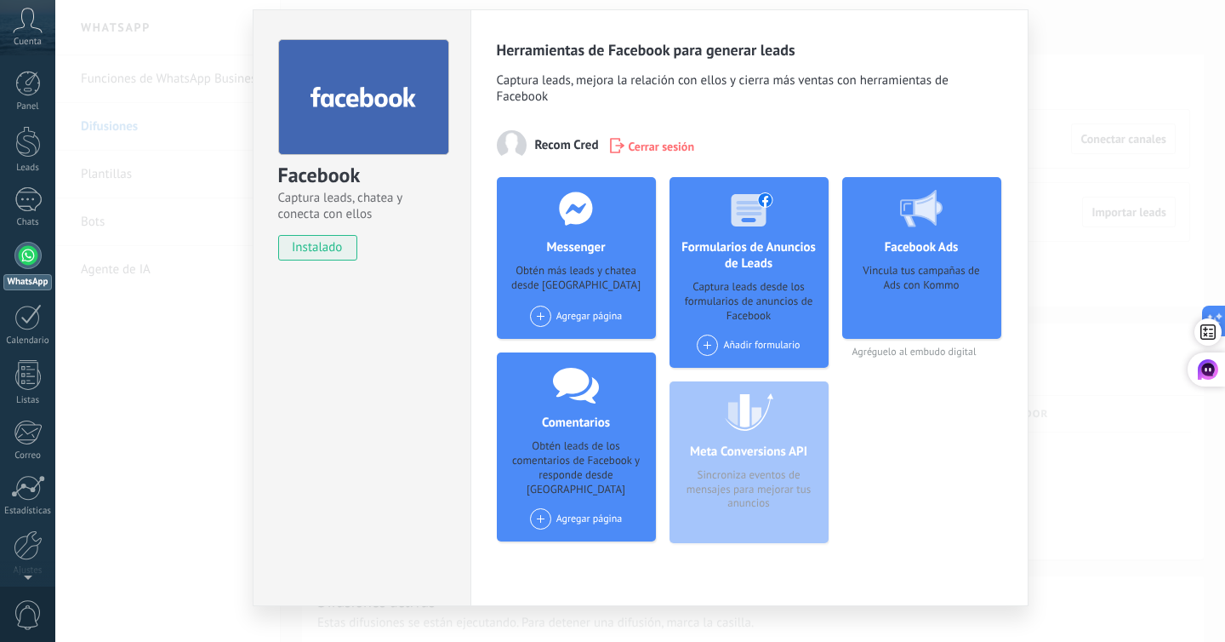
click at [736, 348] on div "Añadir formulario" at bounding box center [748, 344] width 103 height 21
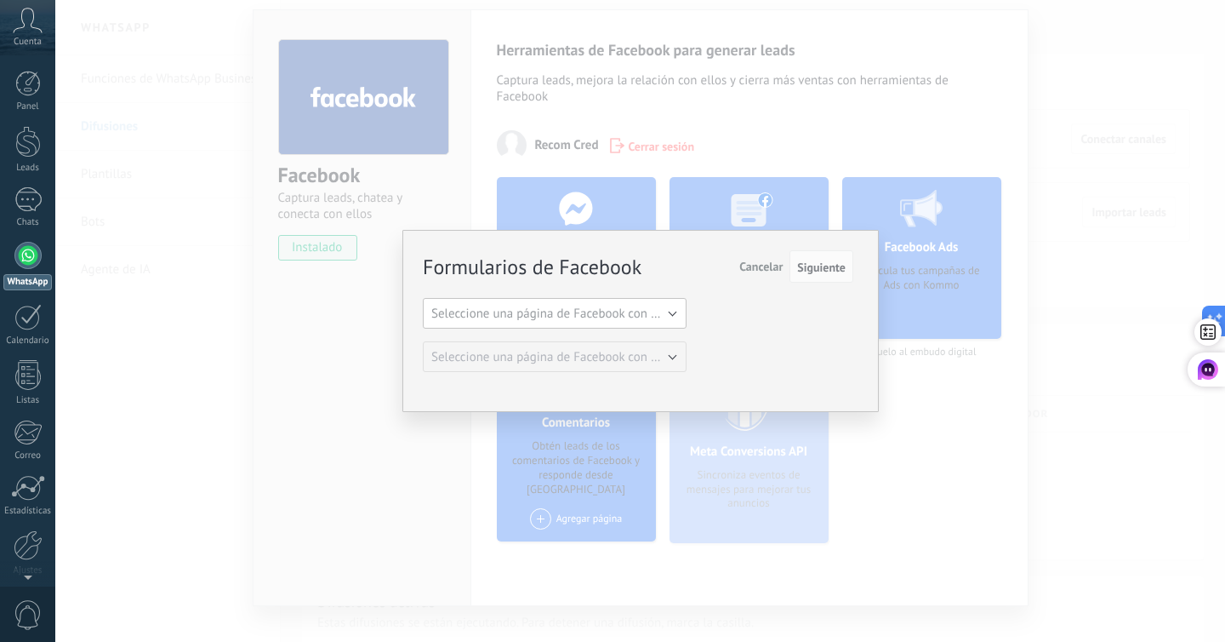
click at [630, 302] on button "Seleccione una página de Facebook con formas" at bounding box center [555, 313] width 264 height 31
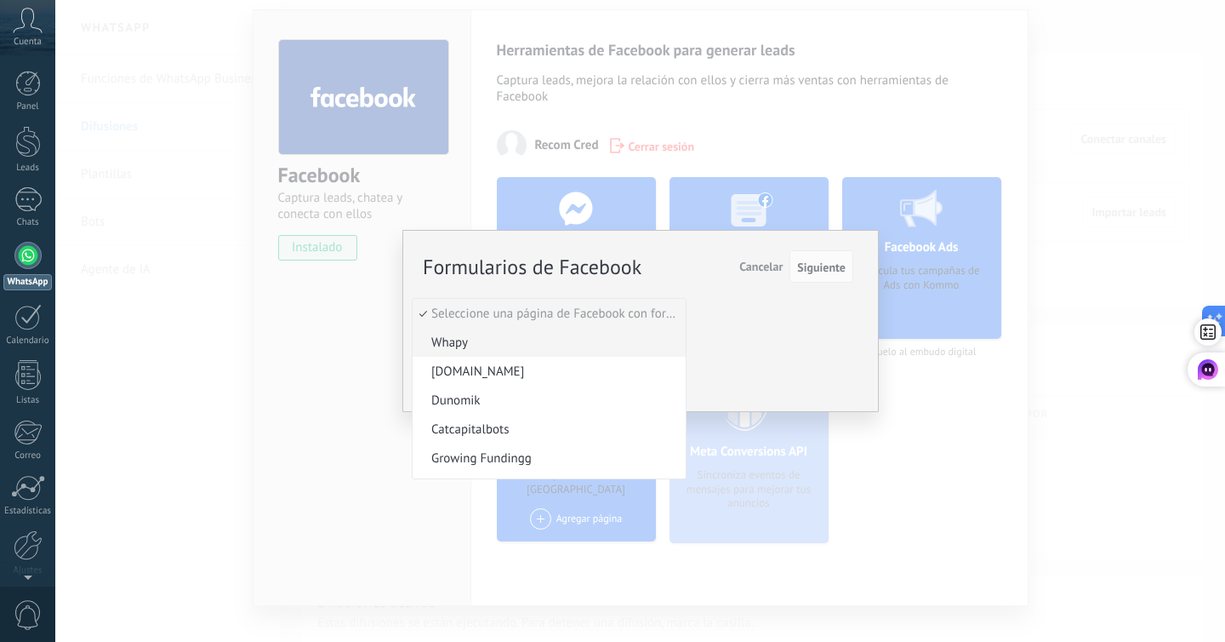
click at [611, 335] on span "Whapy" at bounding box center [547, 342] width 268 height 16
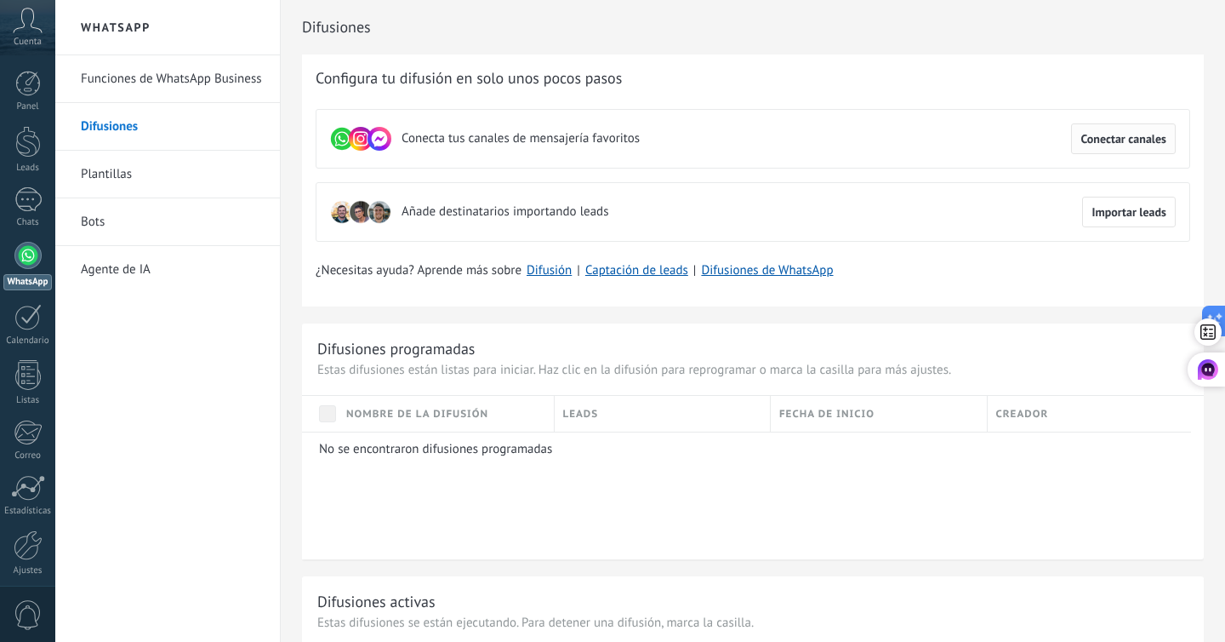
click at [1092, 134] on span "Conectar canales" at bounding box center [1124, 139] width 86 height 12
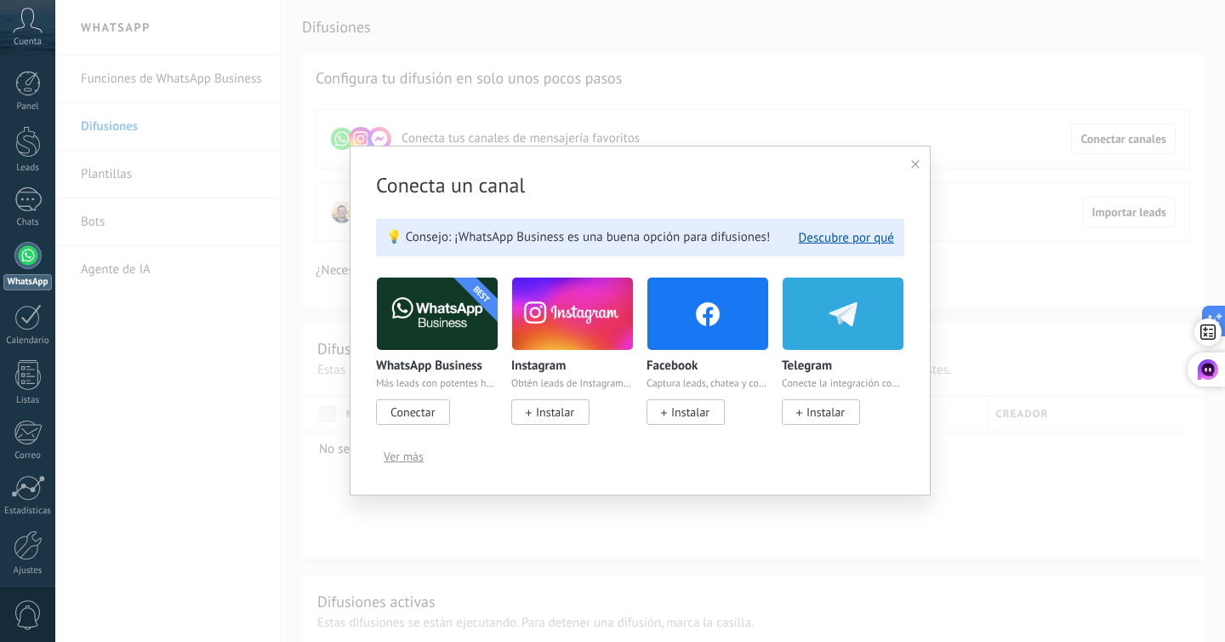
click at [690, 417] on span "Instalar" at bounding box center [690, 411] width 38 height 15
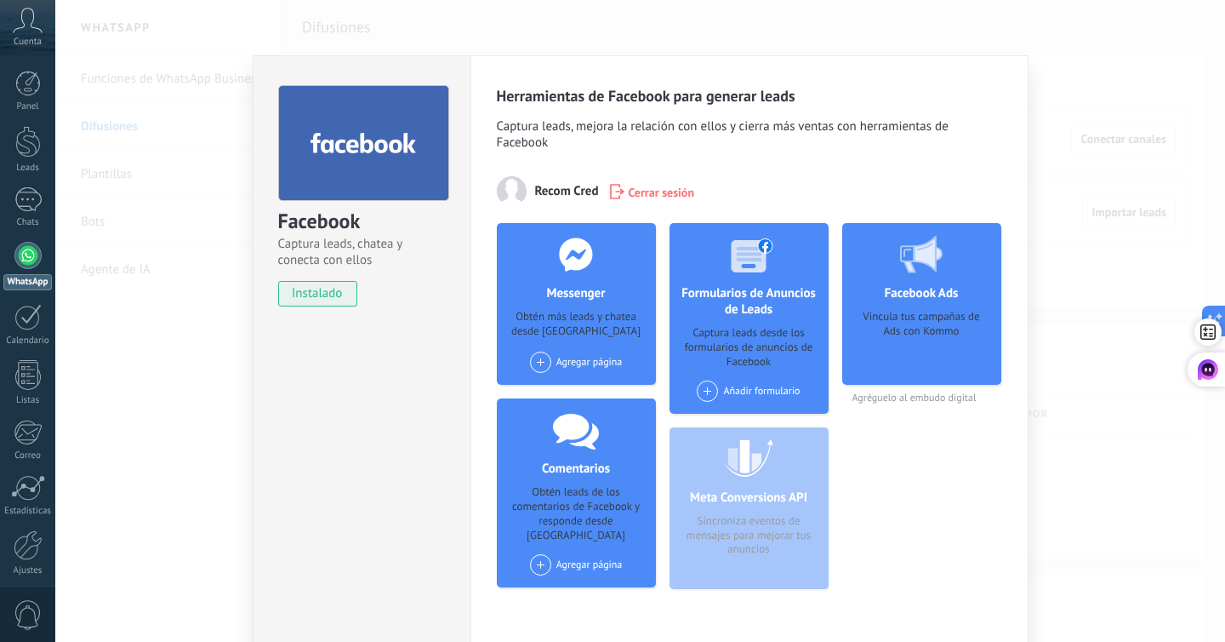
click at [723, 389] on div "Añadir formulario" at bounding box center [748, 390] width 103 height 21
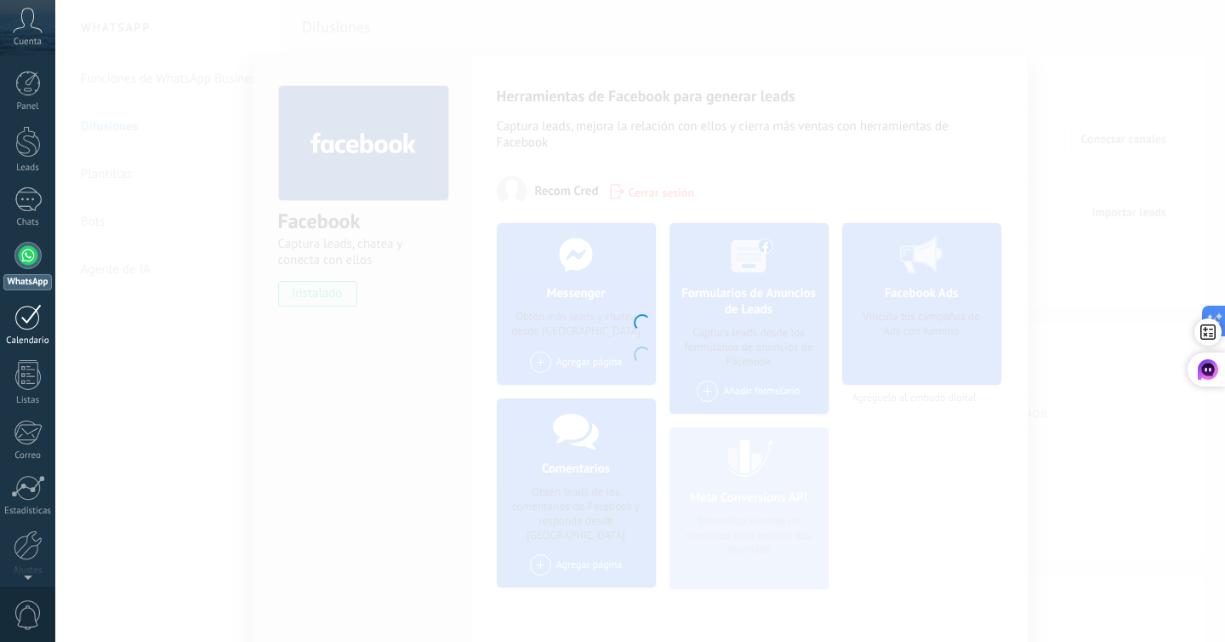
click at [18, 337] on div "Calendario" at bounding box center [27, 340] width 49 height 11
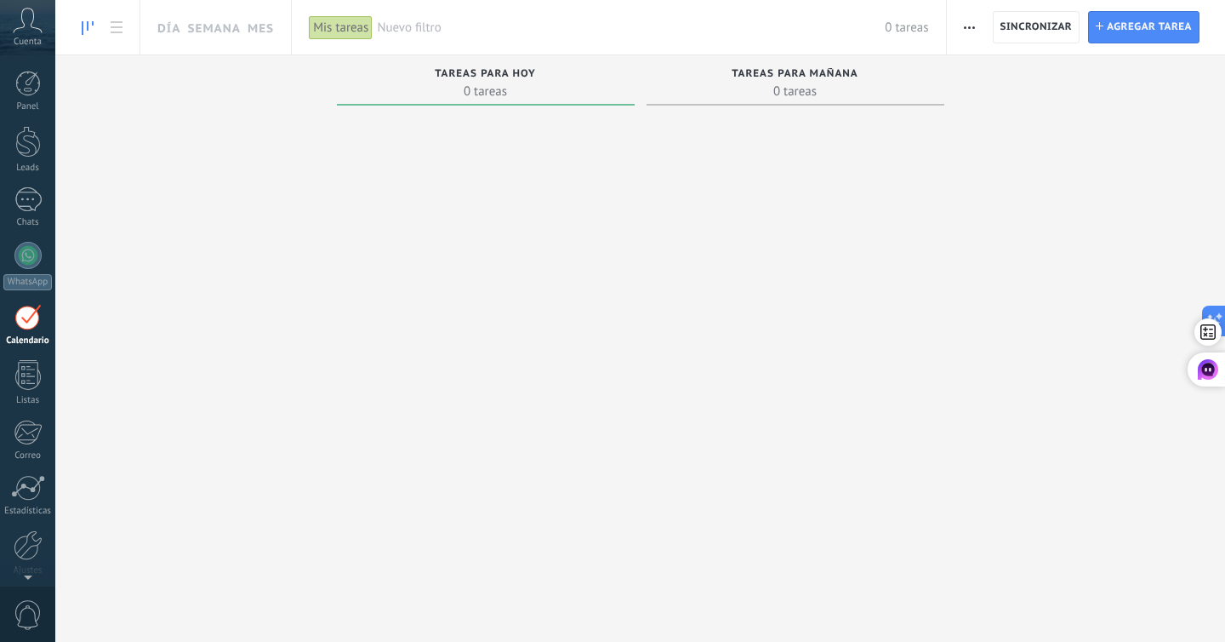
click at [481, 277] on div at bounding box center [486, 321] width 298 height 419
click at [33, 372] on div at bounding box center [28, 375] width 26 height 30
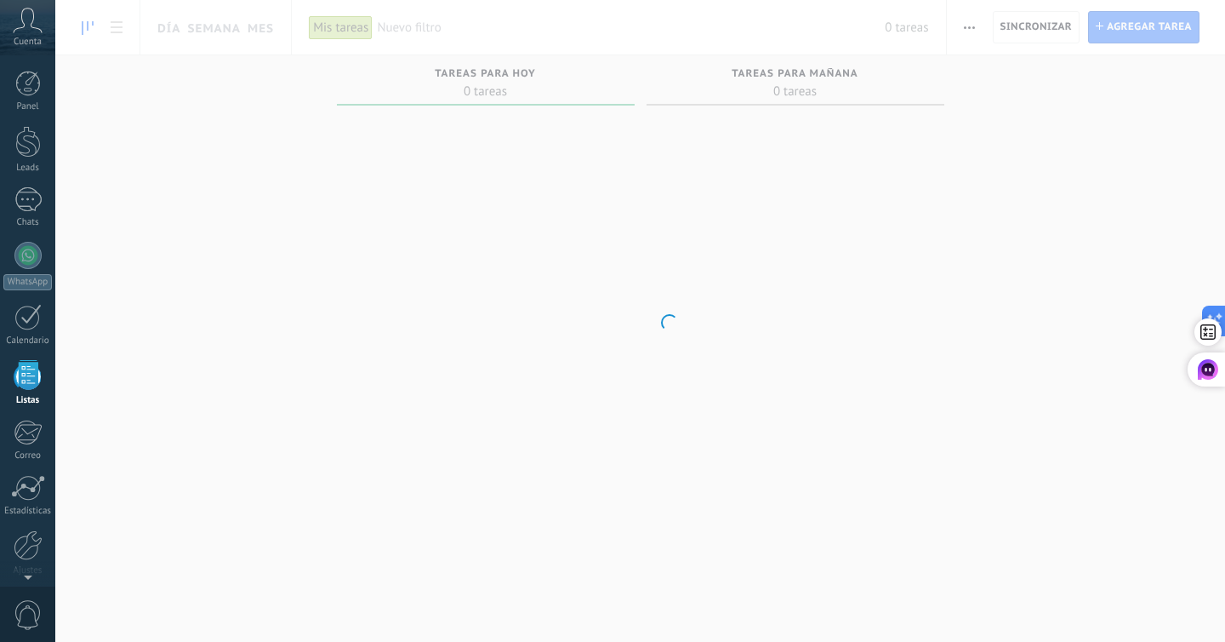
scroll to position [44, 0]
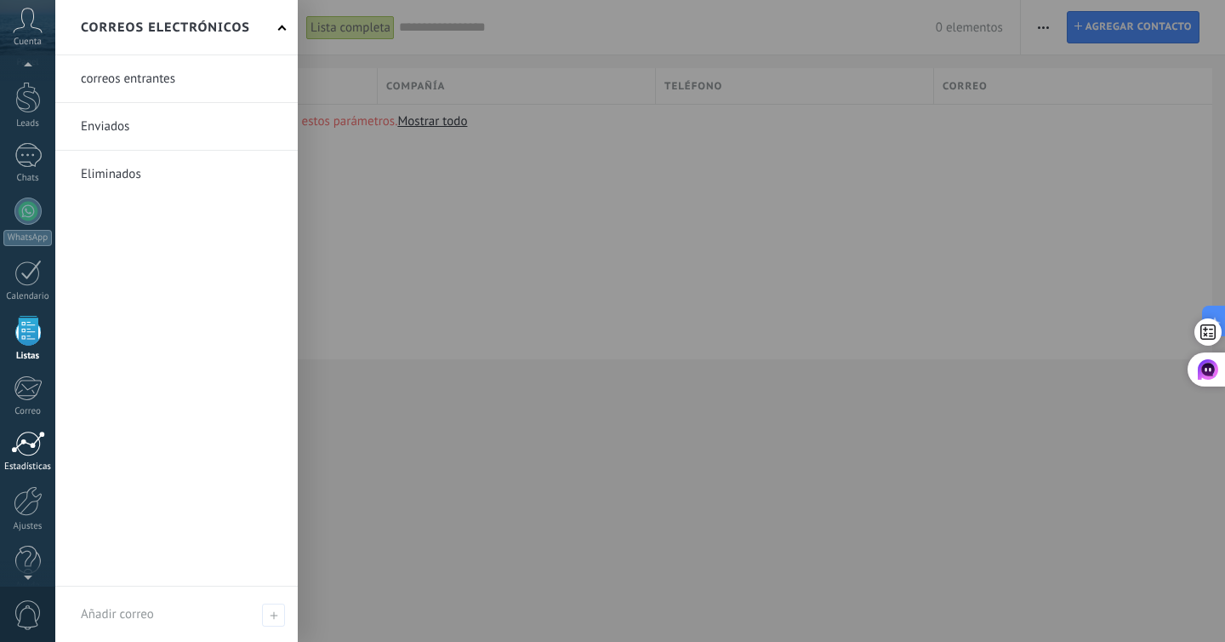
click at [25, 467] on div "Estadísticas" at bounding box center [27, 466] width 49 height 11
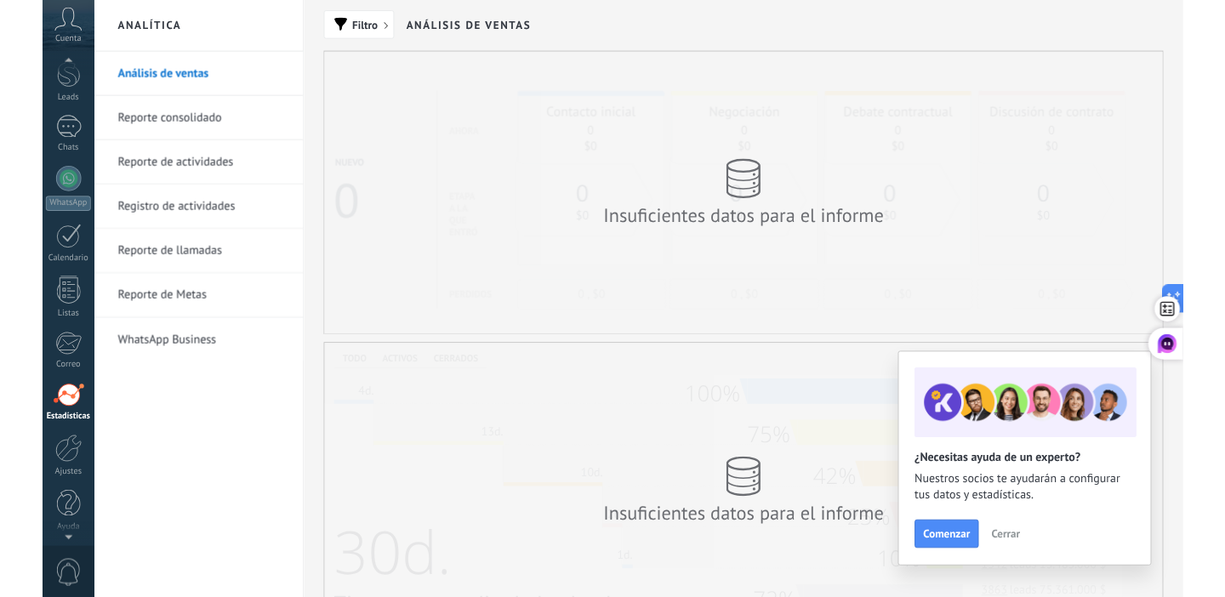
scroll to position [66, 0]
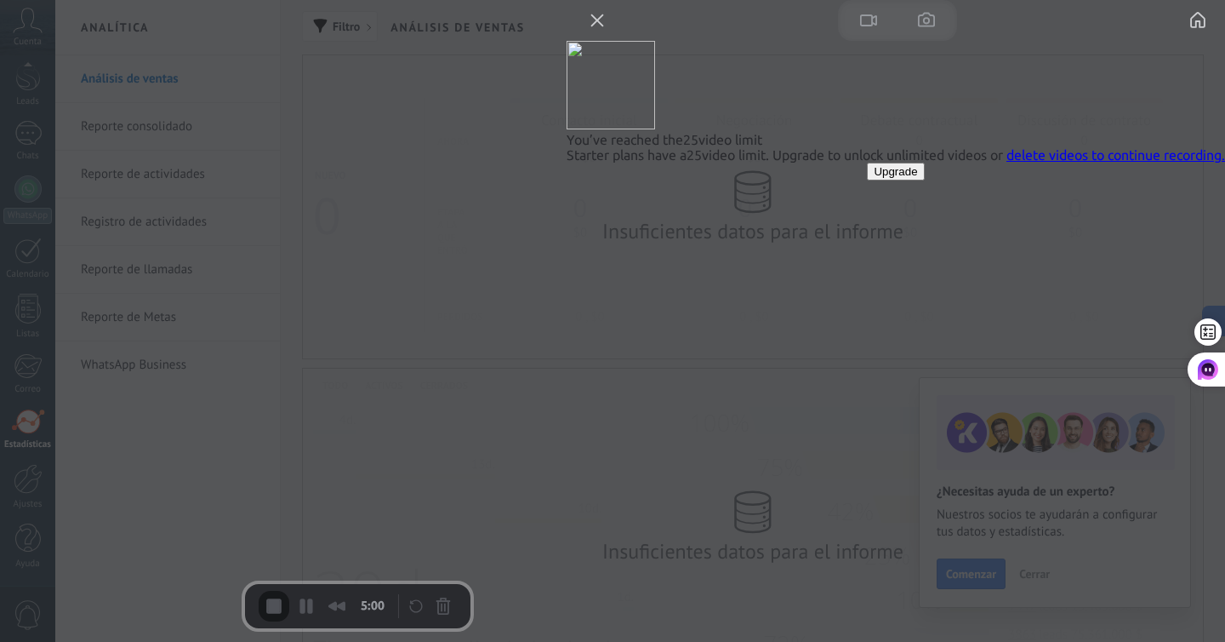
click at [1053, 163] on link "delete videos to continue recording." at bounding box center [1116, 154] width 219 height 15
click at [611, 34] on button "Close" at bounding box center [597, 20] width 27 height 27
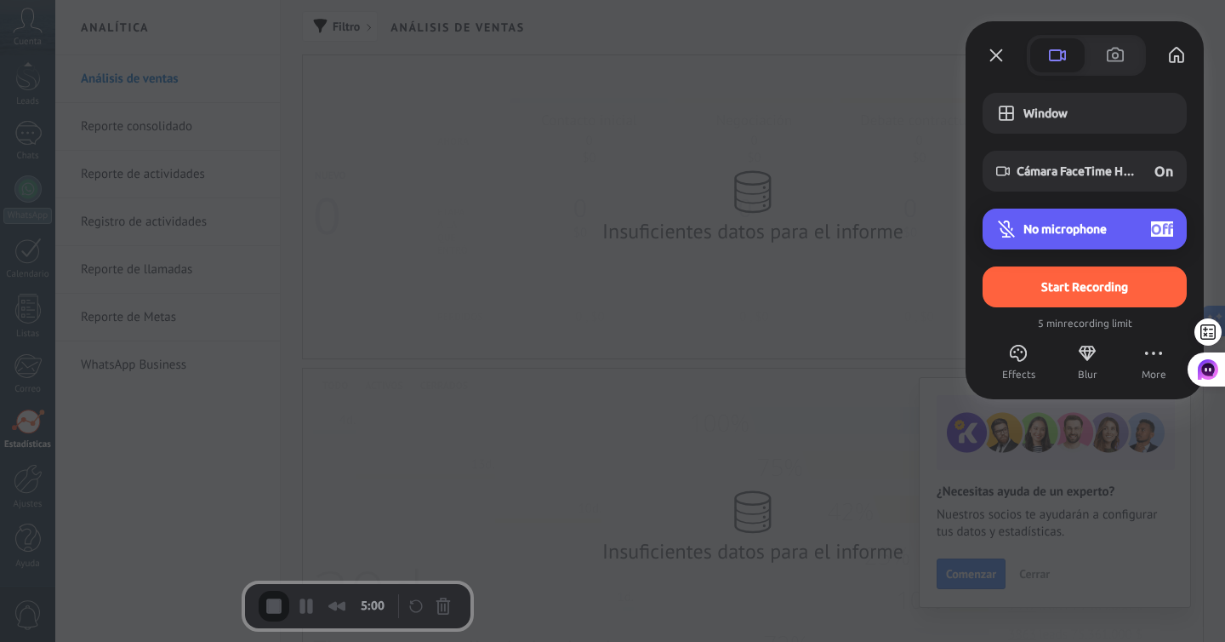
click at [1051, 221] on div "No microphone Off" at bounding box center [1099, 228] width 150 height 15
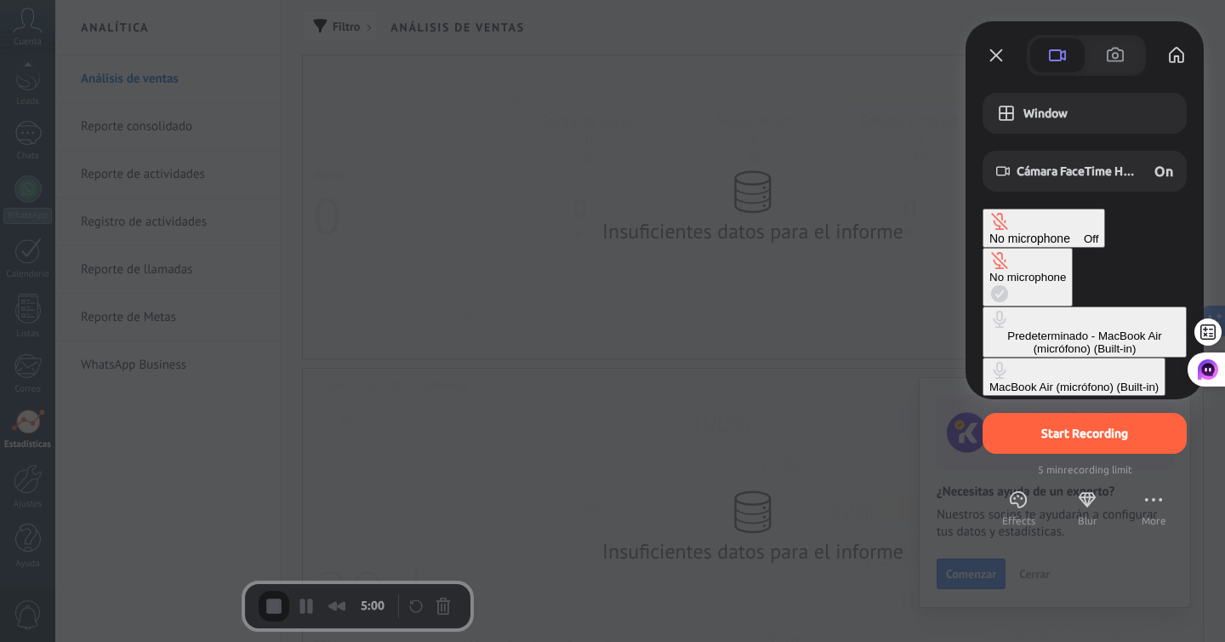
click at [990, 329] on div "Predeterminado - MacBook Air (micrófono) (Built-in)" at bounding box center [1085, 342] width 191 height 26
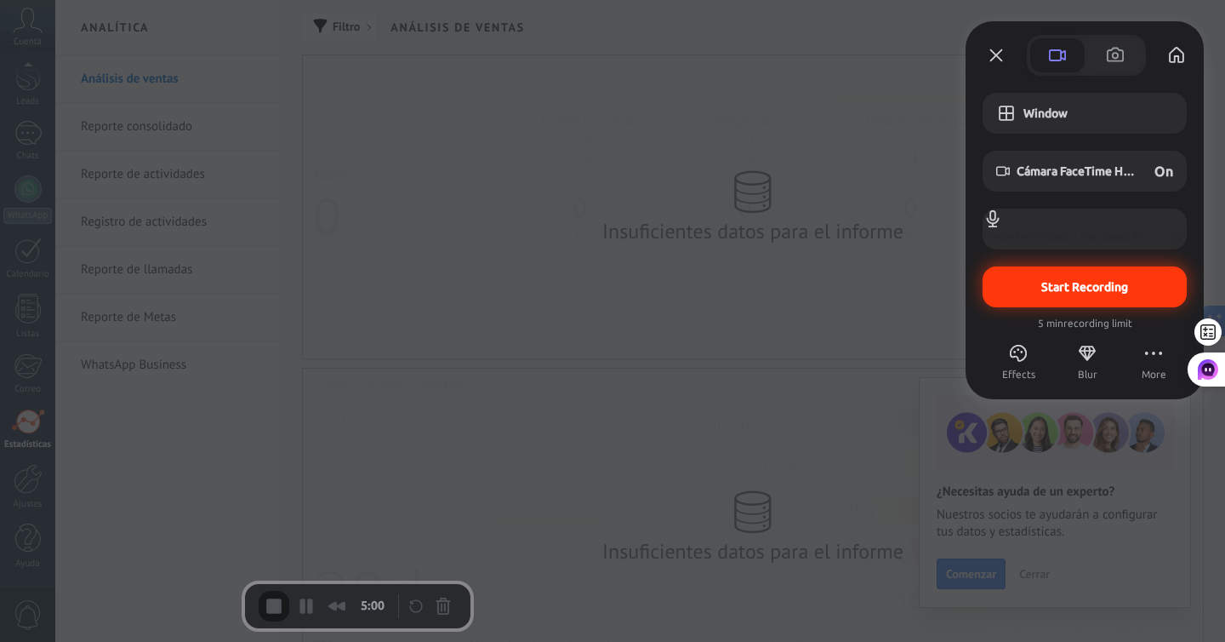
click at [1098, 277] on div "Start Recording" at bounding box center [1085, 286] width 204 height 41
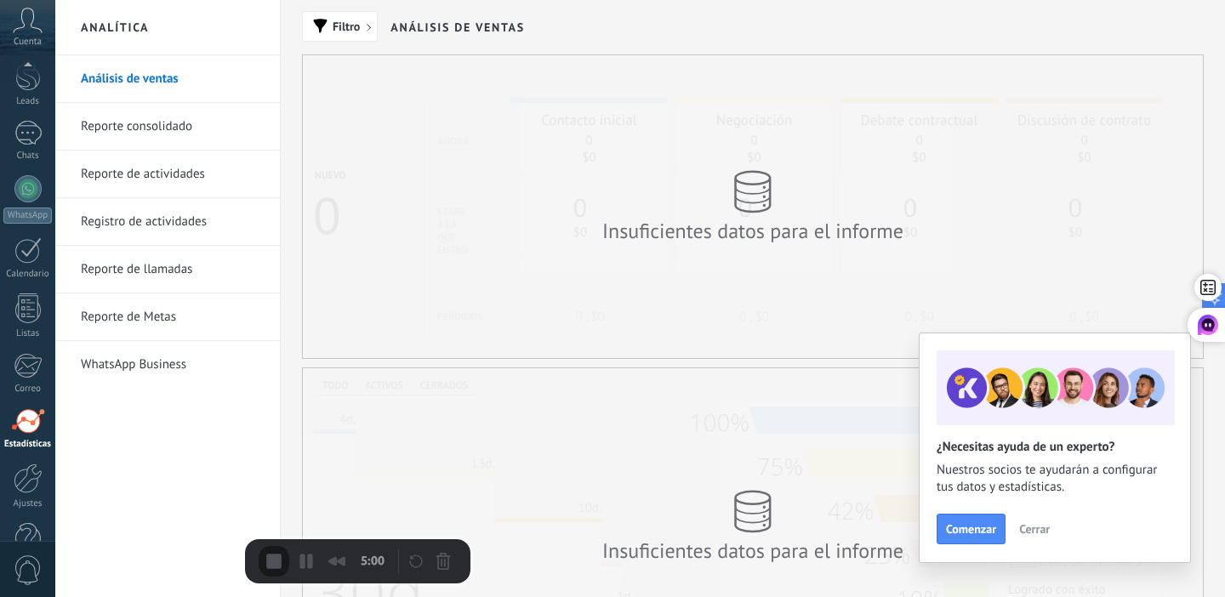
scroll to position [111, 0]
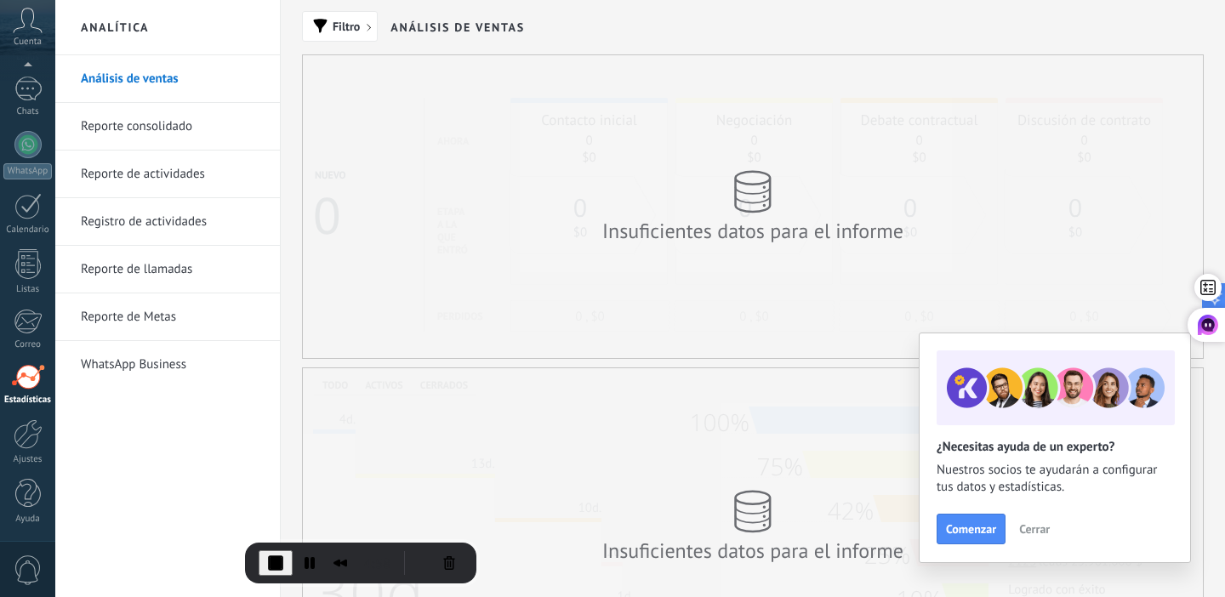
click at [28, 28] on icon at bounding box center [28, 21] width 30 height 26
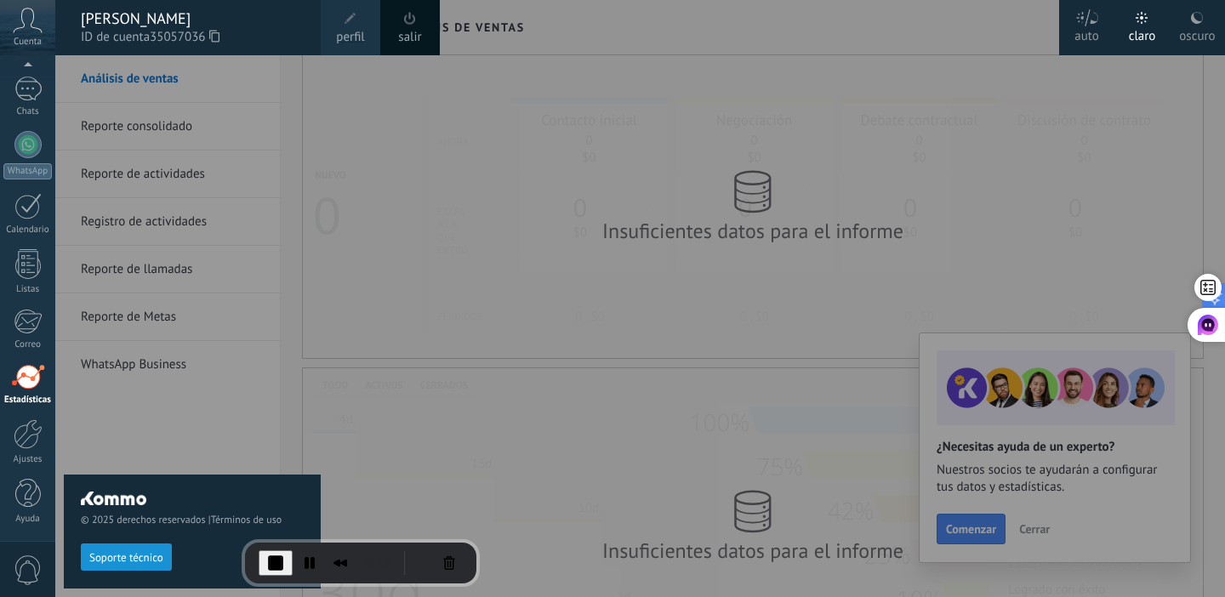
click at [1086, 18] on icon at bounding box center [1087, 17] width 24 height 17
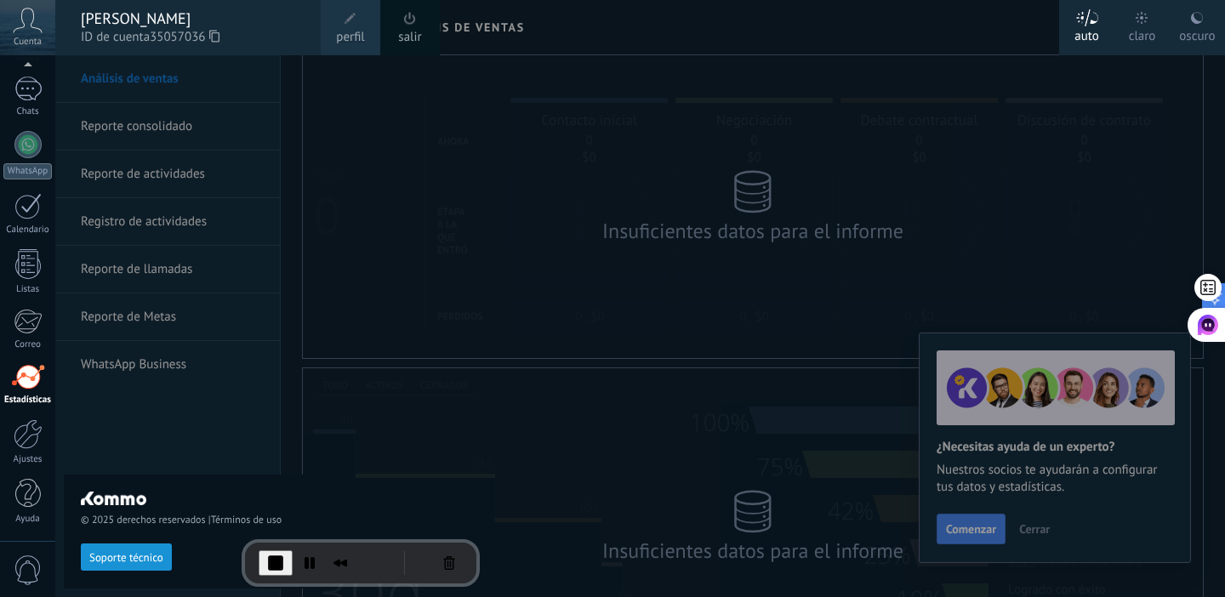
click at [1202, 26] on div "oscuro" at bounding box center [1197, 33] width 36 height 44
click at [1142, 27] on div "claro" at bounding box center [1142, 33] width 27 height 44
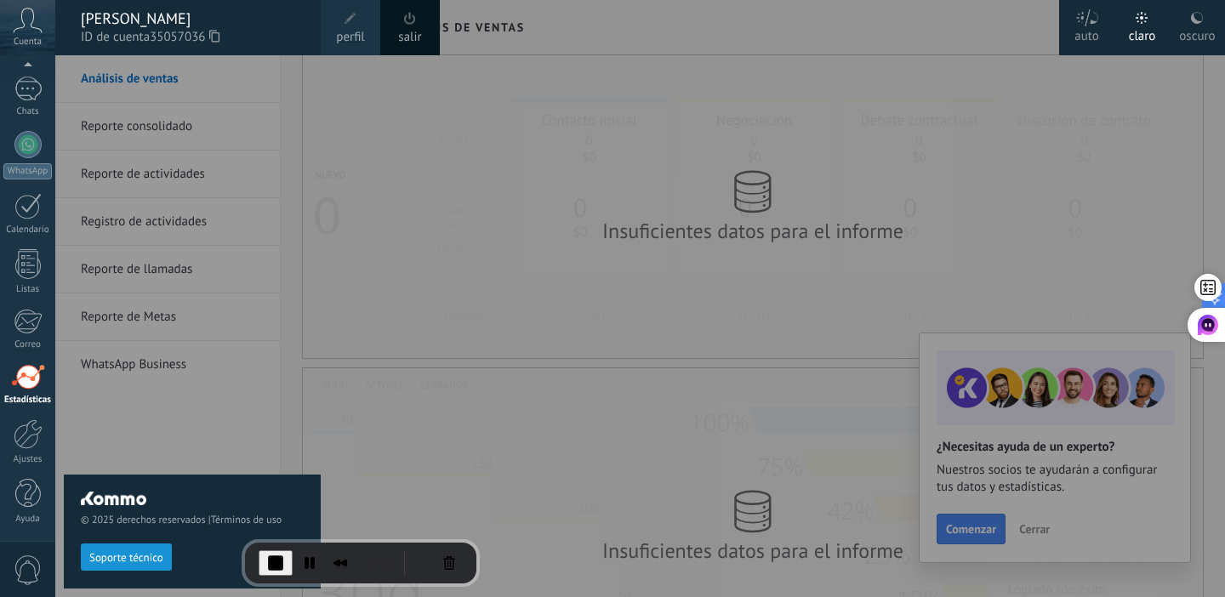
click at [607, 148] on div at bounding box center [667, 298] width 1225 height 597
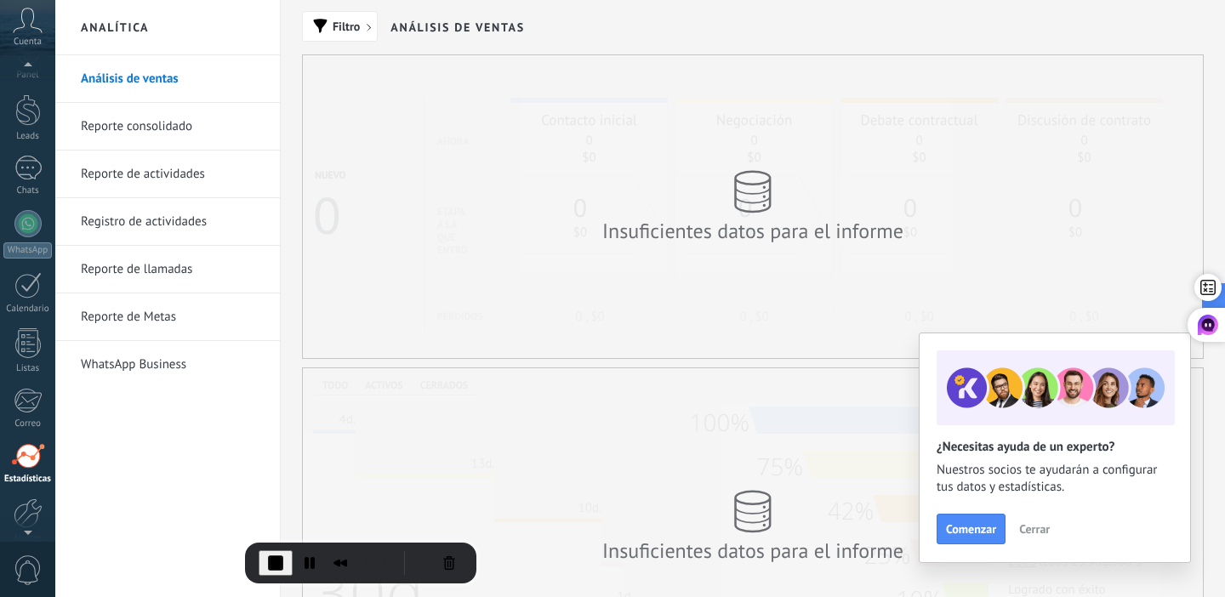
scroll to position [11, 0]
click at [19, 34] on div "Cuenta" at bounding box center [27, 27] width 55 height 55
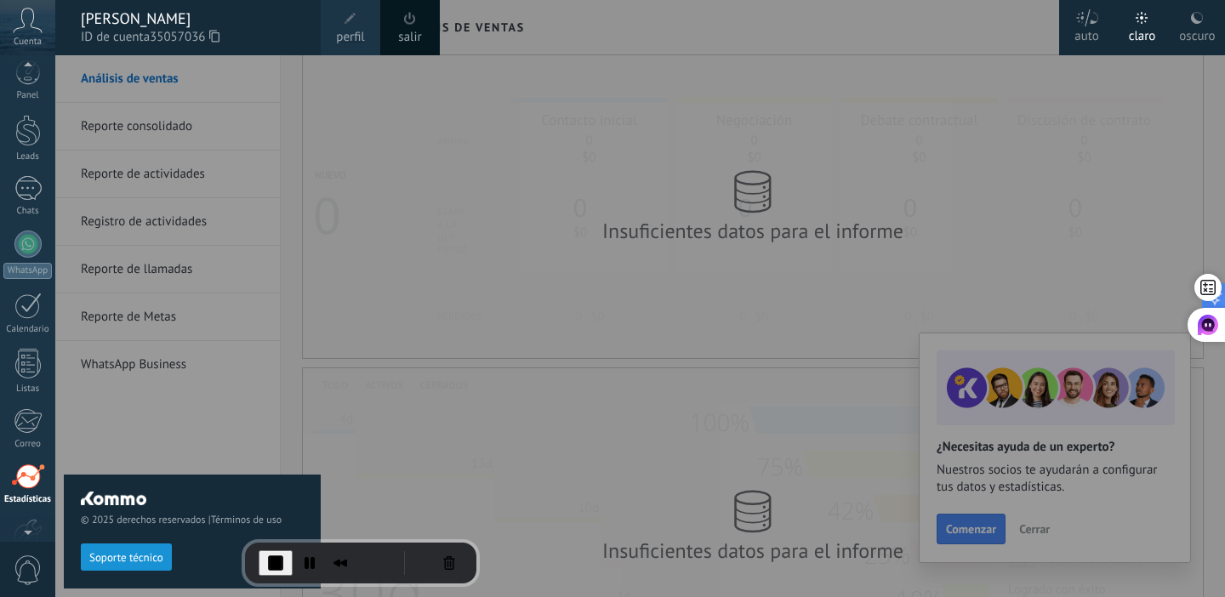
scroll to position [0, 0]
click at [27, 80] on div at bounding box center [28, 84] width 26 height 26
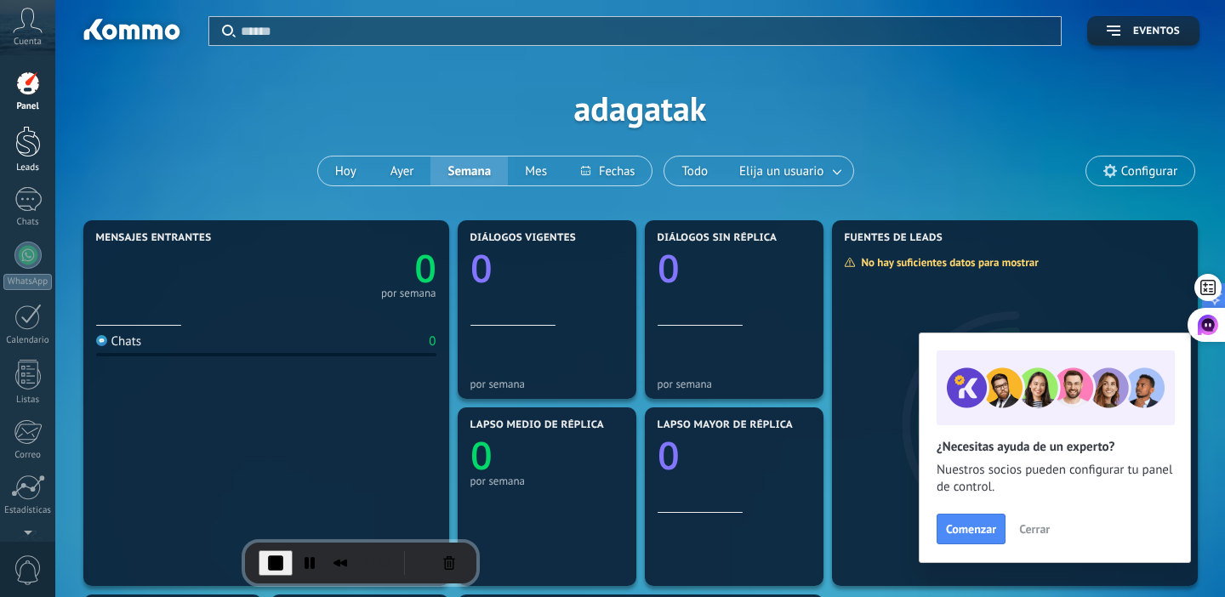
click at [27, 130] on div at bounding box center [28, 141] width 26 height 31
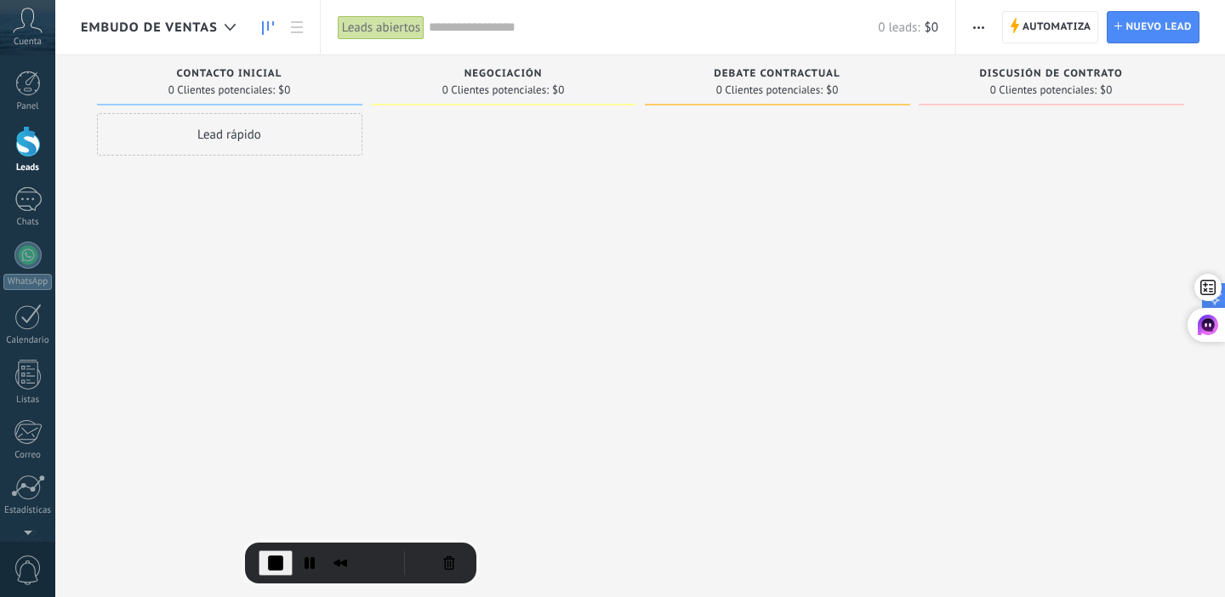
drag, startPoint x: 230, startPoint y: 134, endPoint x: 504, endPoint y: 131, distance: 274.0
click at [505, 132] on div "Lamentablemente, no hay leads con estos parámetros. Mostrar todo Leads Entrante…" at bounding box center [653, 271] width 1144 height 433
click at [221, 140] on div "Lead rápido" at bounding box center [229, 134] width 265 height 43
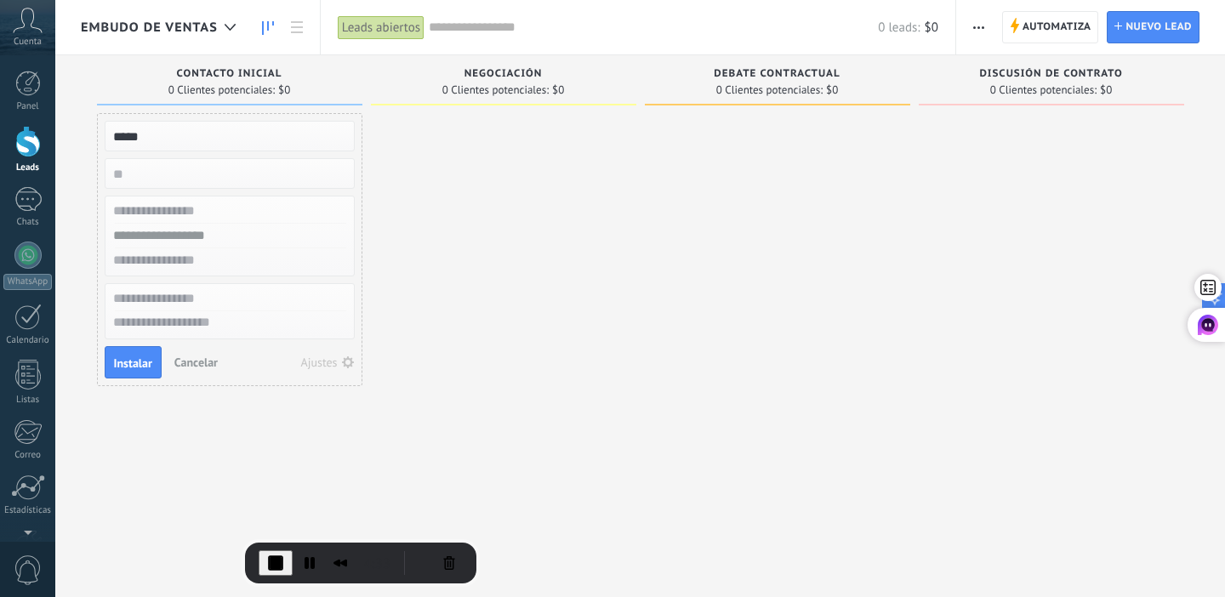
type input "*****"
click at [136, 357] on span "Instalar" at bounding box center [133, 363] width 38 height 12
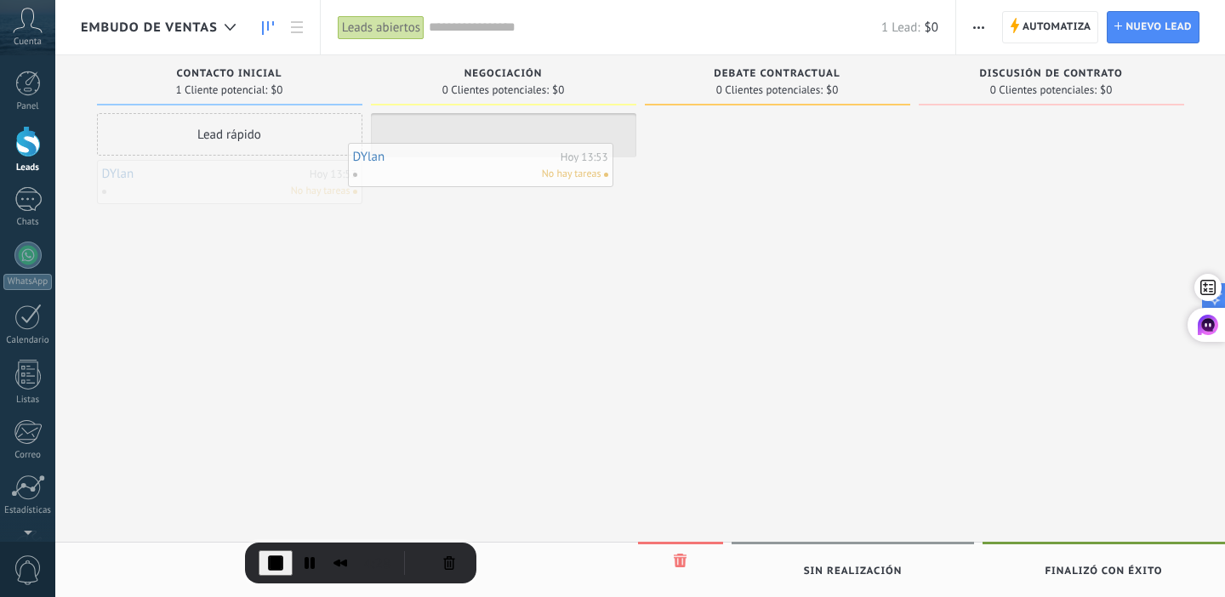
drag, startPoint x: 224, startPoint y: 187, endPoint x: 493, endPoint y: 141, distance: 273.6
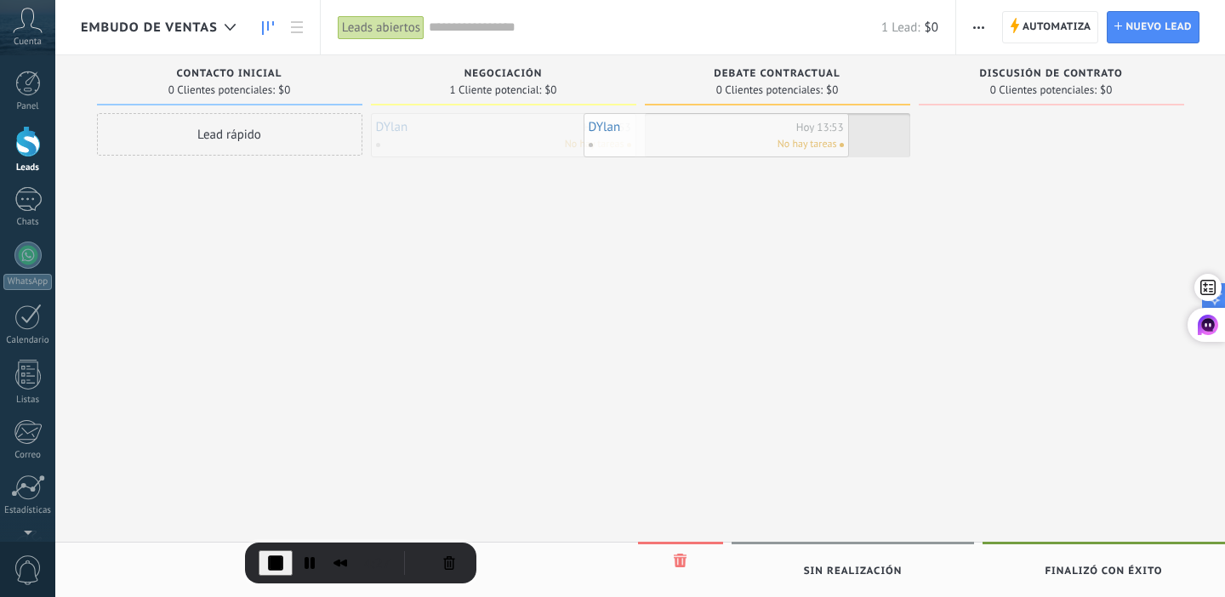
drag, startPoint x: 493, startPoint y: 141, endPoint x: 777, endPoint y: 116, distance: 284.5
drag, startPoint x: 777, startPoint y: 116, endPoint x: 1041, endPoint y: 113, distance: 264.6
drag, startPoint x: 1041, startPoint y: 113, endPoint x: 760, endPoint y: 115, distance: 281.6
drag, startPoint x: 760, startPoint y: 115, endPoint x: 499, endPoint y: 115, distance: 260.4
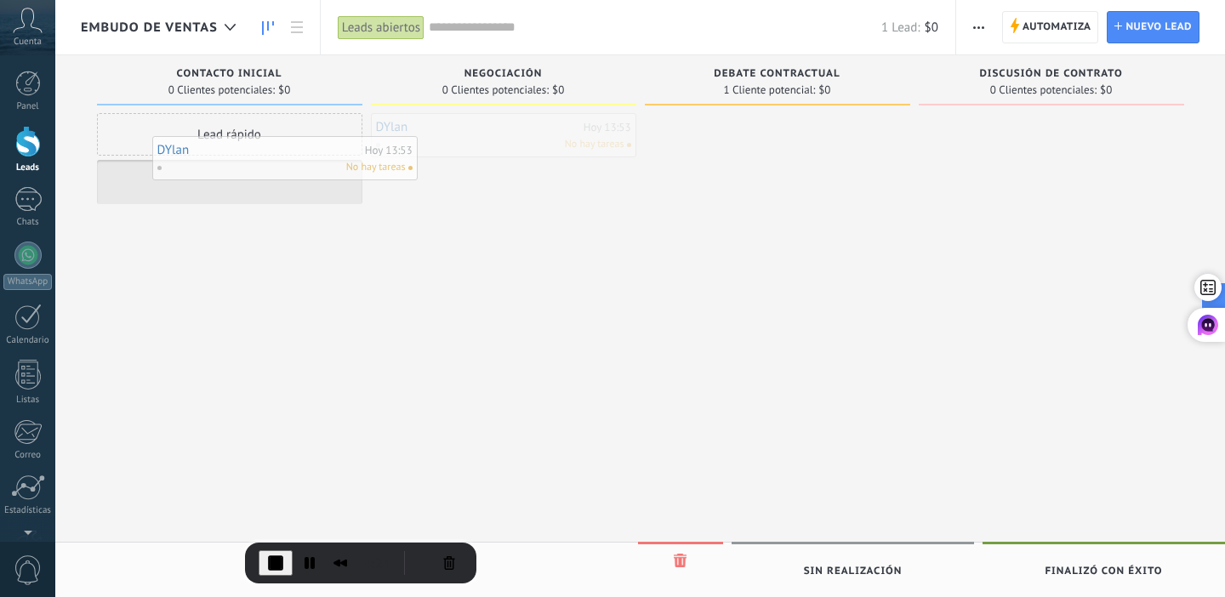
drag, startPoint x: 499, startPoint y: 115, endPoint x: 282, endPoint y: 138, distance: 218.2
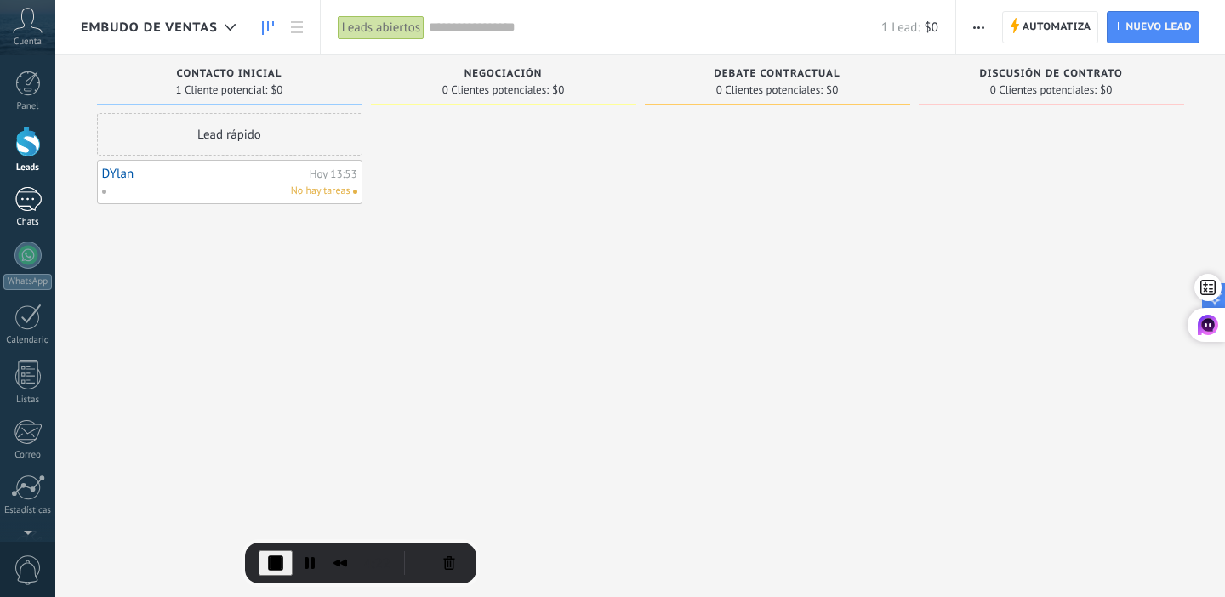
click at [19, 208] on div at bounding box center [27, 199] width 27 height 25
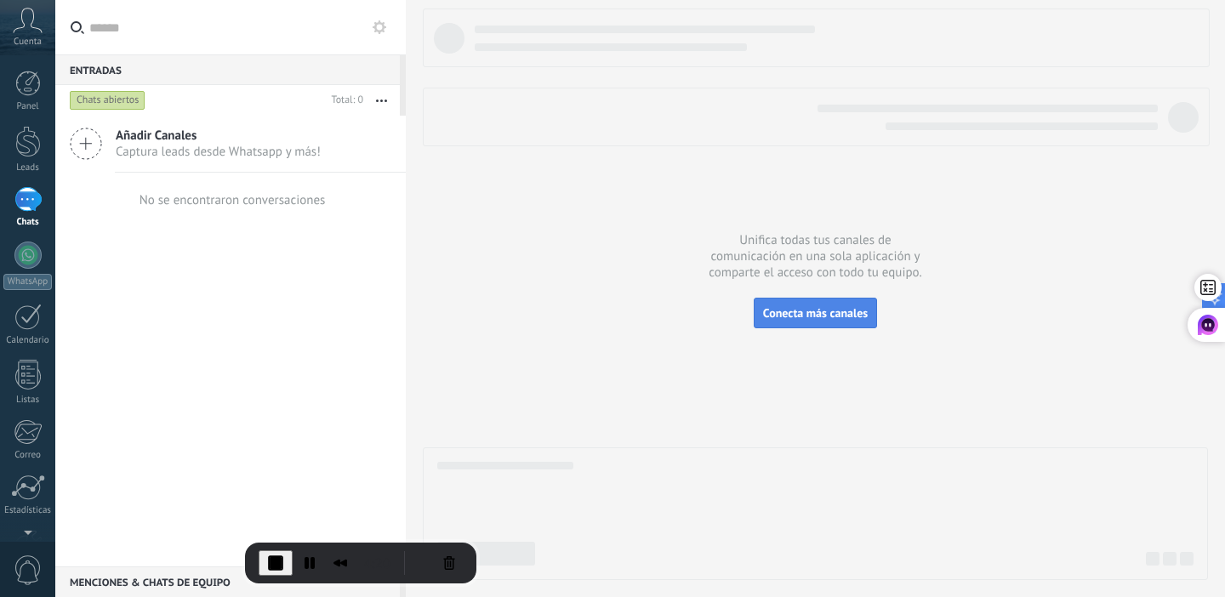
click at [791, 309] on span "Conecta más canales" at bounding box center [815, 312] width 105 height 15
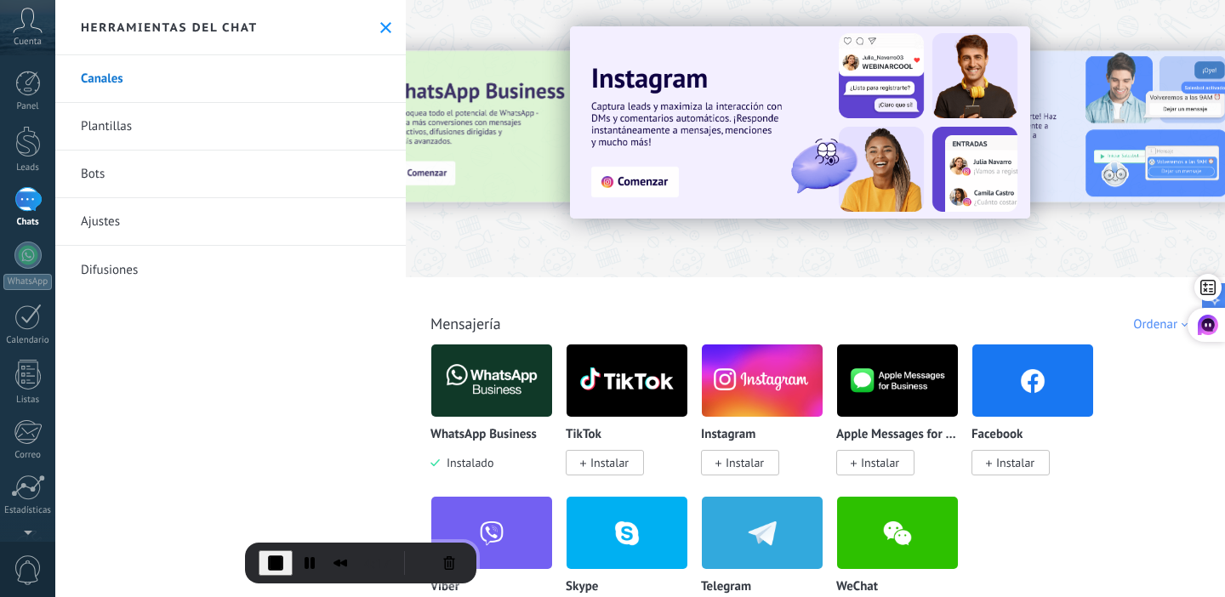
click at [504, 388] on img at bounding box center [491, 380] width 121 height 83
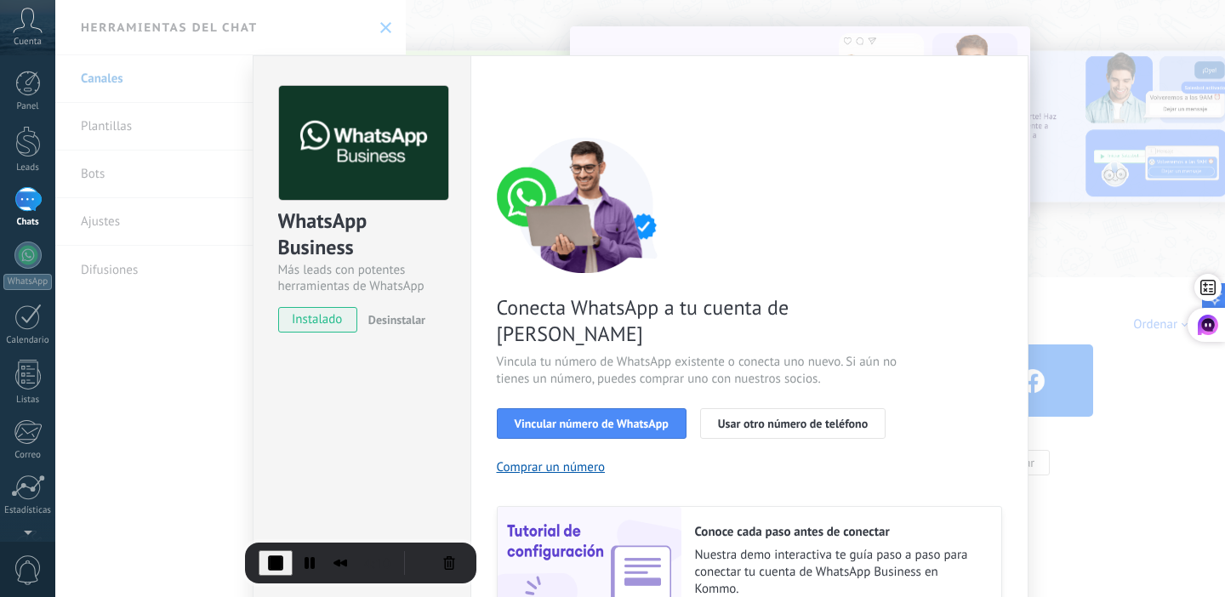
scroll to position [159, 0]
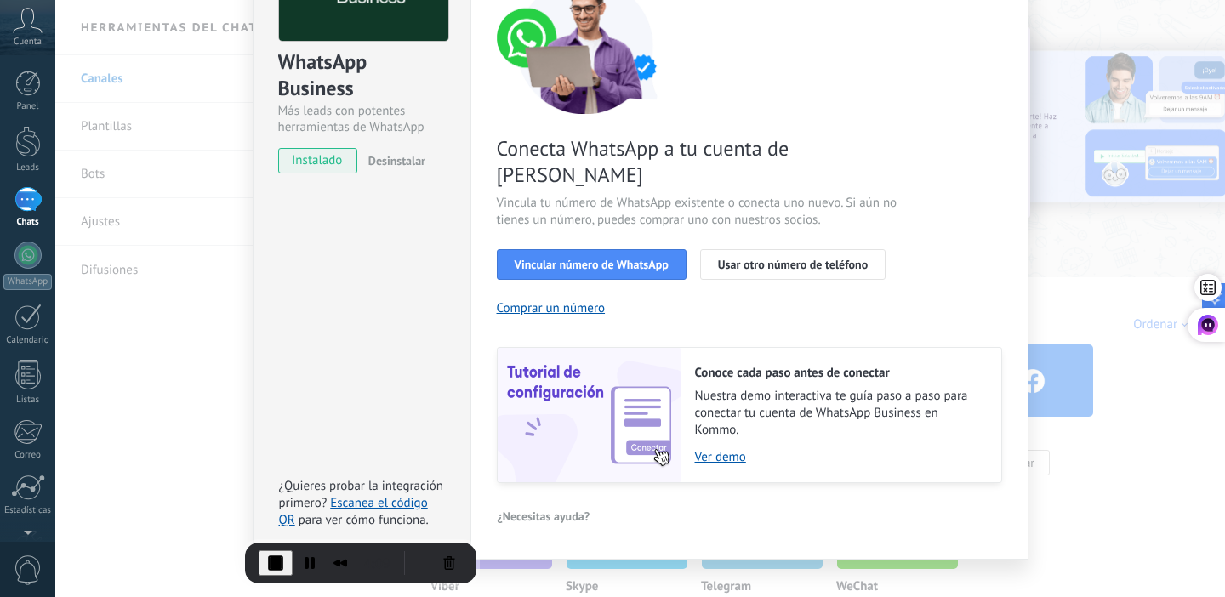
click at [1054, 203] on div "WhatsApp Business Más leads con potentes herramientas de WhatsApp instalado Des…" at bounding box center [640, 298] width 1170 height 597
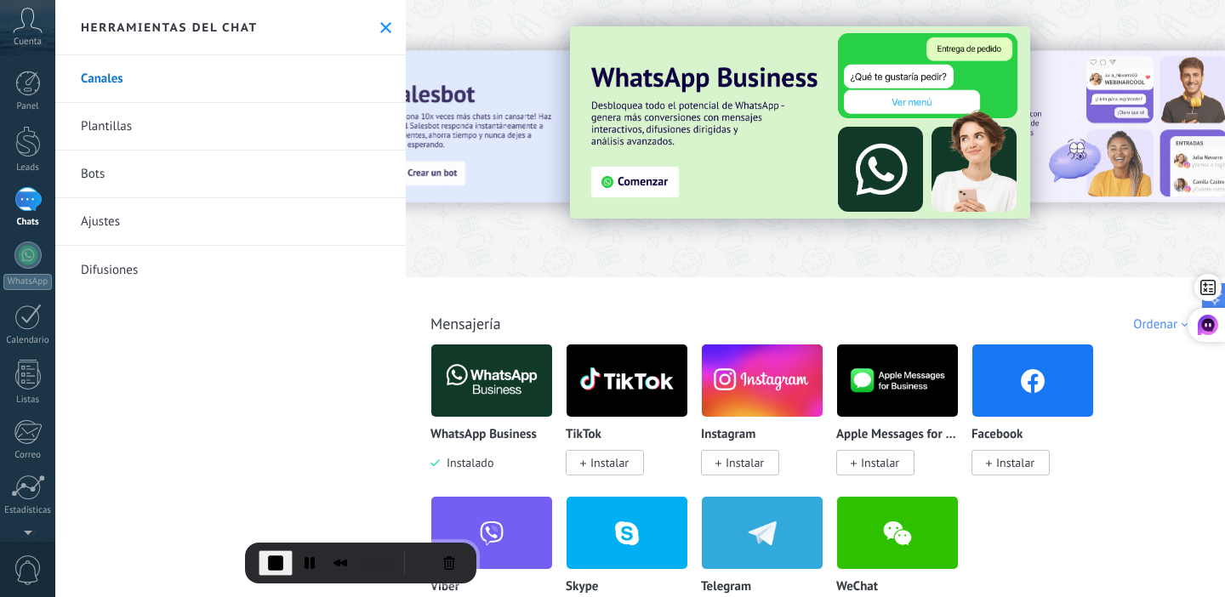
click at [140, 137] on link "Plantillas" at bounding box center [230, 127] width 351 height 48
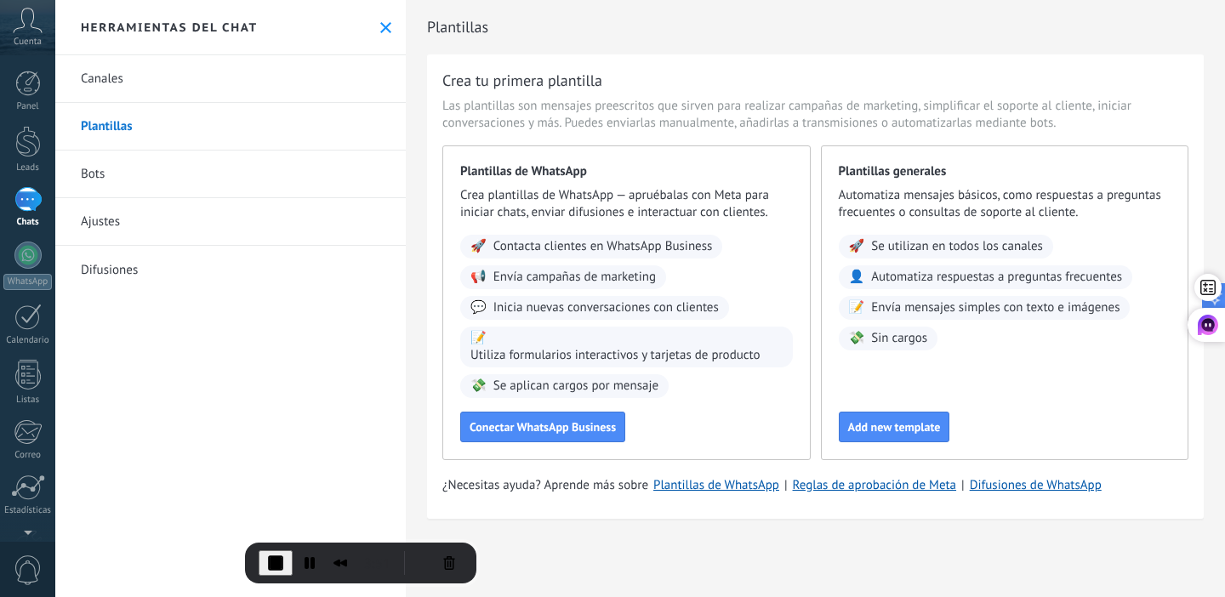
click at [158, 175] on link "Bots" at bounding box center [230, 175] width 351 height 48
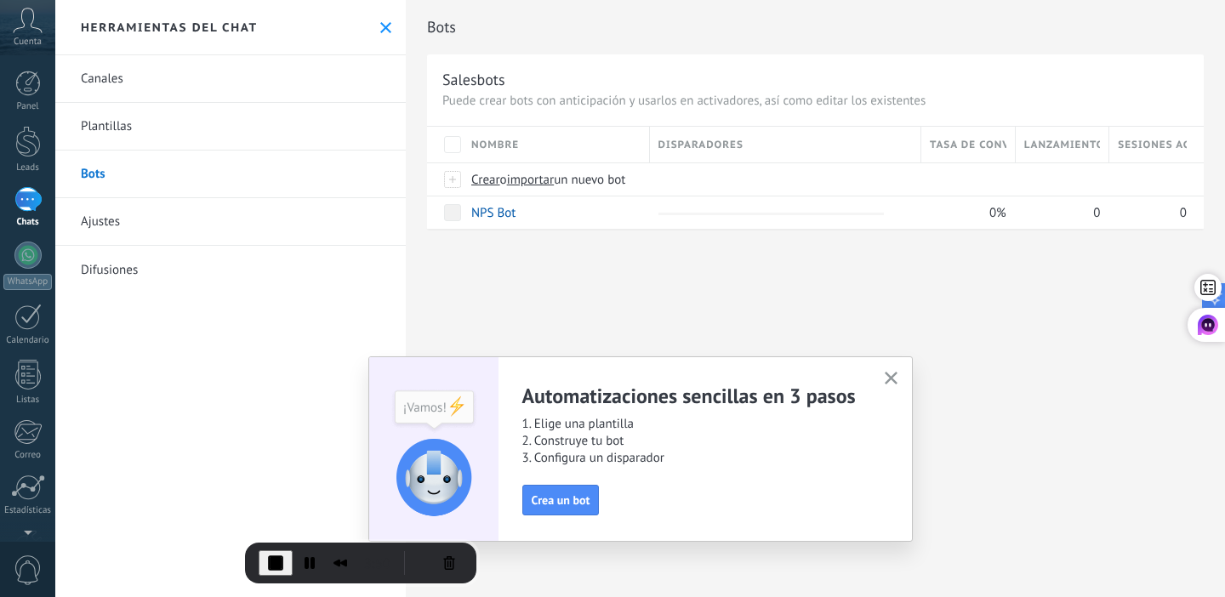
click at [148, 225] on link "Ajustes" at bounding box center [230, 222] width 351 height 48
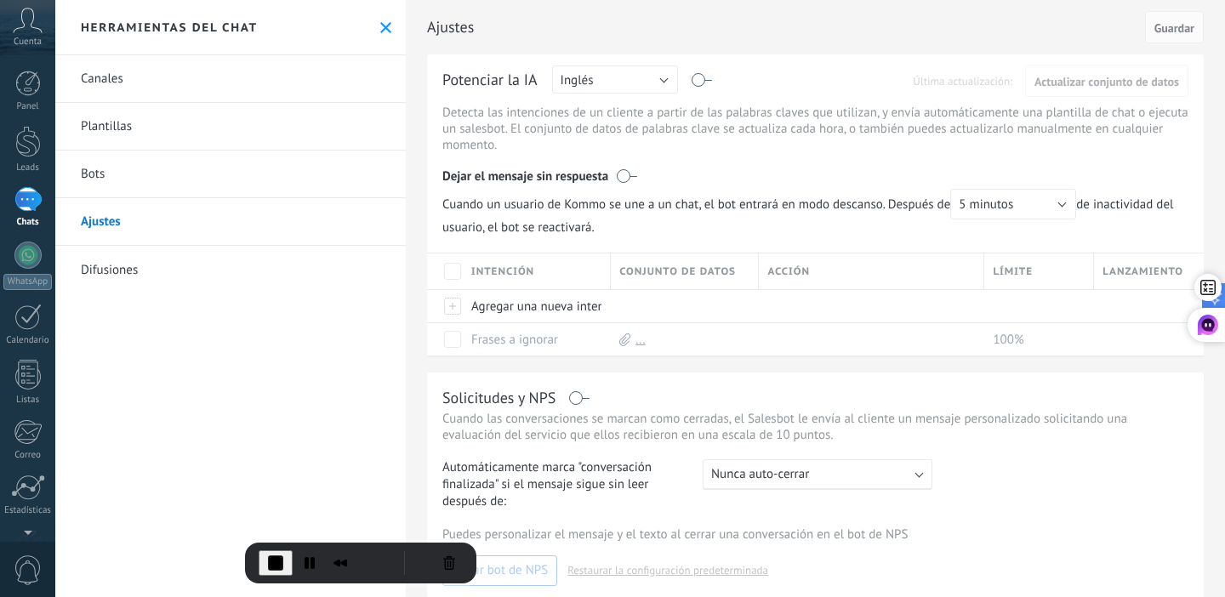
click at [145, 272] on link "Difusiones" at bounding box center [230, 270] width 351 height 48
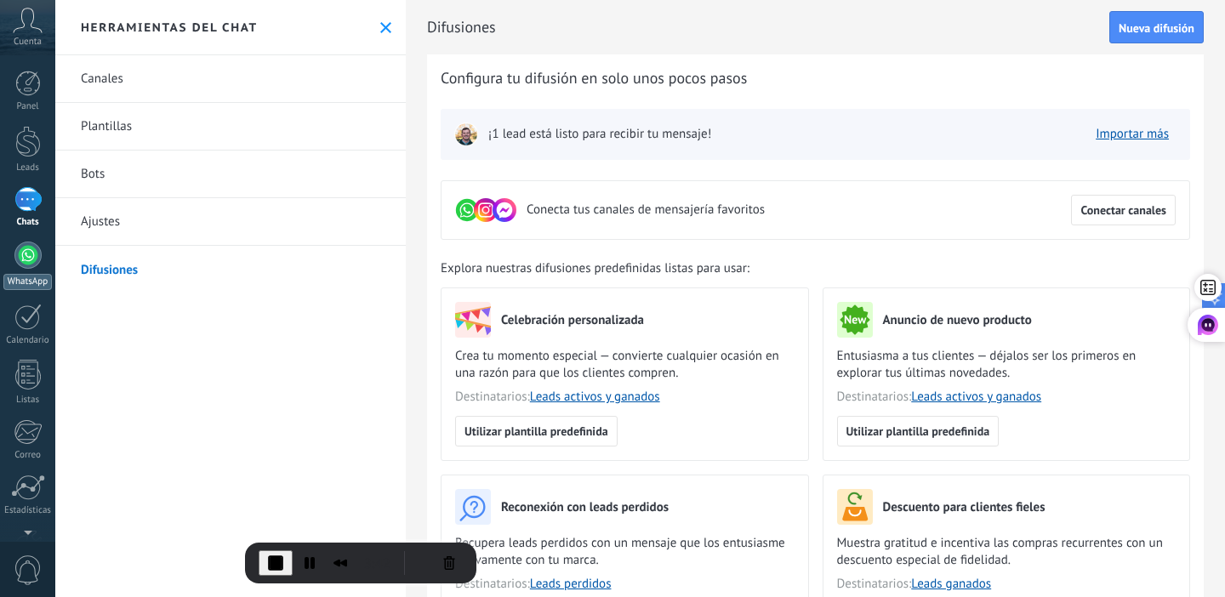
click at [33, 274] on div "WhatsApp" at bounding box center [27, 282] width 48 height 16
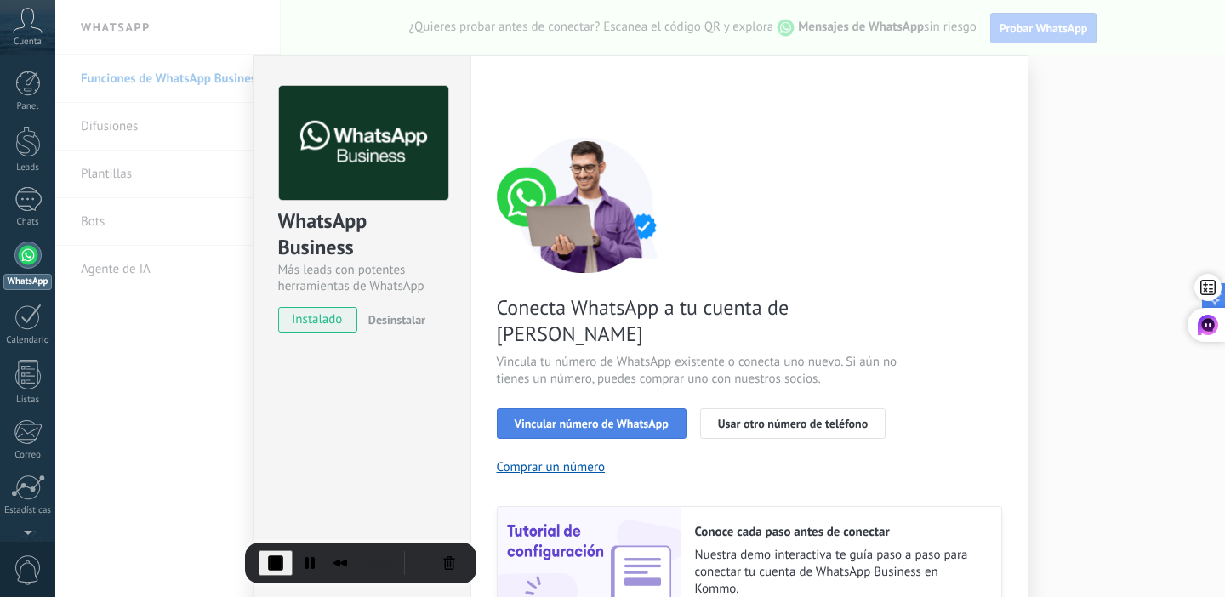
click at [605, 418] on span "Vincular número de WhatsApp" at bounding box center [592, 424] width 154 height 12
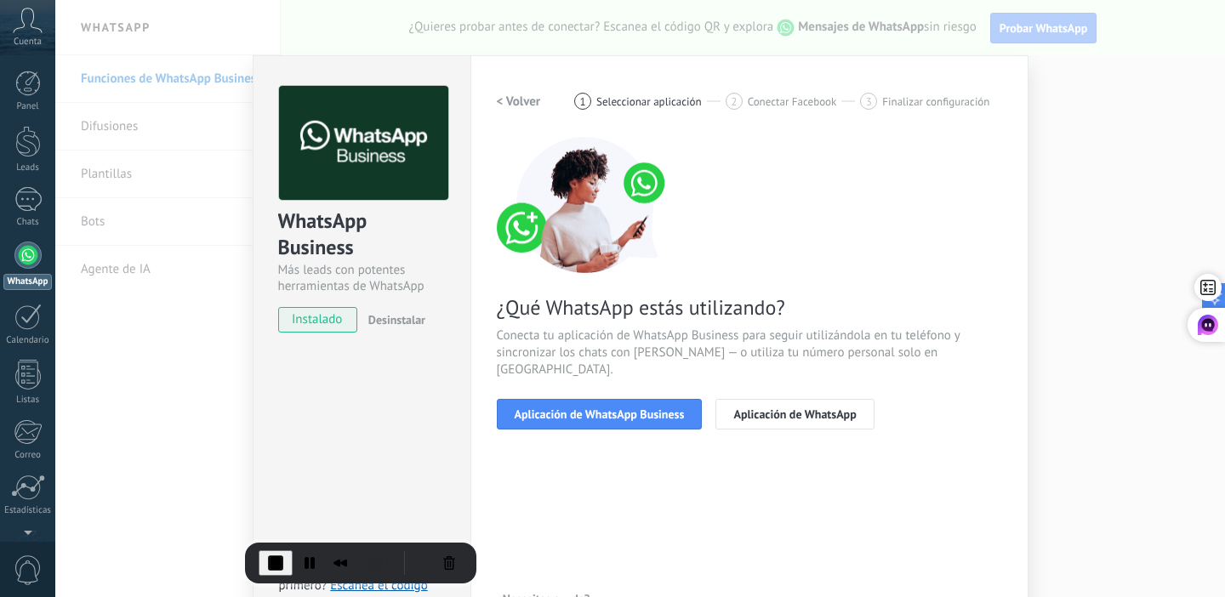
click at [605, 408] on span "Aplicación de WhatsApp Business" at bounding box center [600, 414] width 170 height 12
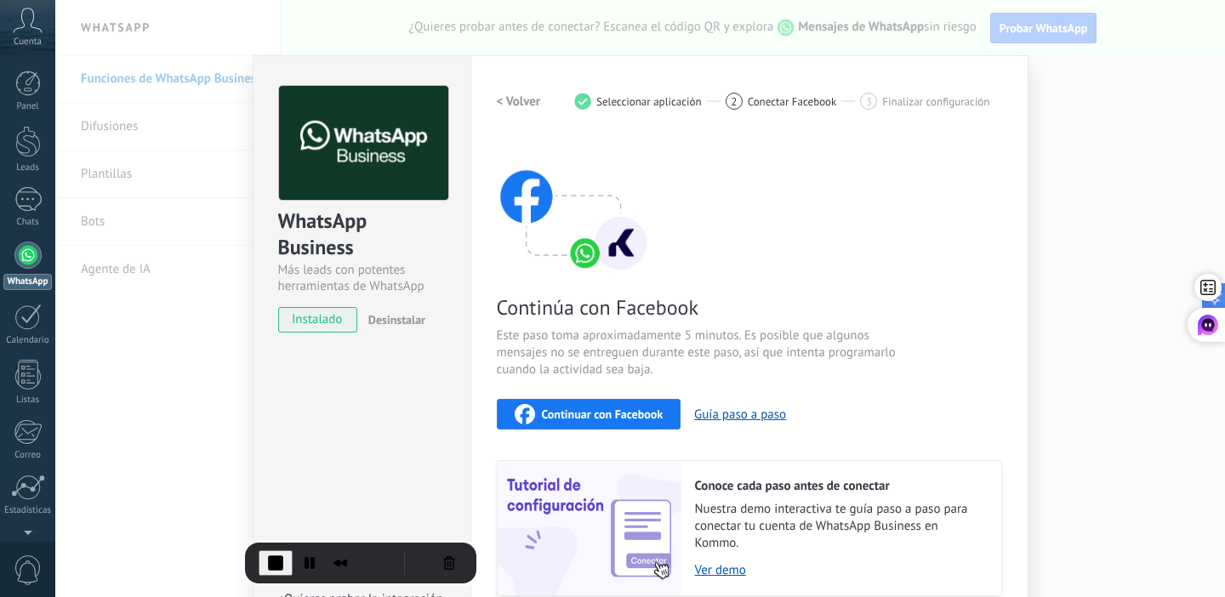
click at [645, 403] on button "Continuar con Facebook" at bounding box center [589, 414] width 185 height 31
click at [1024, 144] on div "Configuraciones Autorizaciones [PERSON_NAME] registra a los usuarios que han co…" at bounding box center [750, 364] width 558 height 618
click at [210, 202] on div "WhatsApp Business Más leads con potentes herramientas de WhatsApp instalado Des…" at bounding box center [640, 298] width 1170 height 597
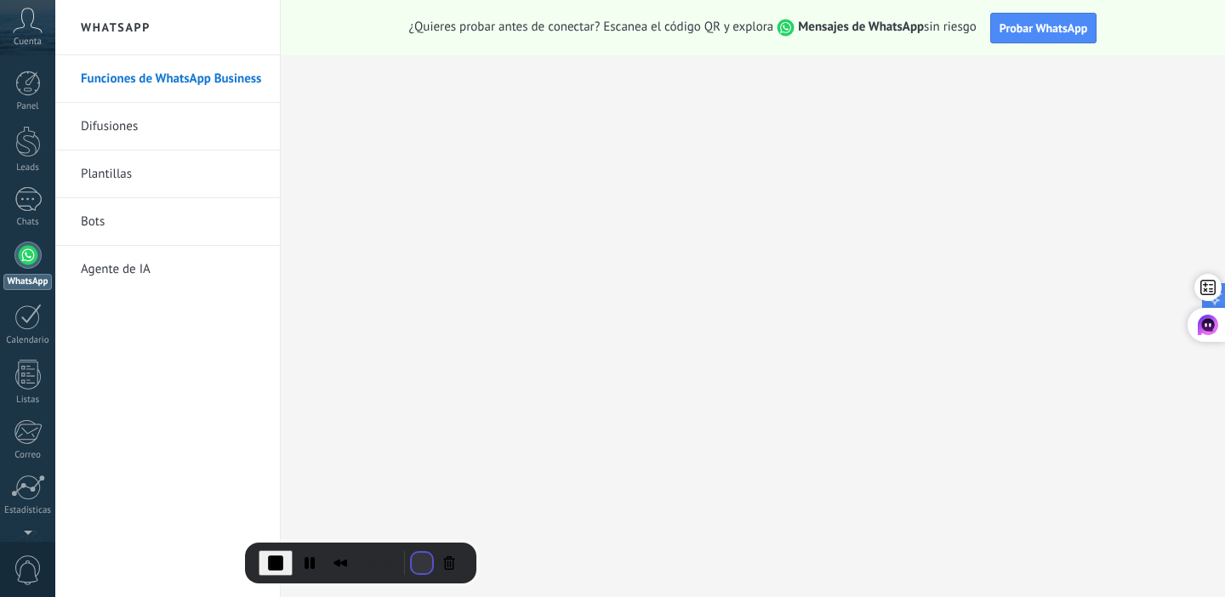
click at [412, 556] on button "Restart Recording" at bounding box center [422, 563] width 20 height 20
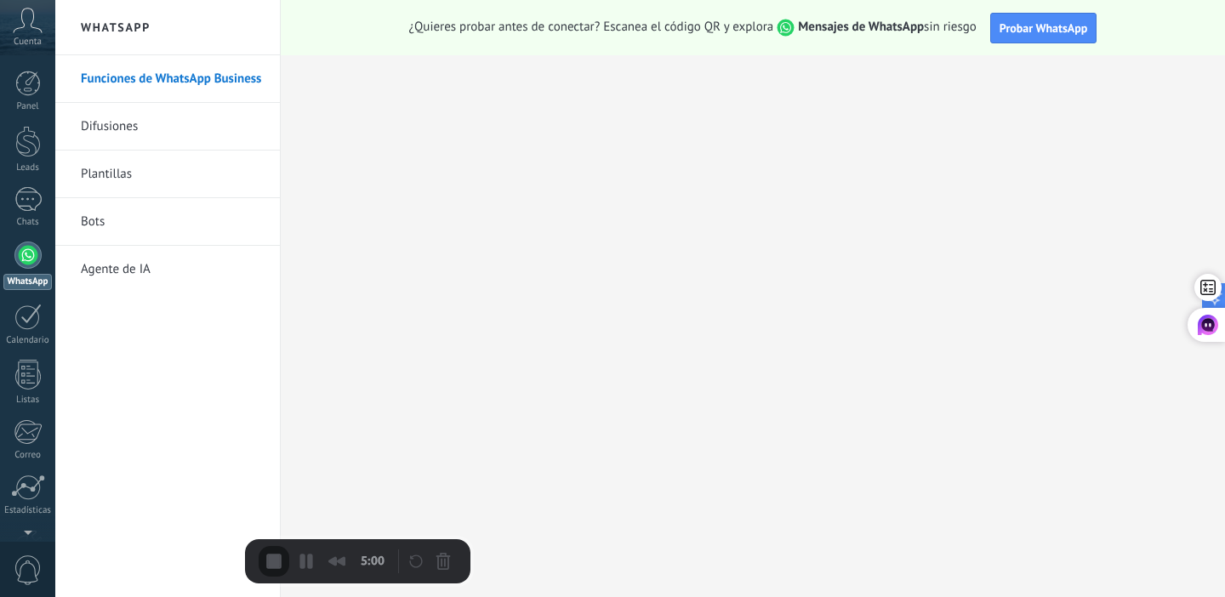
click at [31, 127] on div at bounding box center [28, 141] width 26 height 31
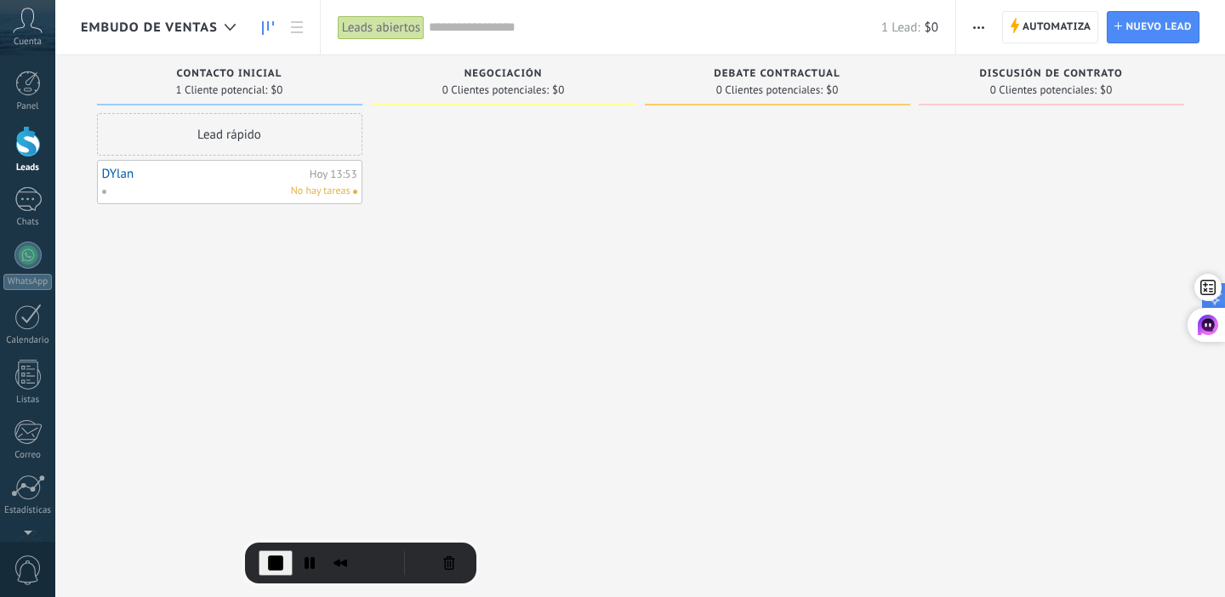
click at [409, 111] on div "Negociación 0 Clientes potenciales: $0" at bounding box center [503, 84] width 265 height 58
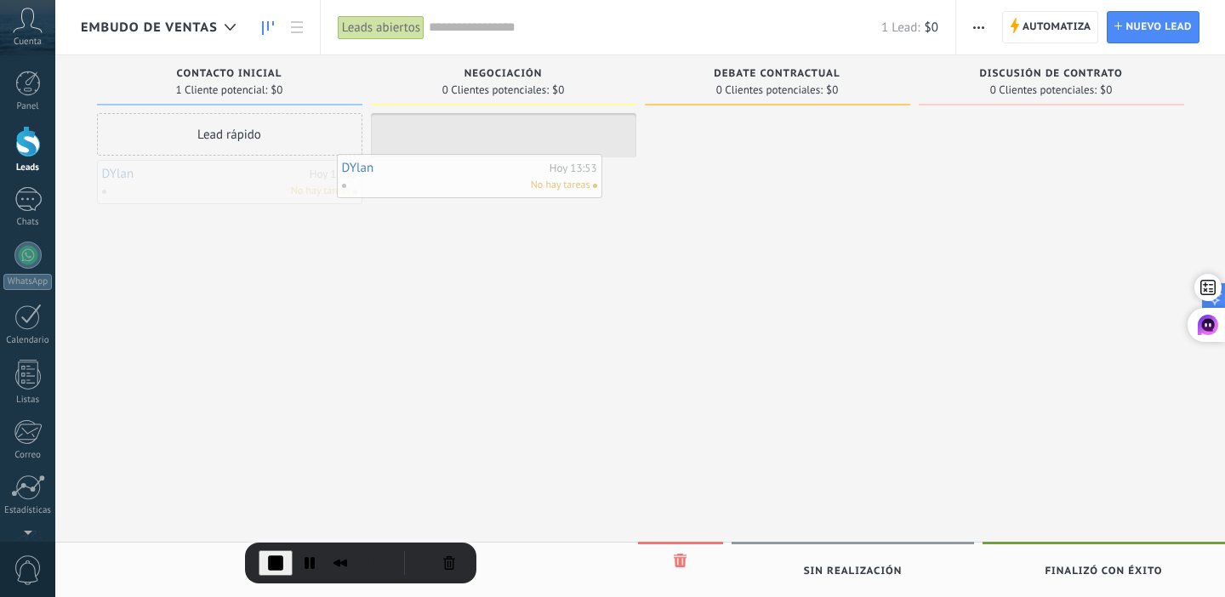
drag, startPoint x: 224, startPoint y: 176, endPoint x: 506, endPoint y: 149, distance: 283.8
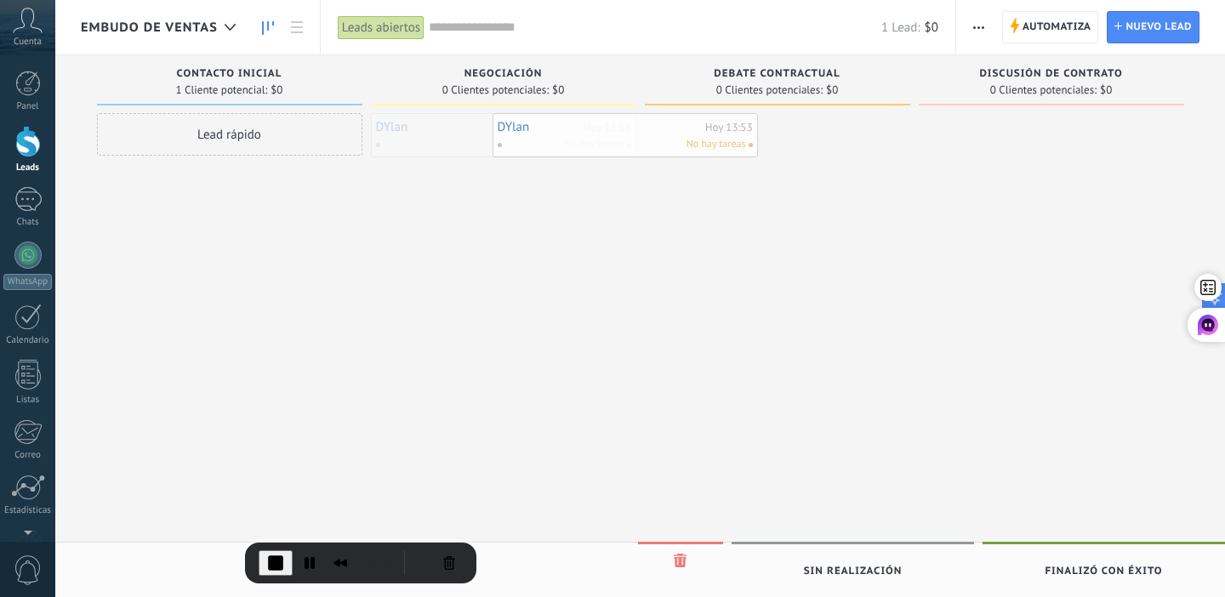
drag, startPoint x: 506, startPoint y: 149, endPoint x: 699, endPoint y: 147, distance: 192.3
drag, startPoint x: 707, startPoint y: 145, endPoint x: 941, endPoint y: 139, distance: 234.1
drag, startPoint x: 1016, startPoint y: 139, endPoint x: 275, endPoint y: 189, distance: 742.8
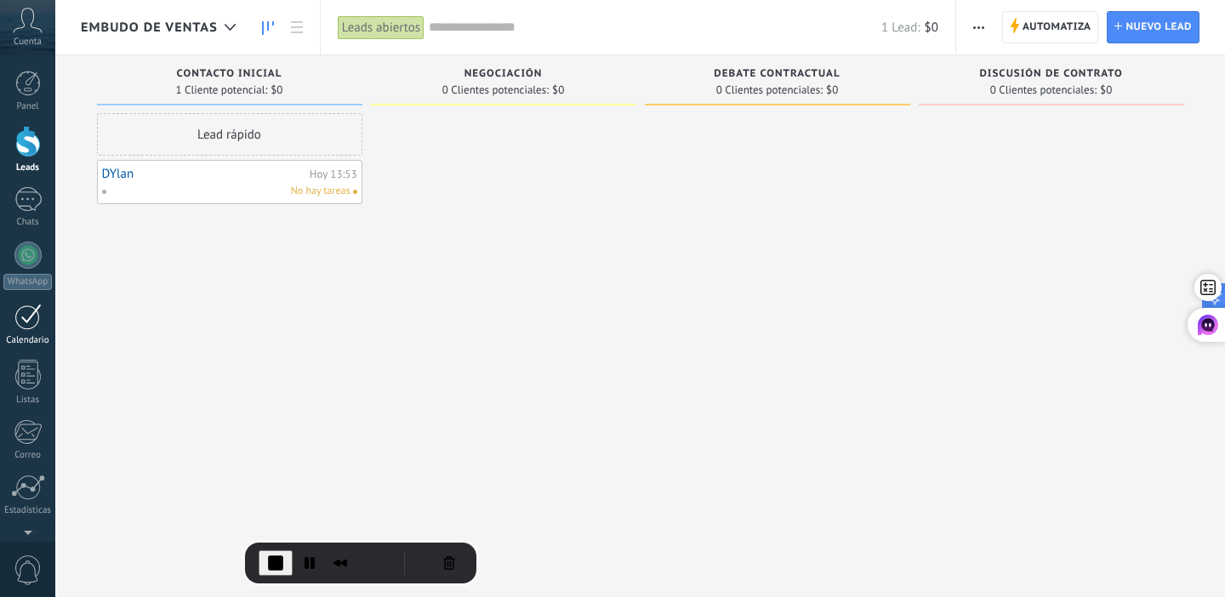
click at [23, 311] on div at bounding box center [27, 317] width 27 height 26
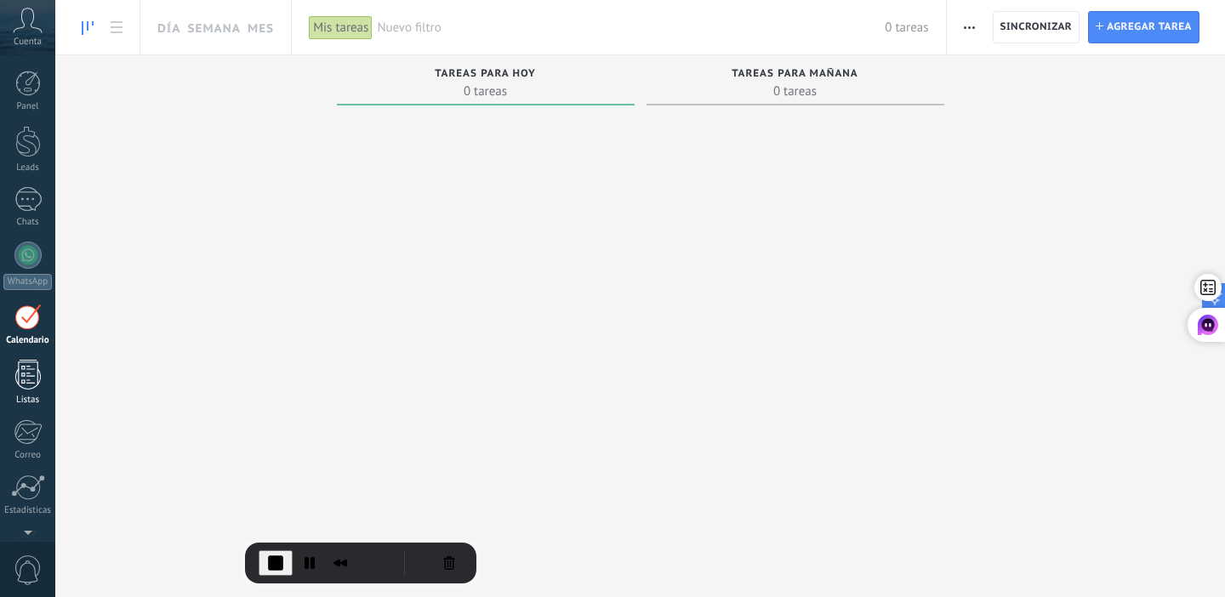
click at [29, 367] on div at bounding box center [28, 375] width 26 height 30
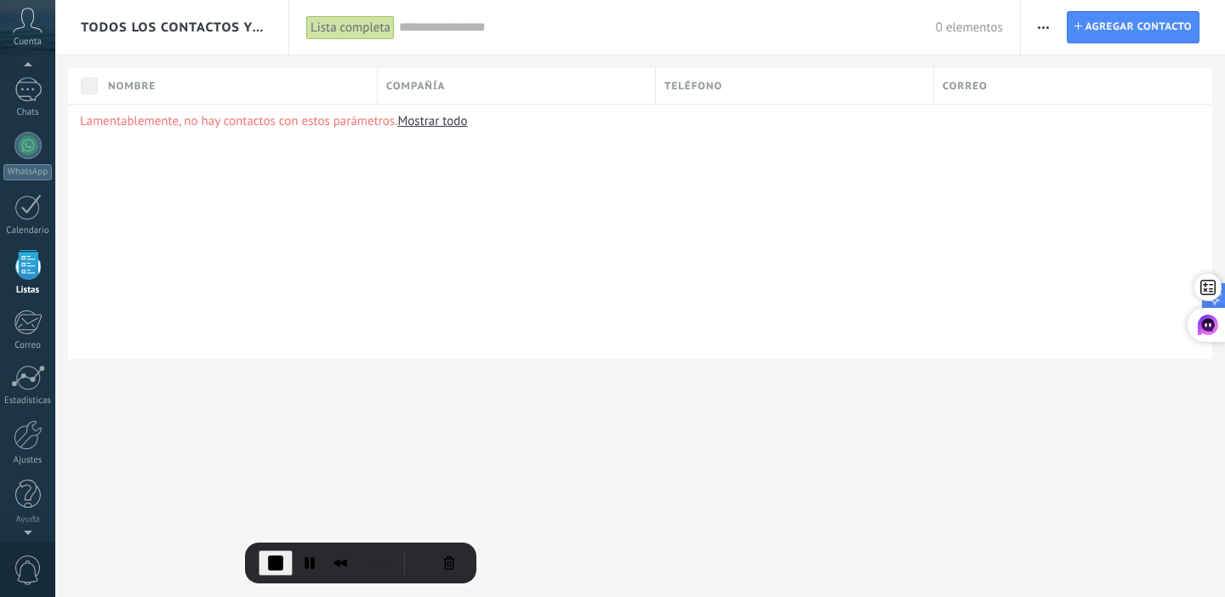
scroll to position [106, 0]
click at [14, 391] on div at bounding box center [28, 382] width 34 height 26
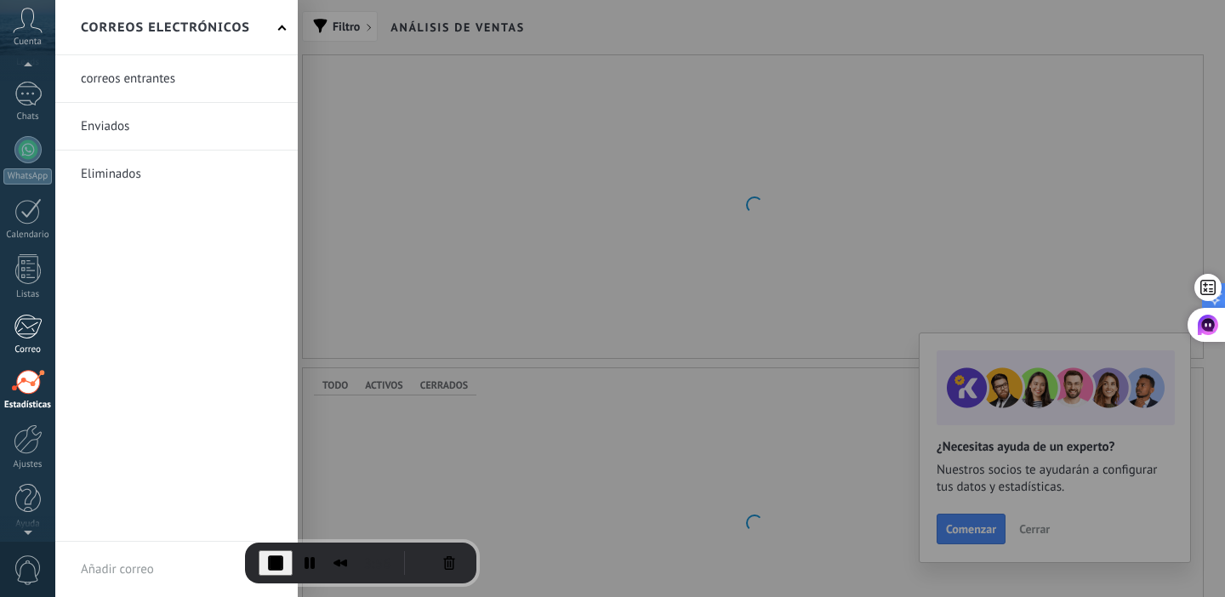
click at [14, 332] on div at bounding box center [28, 327] width 28 height 26
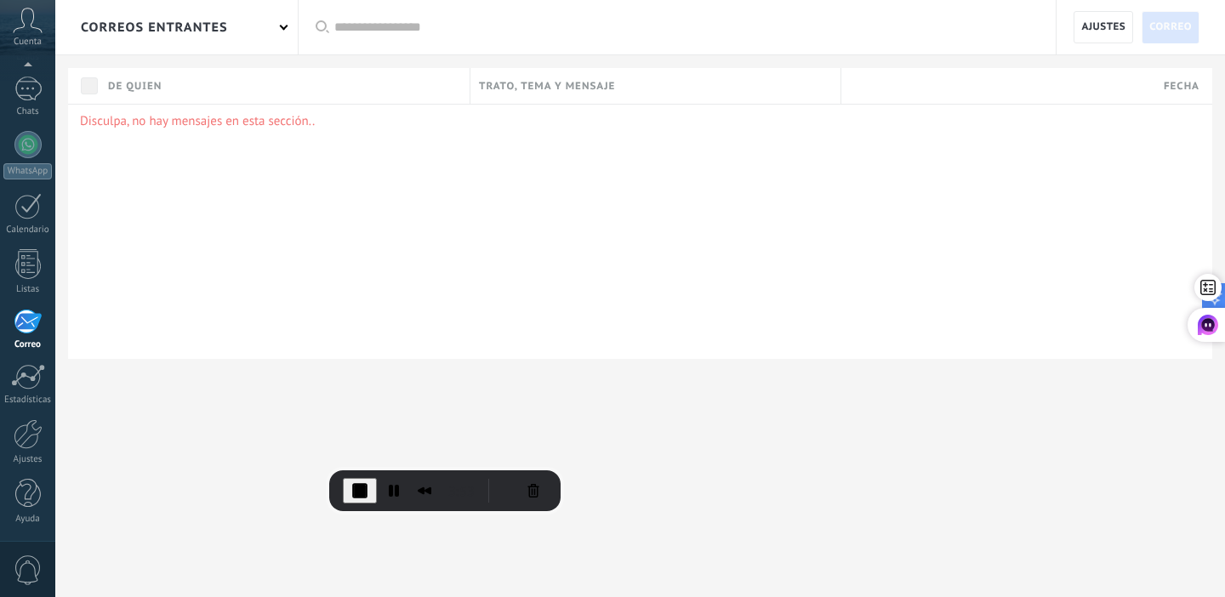
drag, startPoint x: 59, startPoint y: 556, endPoint x: 382, endPoint y: 355, distance: 380.6
click at [346, 355] on div at bounding box center [218, 364] width 255 height 130
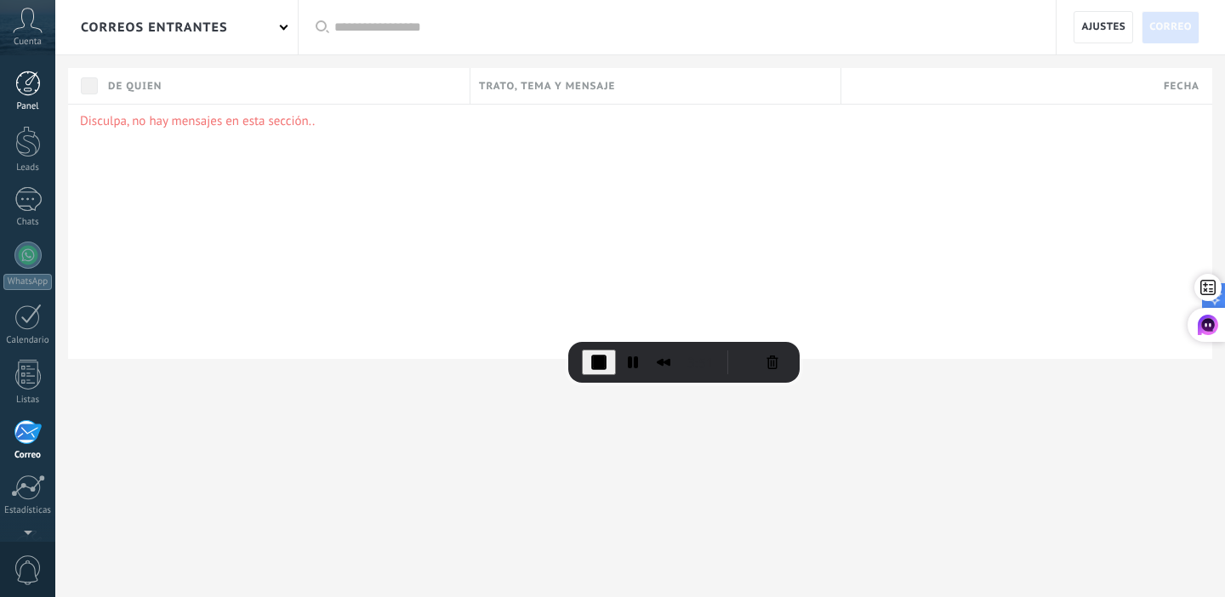
click at [30, 96] on link "Panel" at bounding box center [27, 92] width 55 height 42
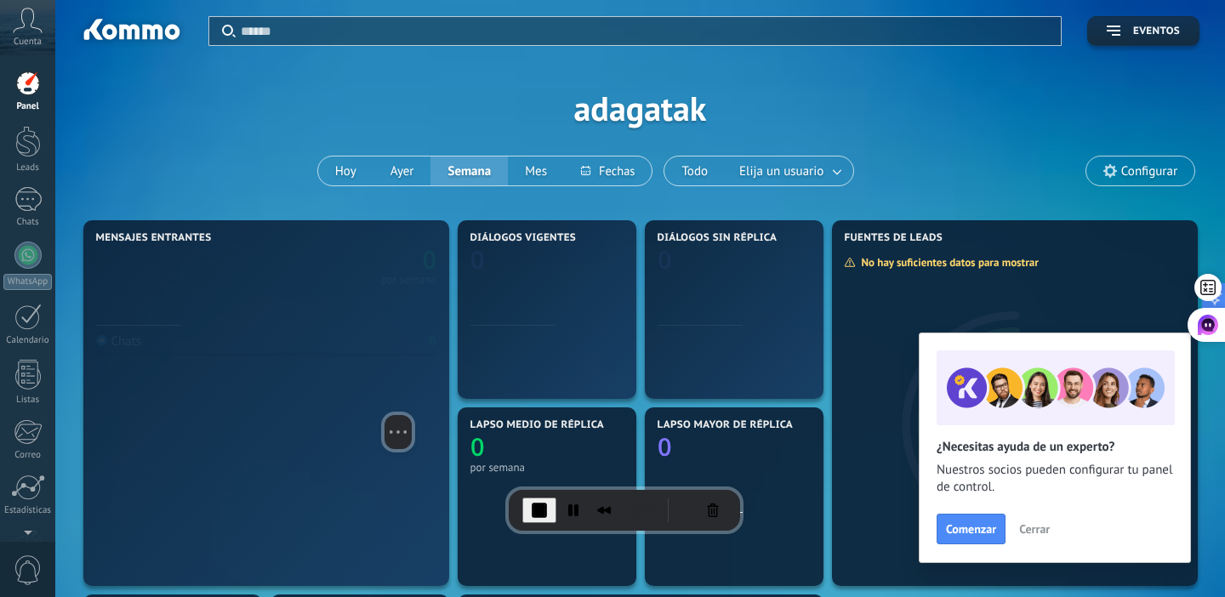
drag, startPoint x: 403, startPoint y: 238, endPoint x: 343, endPoint y: 391, distance: 163.8
click at [343, 391] on div at bounding box center [398, 350] width 255 height 130
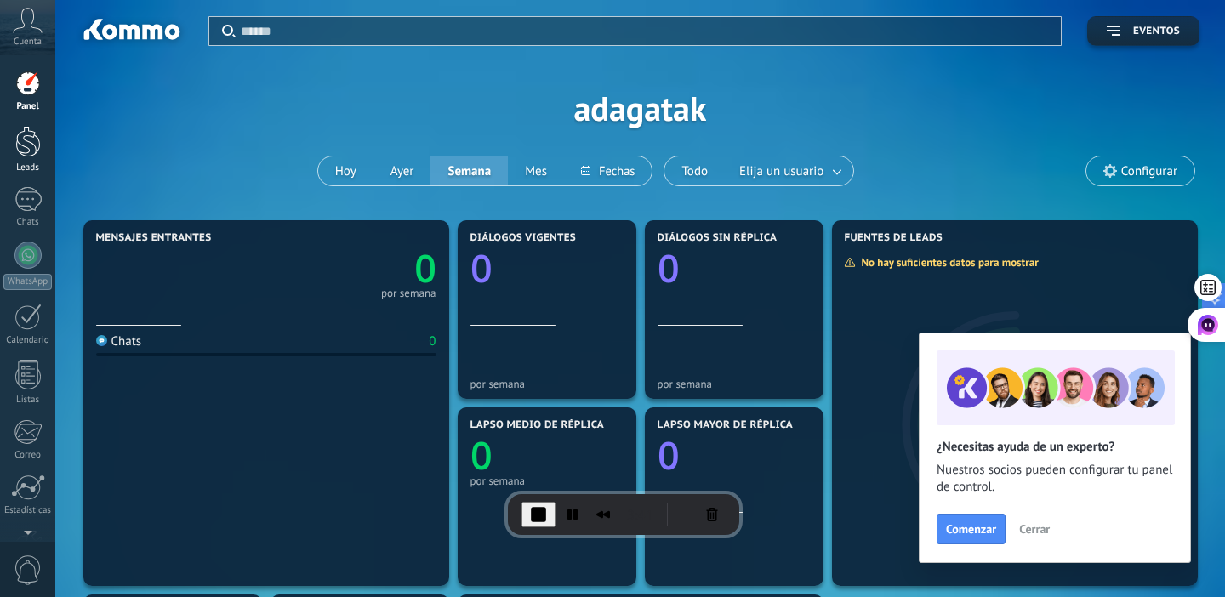
click at [10, 136] on link "Leads" at bounding box center [27, 150] width 55 height 48
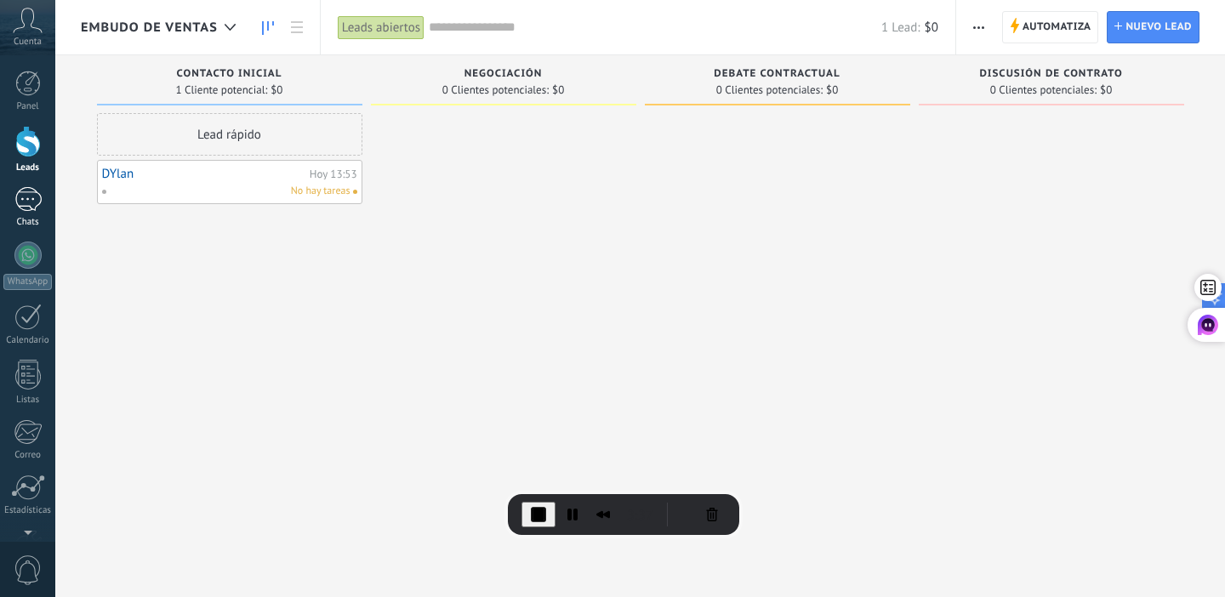
click at [31, 204] on div at bounding box center [27, 199] width 27 height 25
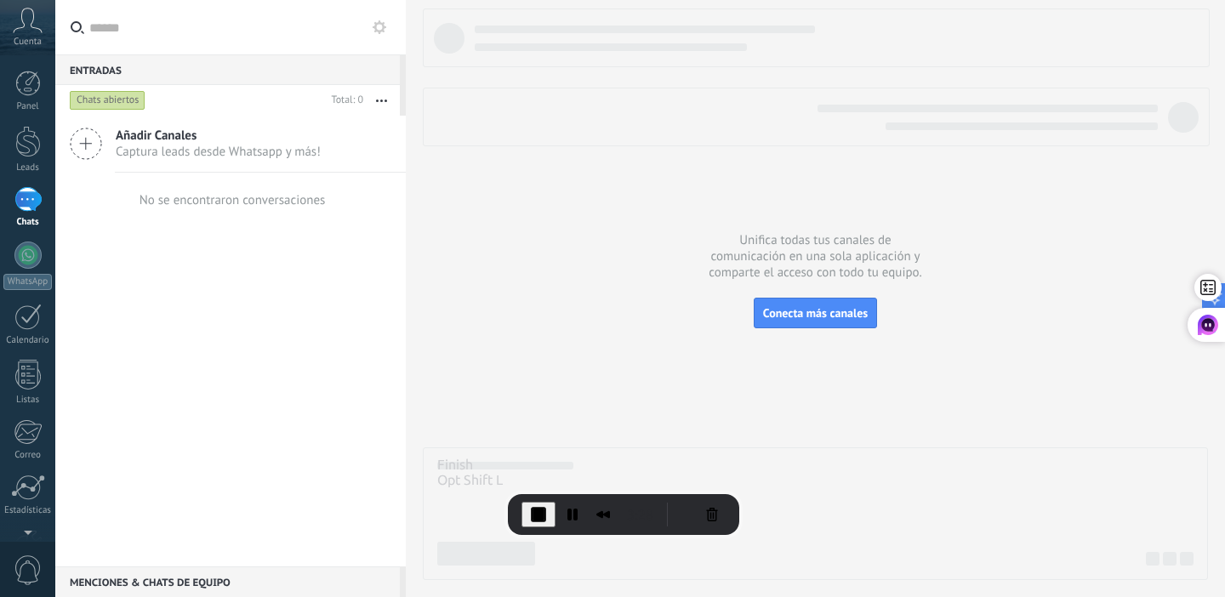
click at [528, 509] on span "End Recording" at bounding box center [538, 515] width 20 height 20
